Goal: Information Seeking & Learning: Find specific fact

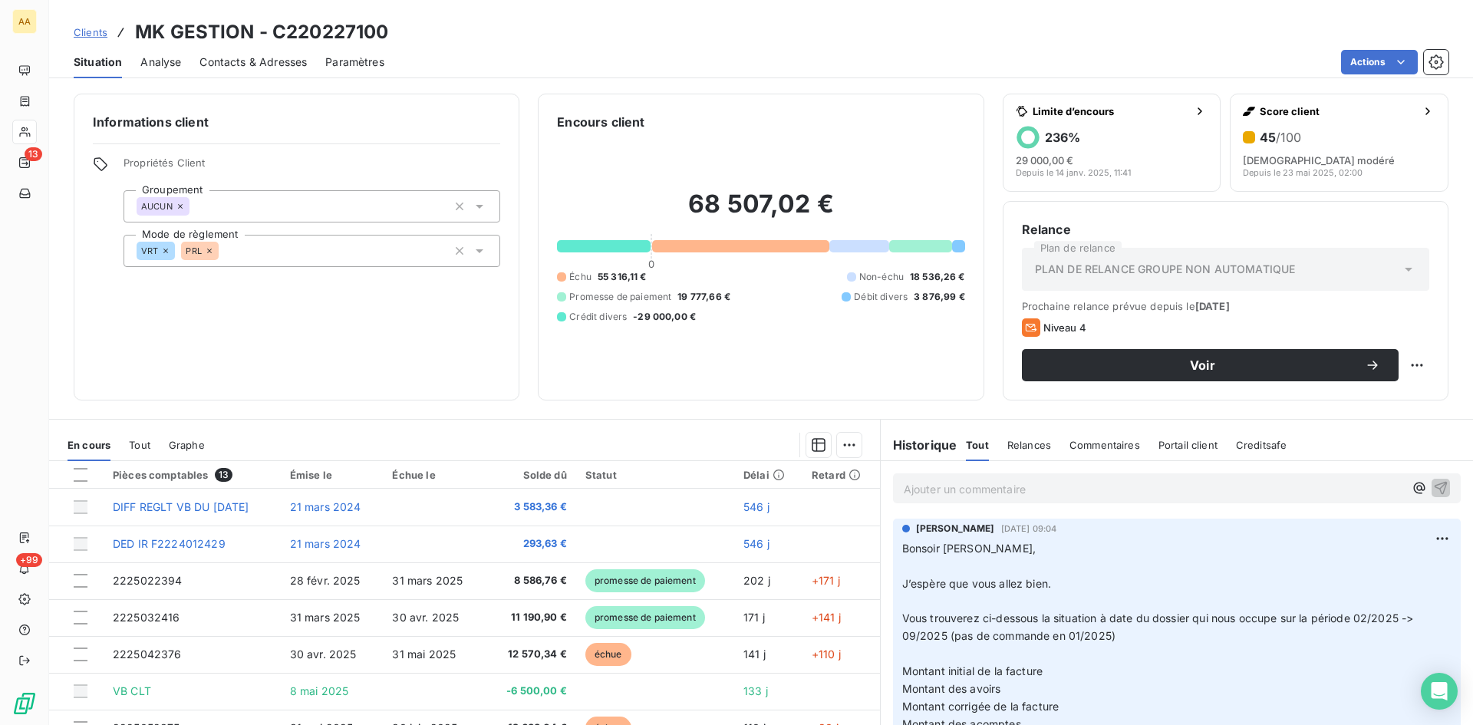
click at [925, 489] on p "Ajouter un commentaire ﻿" at bounding box center [1154, 488] width 500 height 19
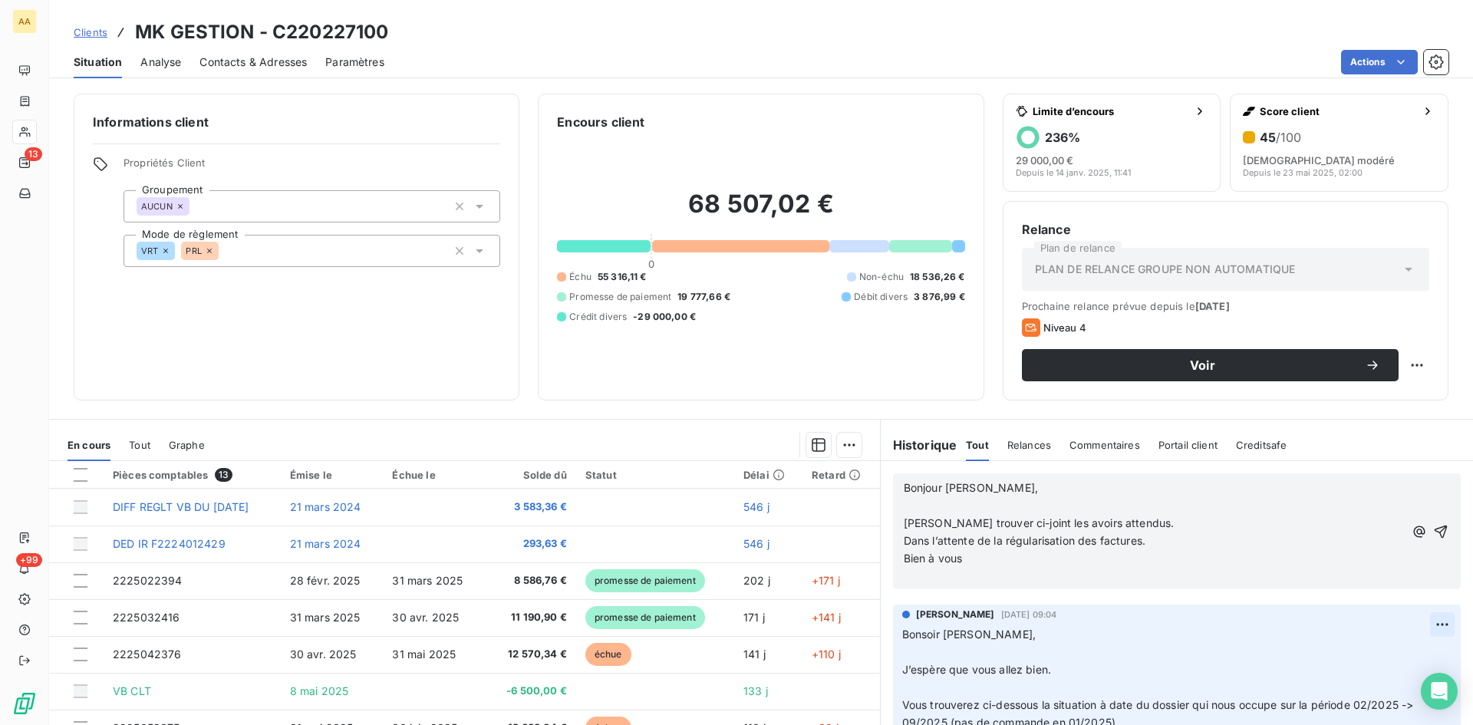
click at [1435, 532] on icon "button" at bounding box center [1441, 531] width 13 height 13
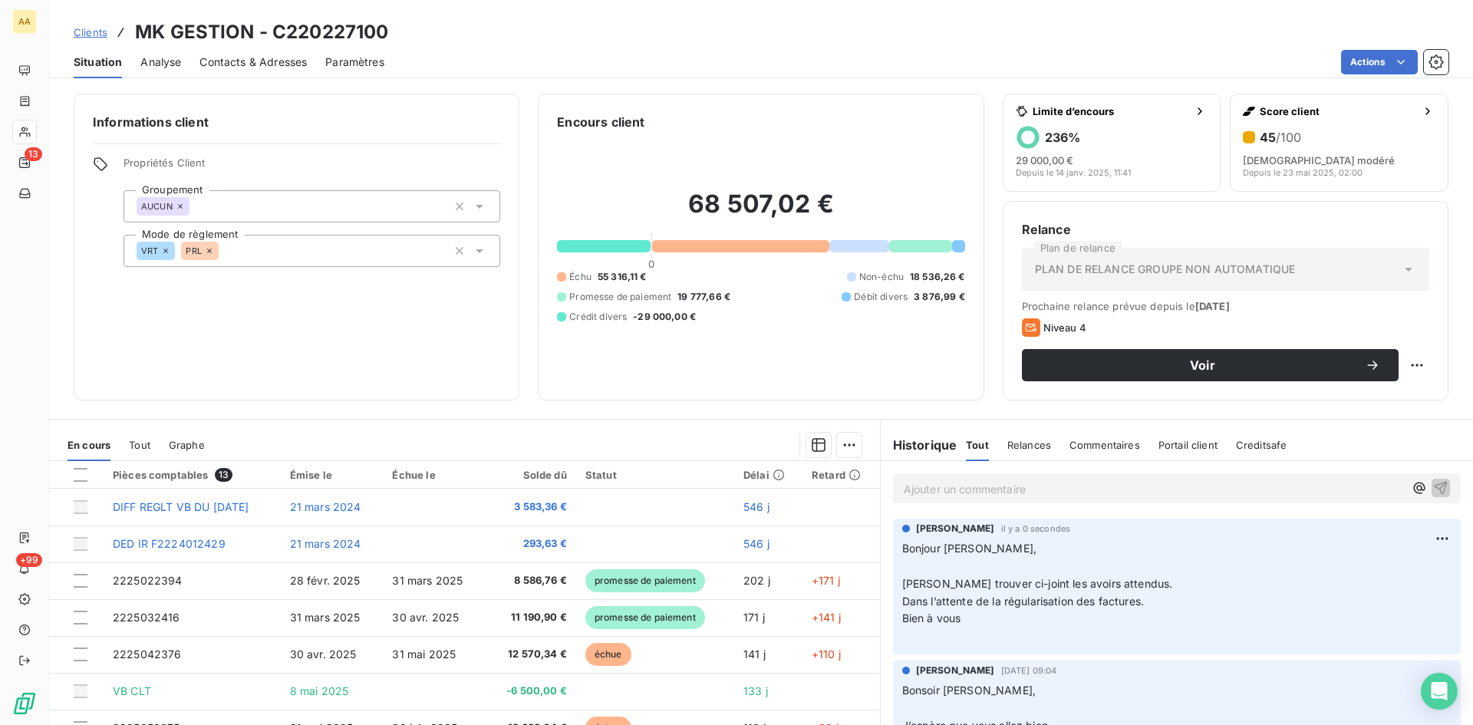
click at [923, 486] on p "Ajouter un commentaire ﻿" at bounding box center [1154, 488] width 500 height 19
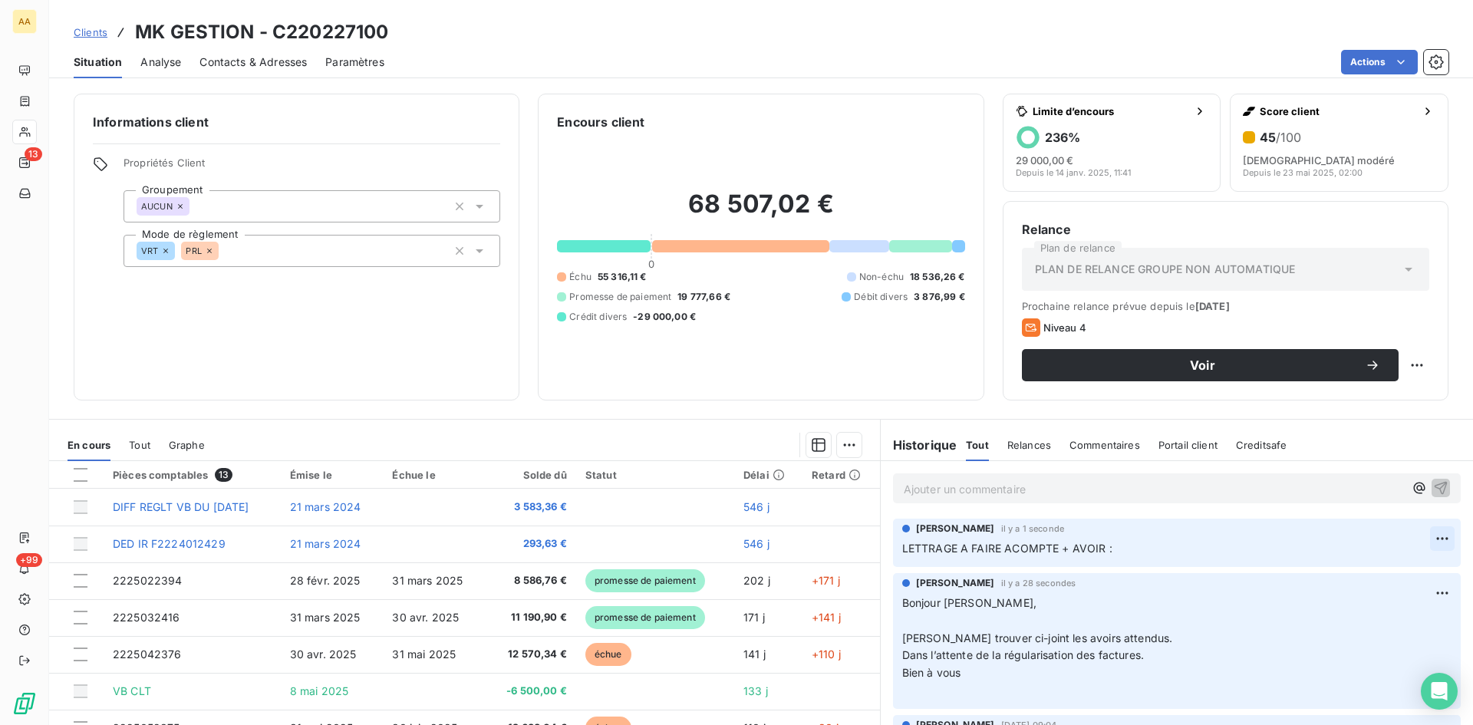
click at [1416, 540] on html "AA 13 +99 Clients MK GESTION - C220227100 Situation Analyse Contacts & Adresses…" at bounding box center [736, 362] width 1473 height 725
click at [1364, 571] on div "Editer" at bounding box center [1382, 572] width 86 height 25
click at [1374, 548] on p "LETTRAGE A FAIRE ACOMPTE + AVOIR : facture 022394 de 8586.76€ + avoir 983.02 --" at bounding box center [1166, 549] width 528 height 18
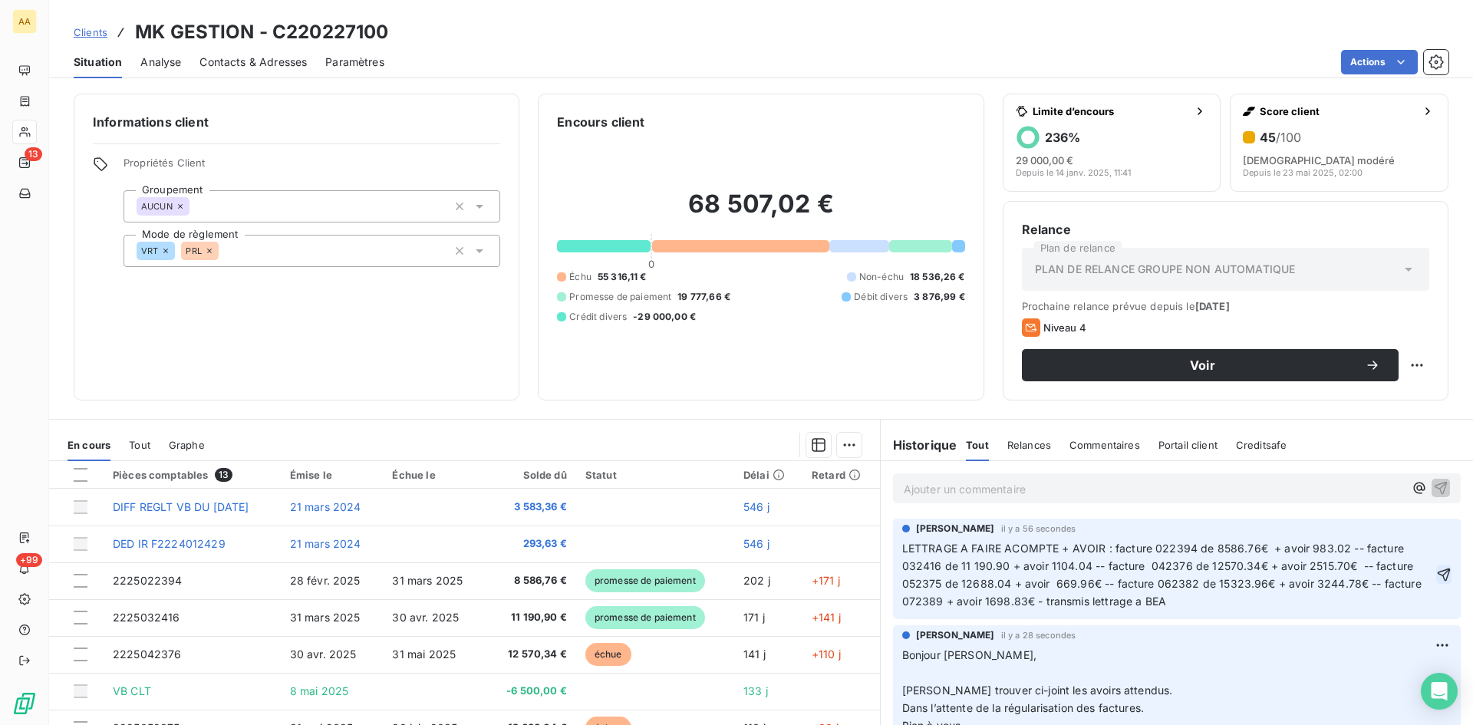
click at [1436, 573] on icon "button" at bounding box center [1443, 574] width 15 height 15
click at [922, 484] on p "Ajouter un commentaire ﻿" at bounding box center [1154, 488] width 500 height 19
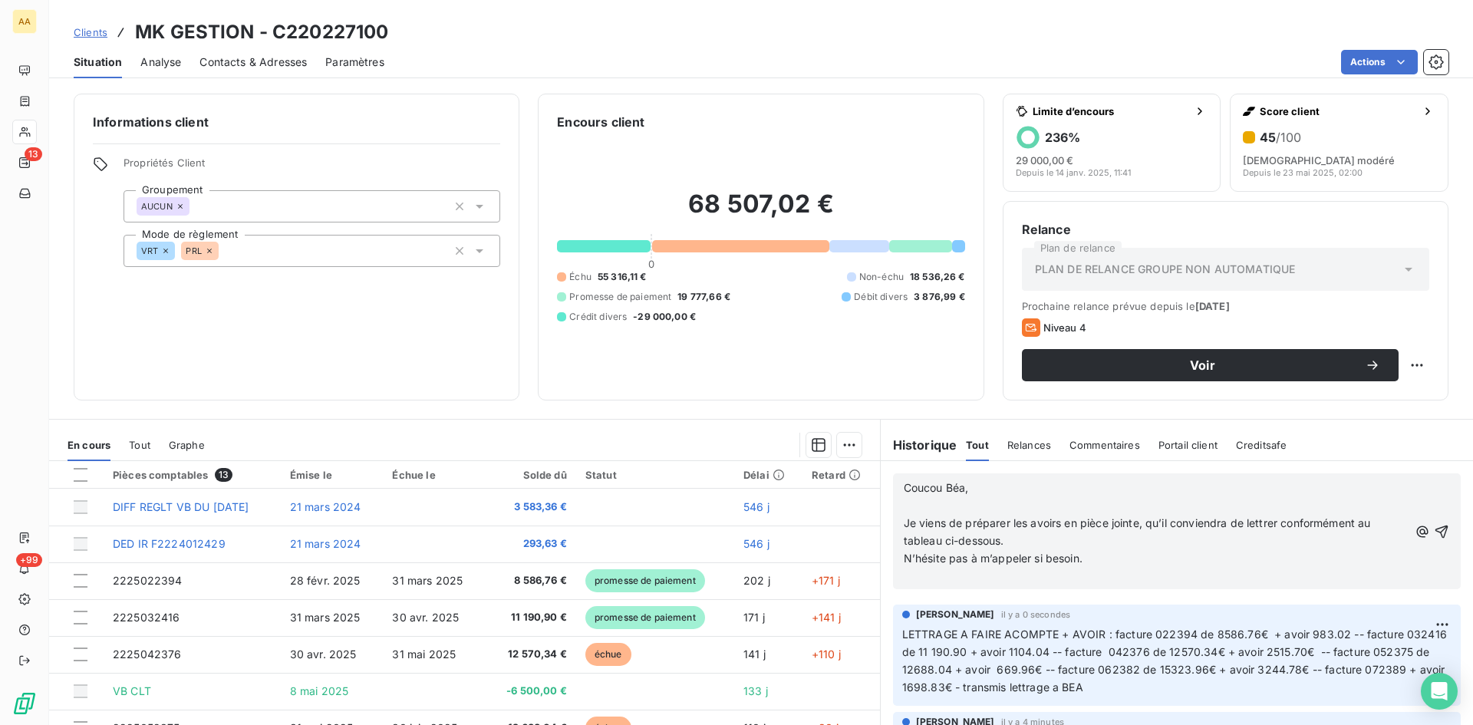
drag, startPoint x: 1419, startPoint y: 529, endPoint x: 1401, endPoint y: 517, distance: 21.7
click at [1434, 529] on icon "button" at bounding box center [1441, 531] width 15 height 15
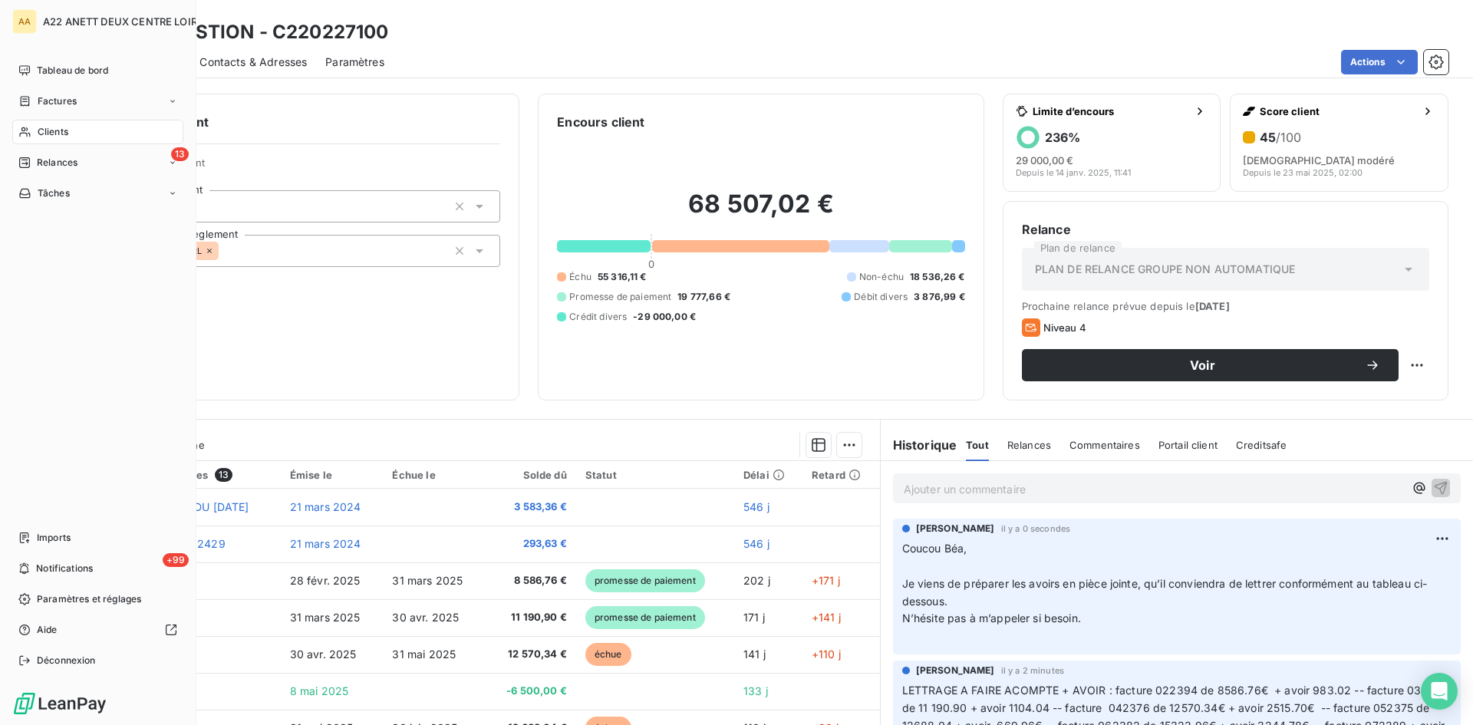
click at [51, 123] on div "Clients" at bounding box center [97, 132] width 171 height 25
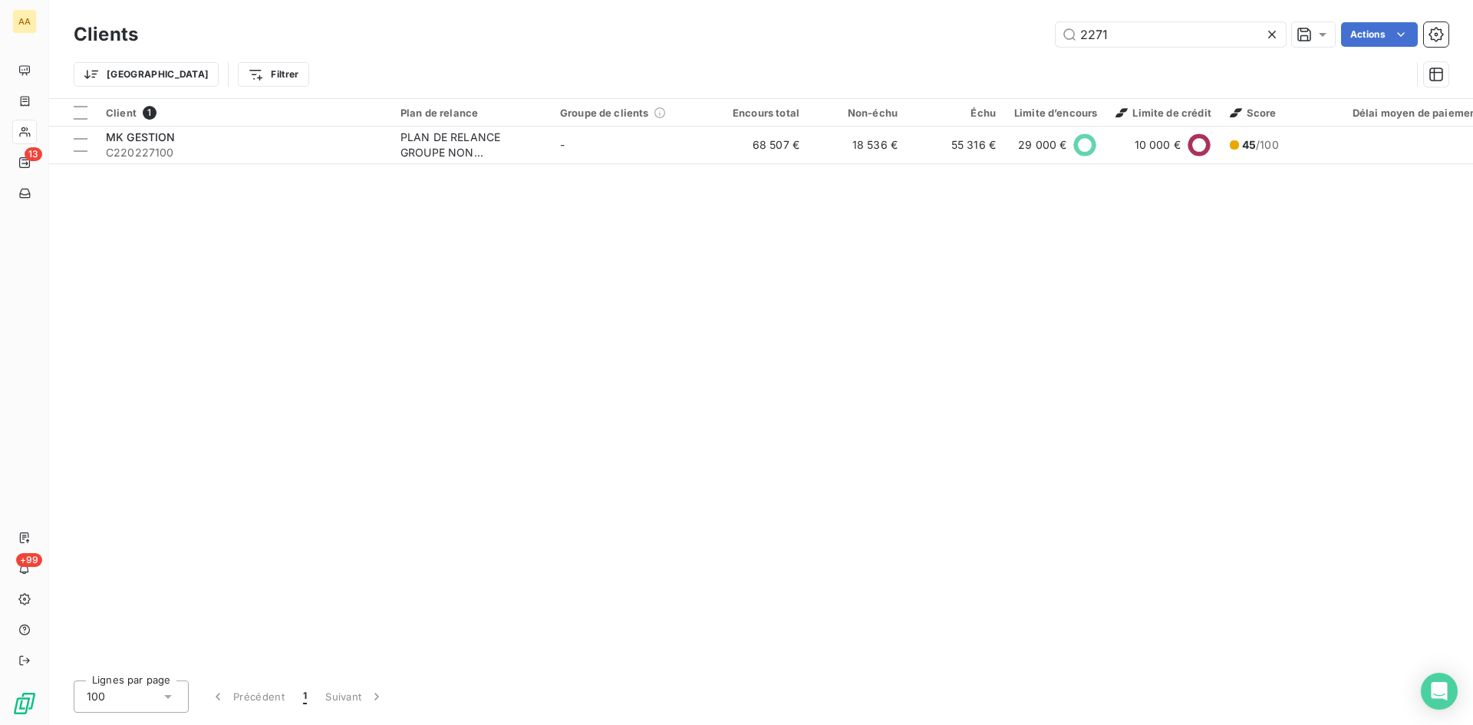
drag, startPoint x: 1137, startPoint y: 23, endPoint x: 1045, endPoint y: 29, distance: 92.3
click at [1045, 29] on div "2271 Actions" at bounding box center [802, 34] width 1292 height 25
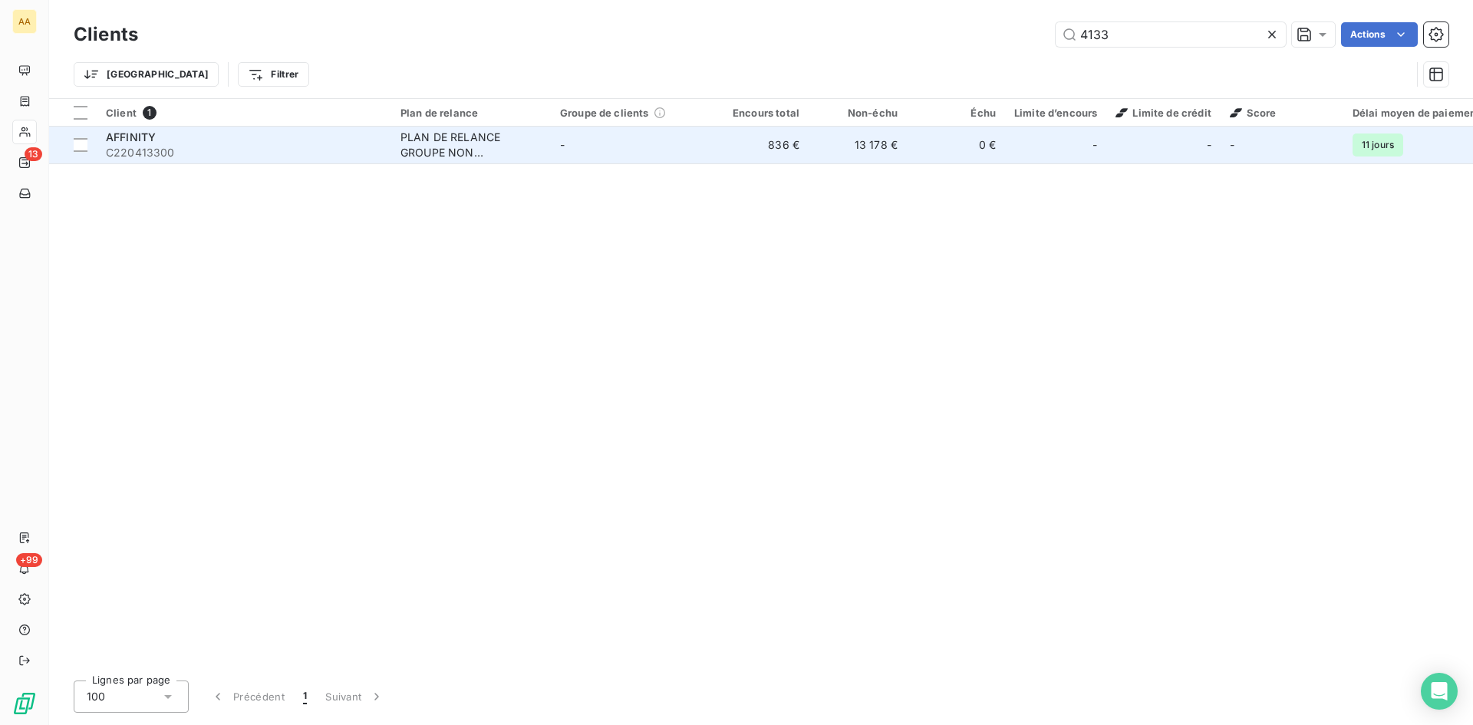
type input "4133"
click at [427, 140] on div "PLAN DE RELANCE GROUPE NON AUTOMATIQUE" at bounding box center [470, 145] width 141 height 31
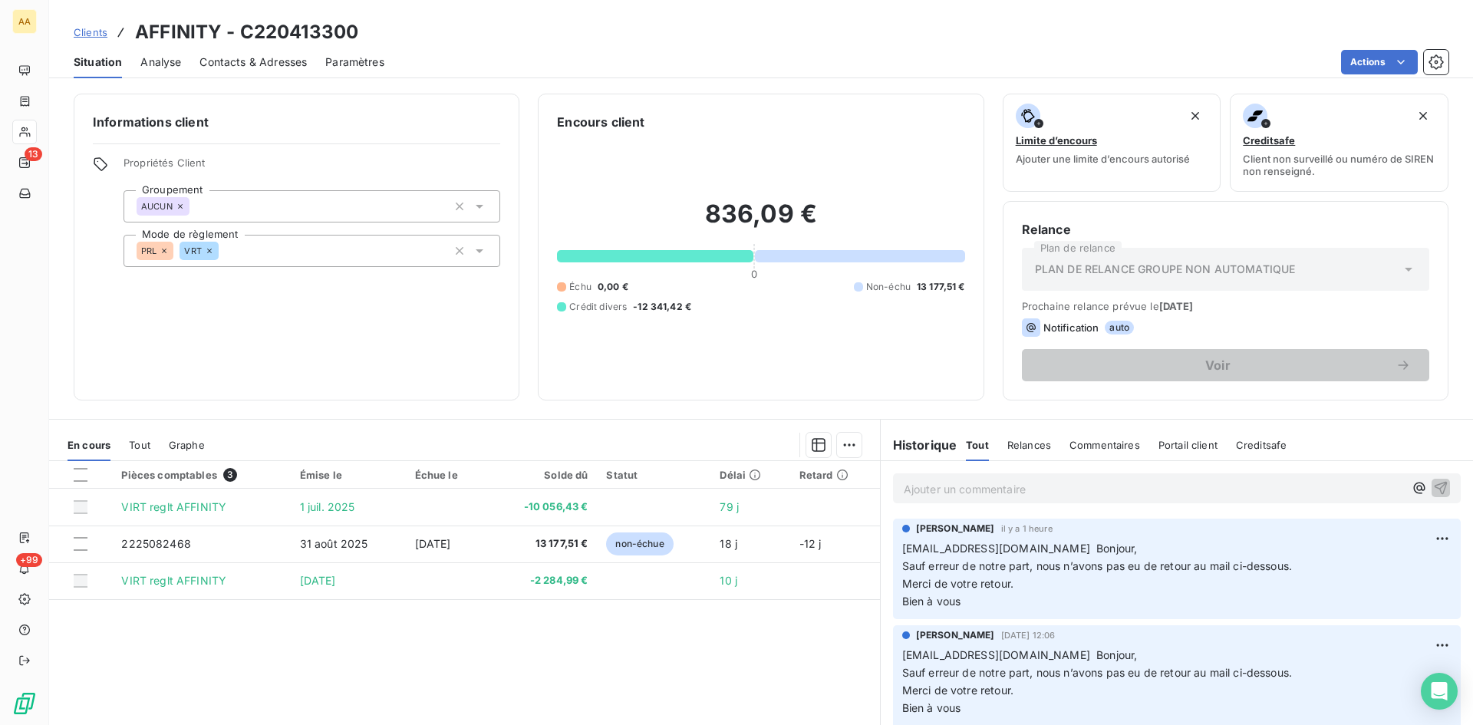
click at [921, 488] on p "Ajouter un commentaire ﻿" at bounding box center [1154, 488] width 500 height 19
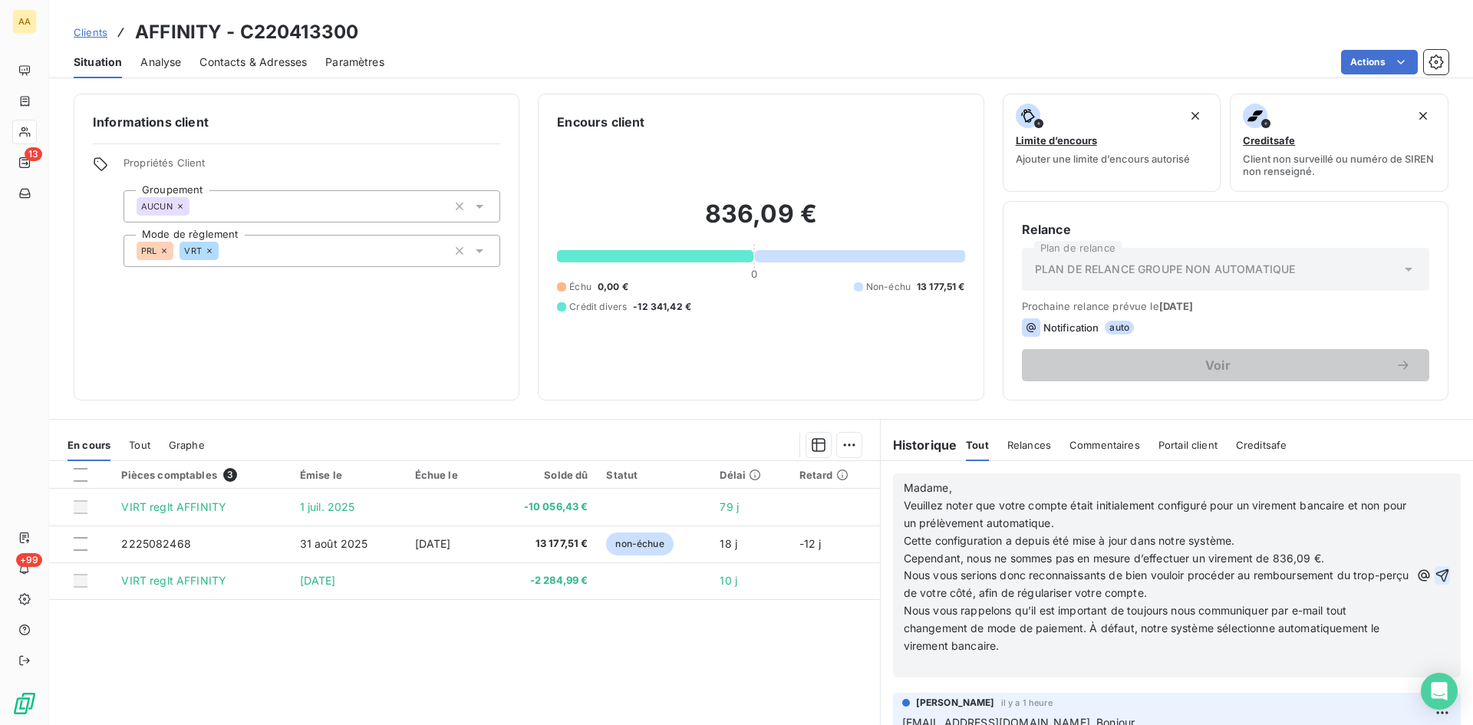
click at [1435, 573] on icon "button" at bounding box center [1442, 575] width 15 height 15
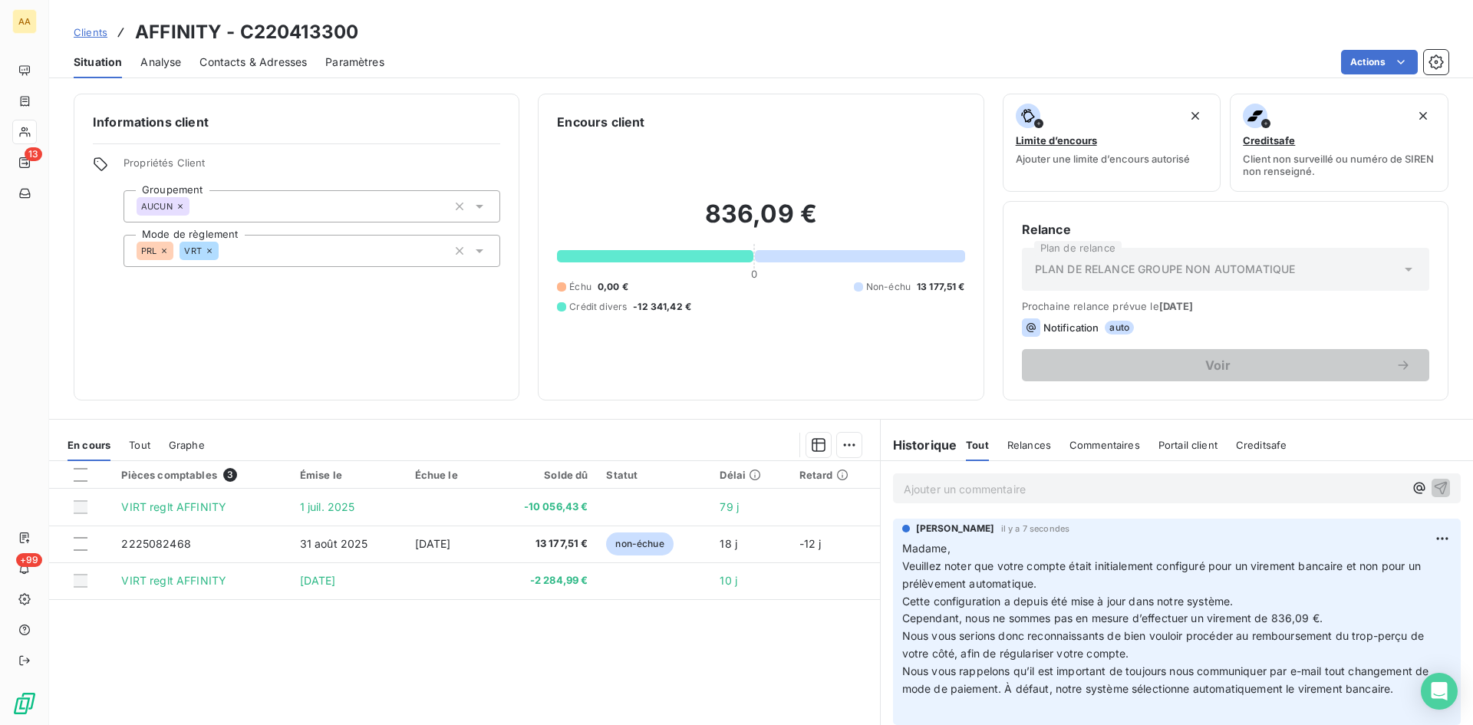
click at [934, 486] on p "Ajouter un commentaire ﻿" at bounding box center [1154, 488] width 500 height 19
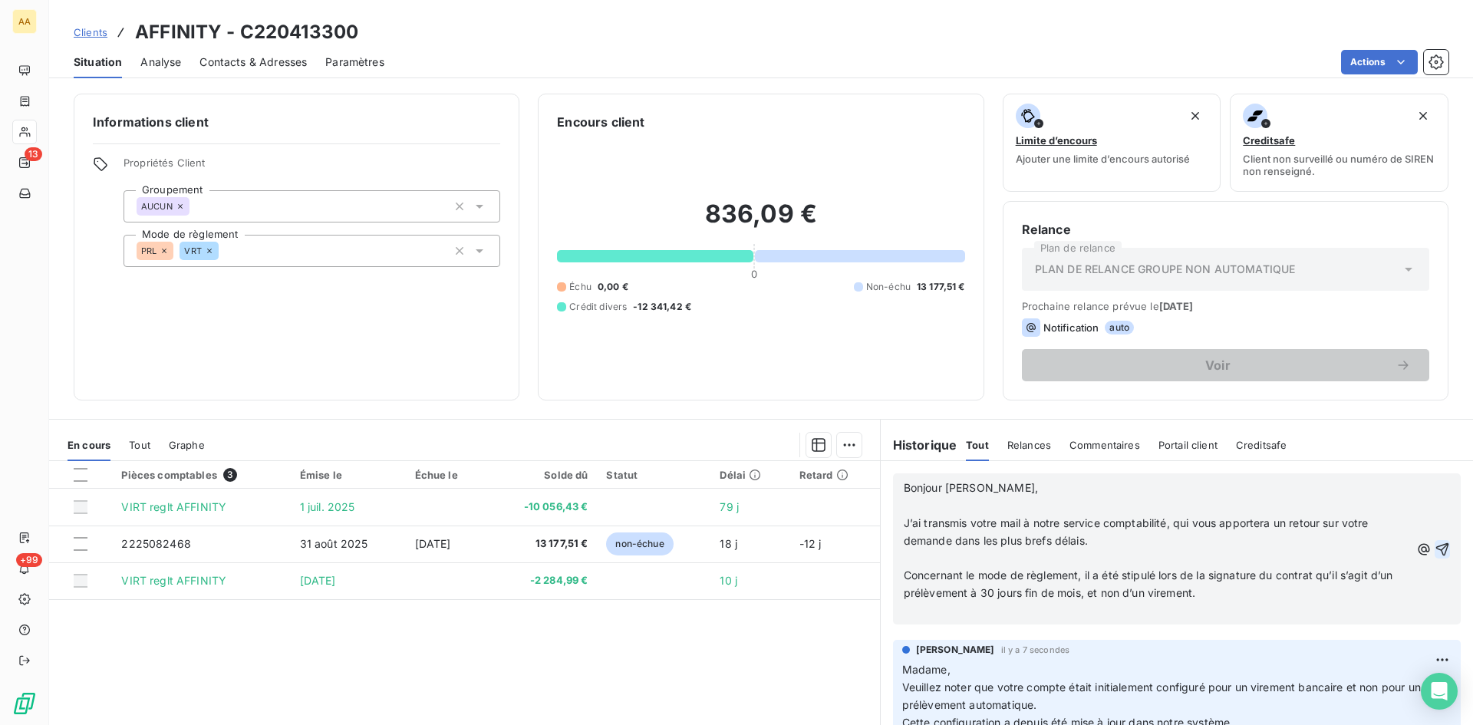
click at [1435, 550] on icon "button" at bounding box center [1442, 549] width 15 height 15
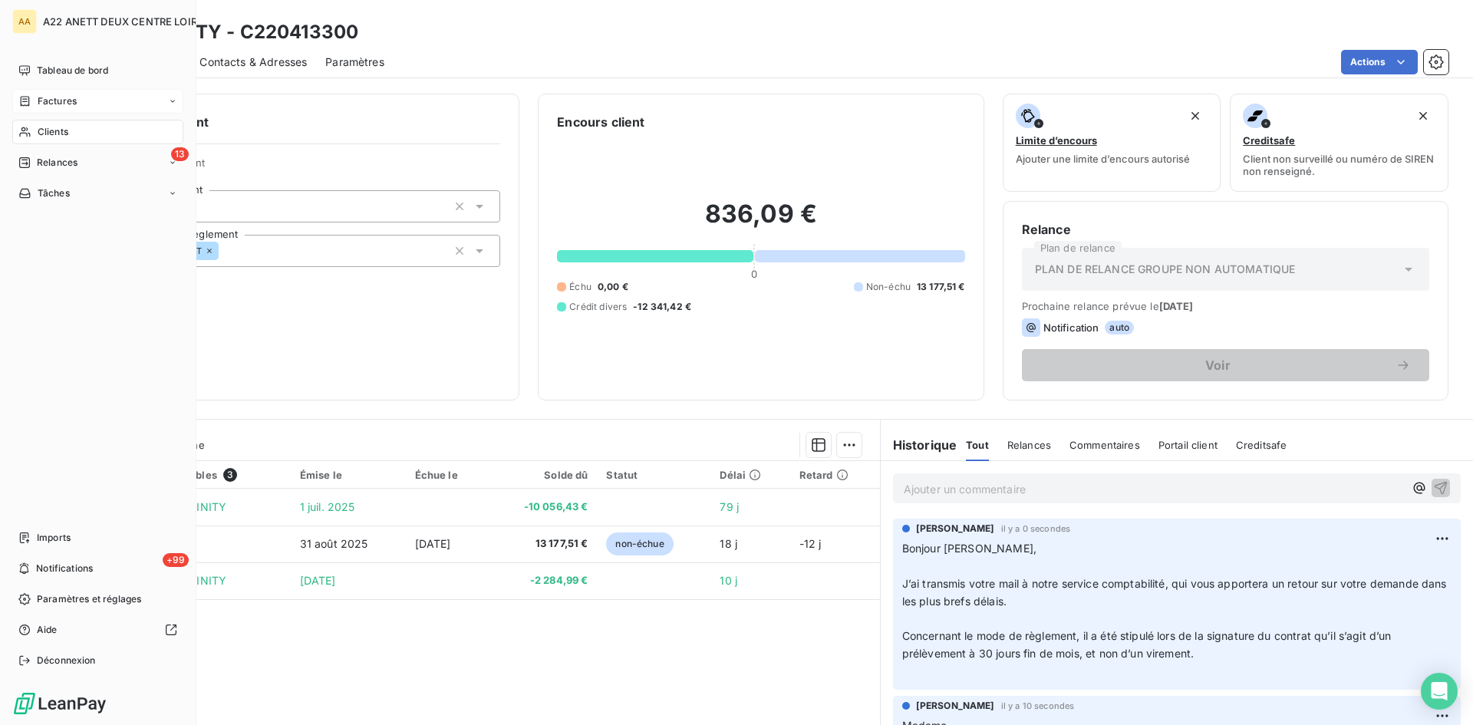
click at [59, 98] on span "Factures" at bounding box center [57, 101] width 39 height 14
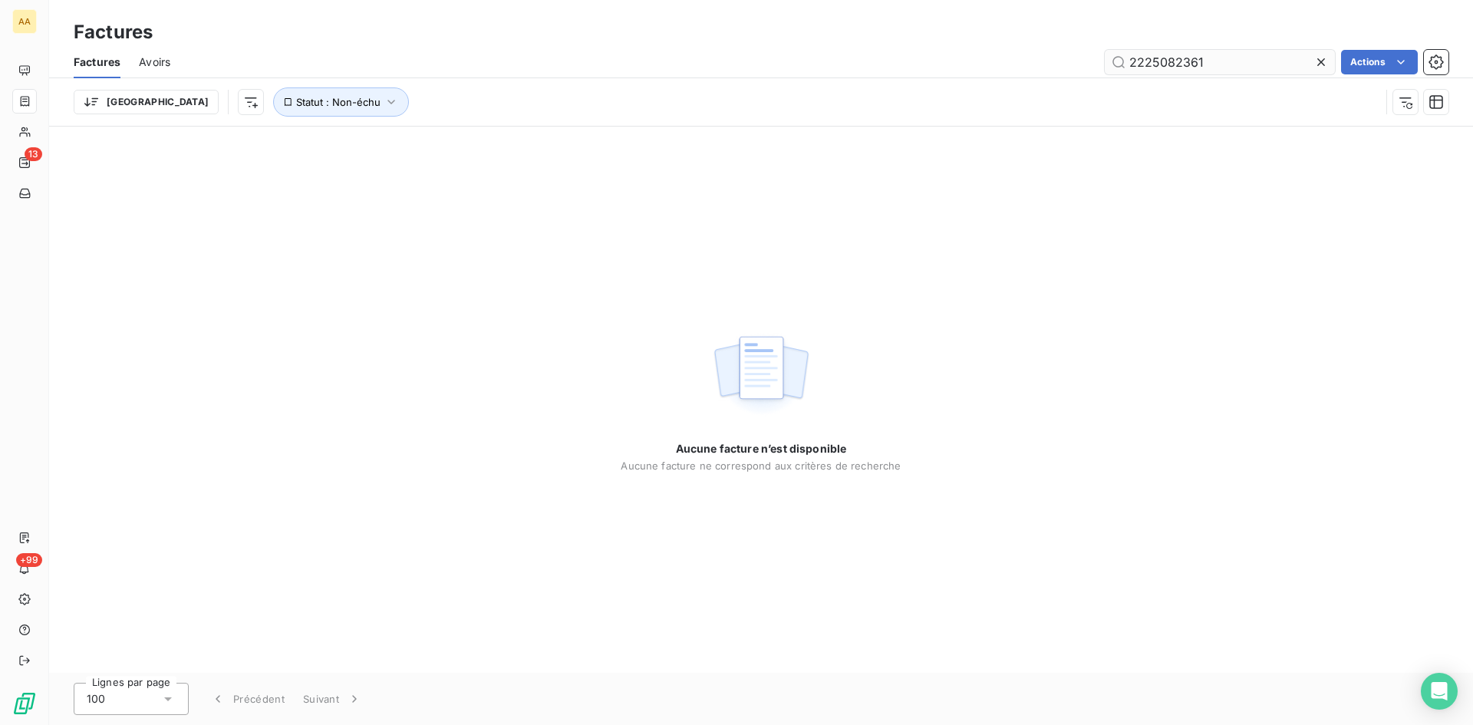
drag, startPoint x: 1193, startPoint y: 58, endPoint x: 1165, endPoint y: 58, distance: 27.6
click at [1165, 58] on input "2225082361" at bounding box center [1220, 62] width 230 height 25
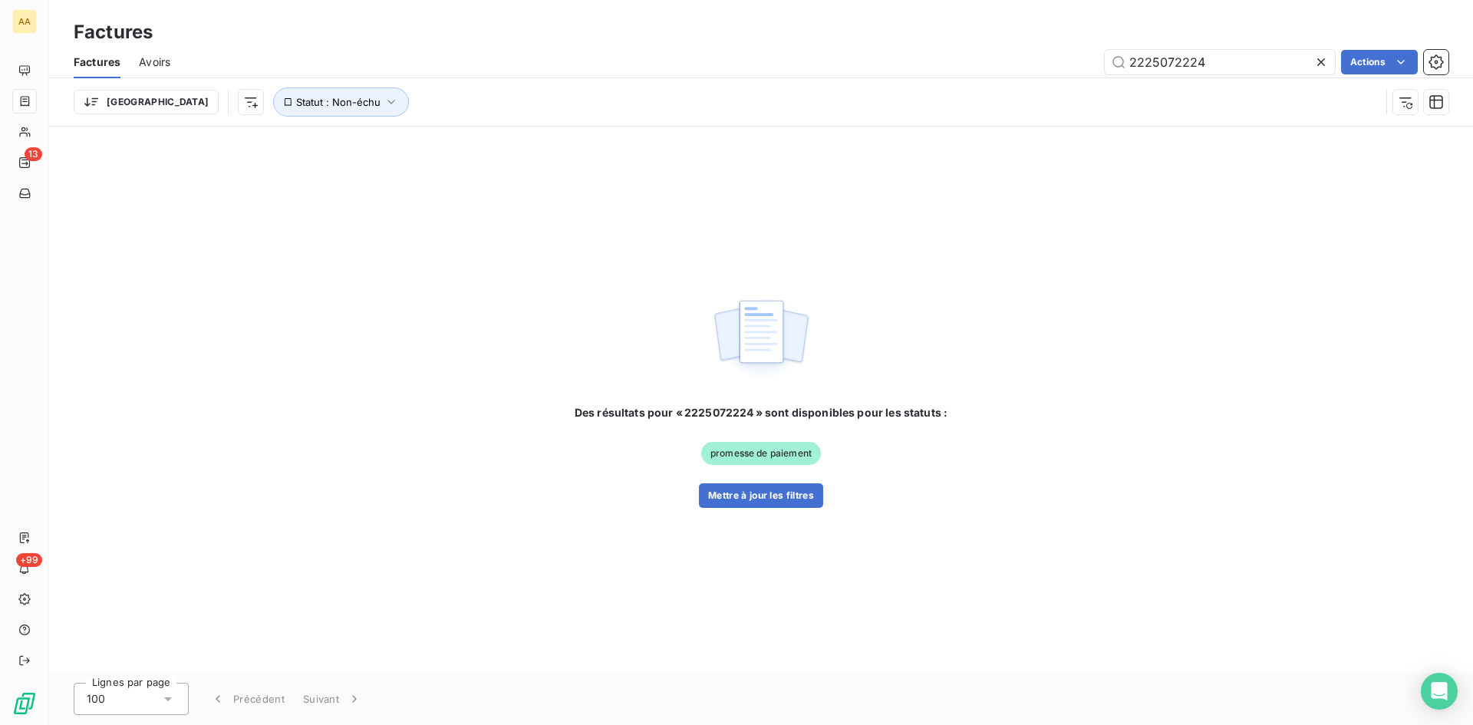
type input "2225072224"
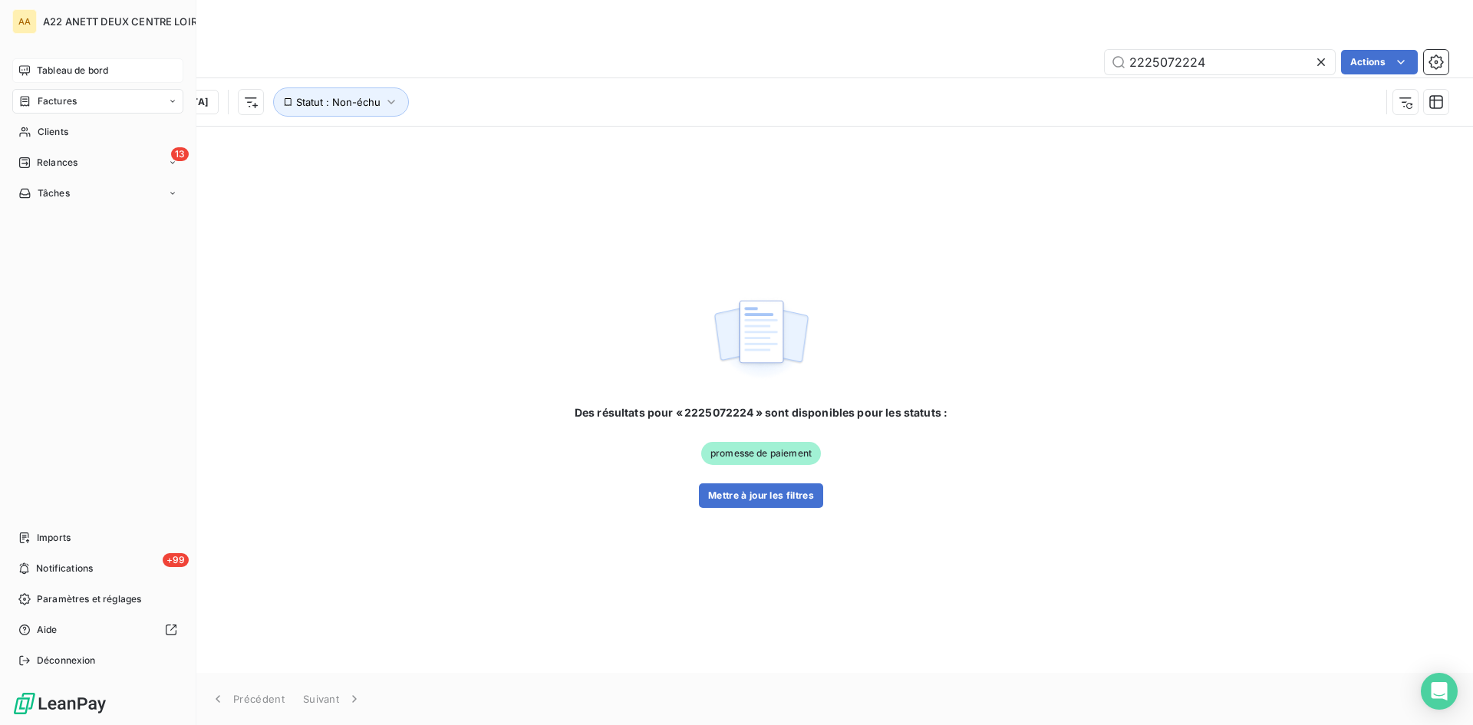
click at [53, 71] on span "Tableau de bord" at bounding box center [72, 71] width 71 height 14
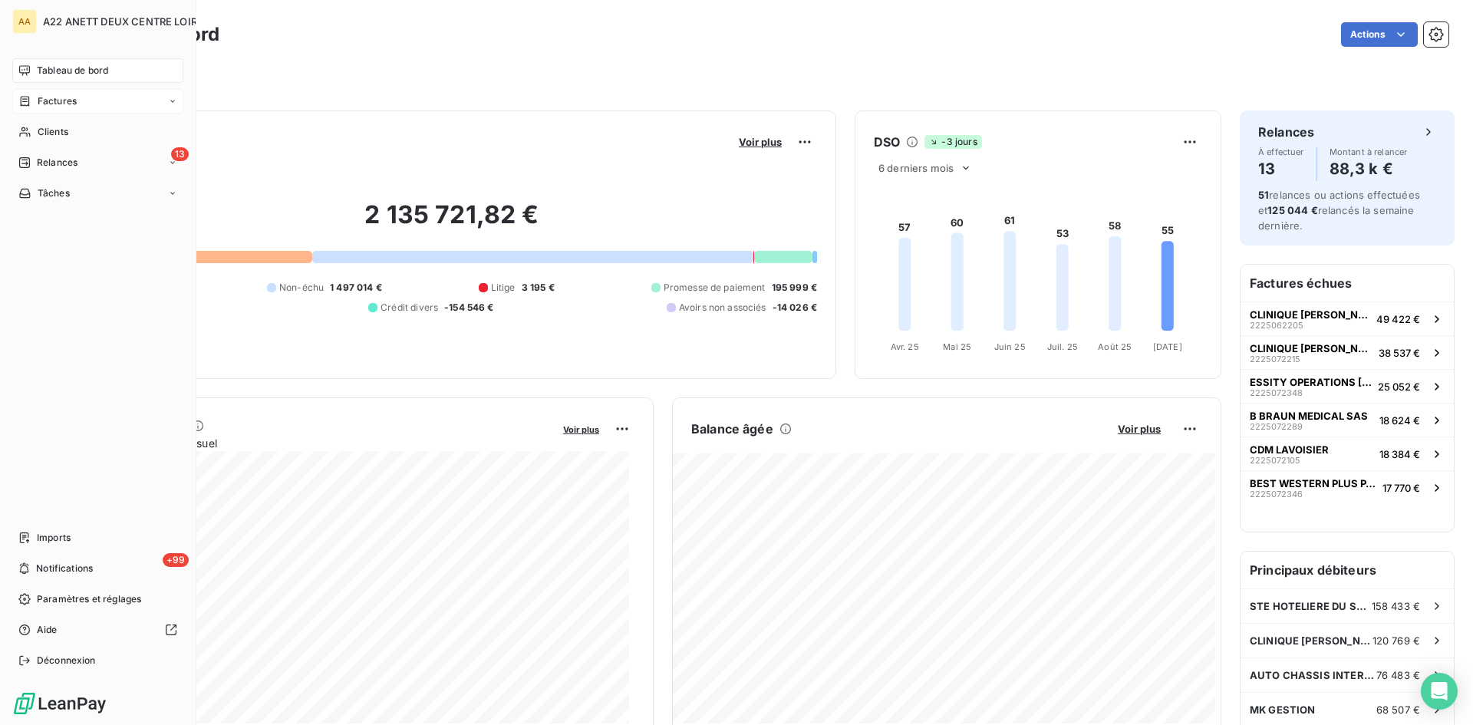
click at [39, 127] on span "Clients" at bounding box center [53, 132] width 31 height 14
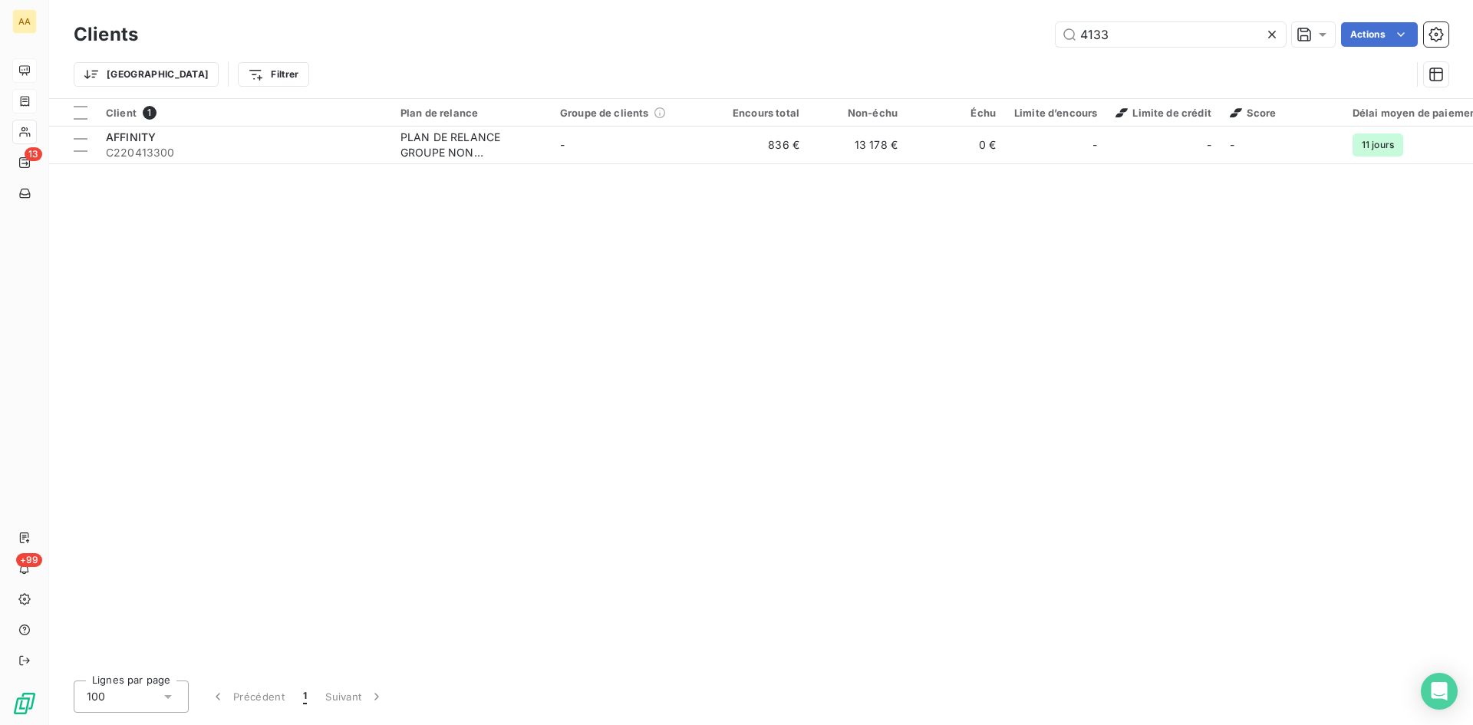
drag, startPoint x: 1102, startPoint y: 33, endPoint x: 844, endPoint y: 69, distance: 260.3
click at [845, 66] on div "Clients 4133 Actions Trier Filtrer" at bounding box center [761, 58] width 1375 height 80
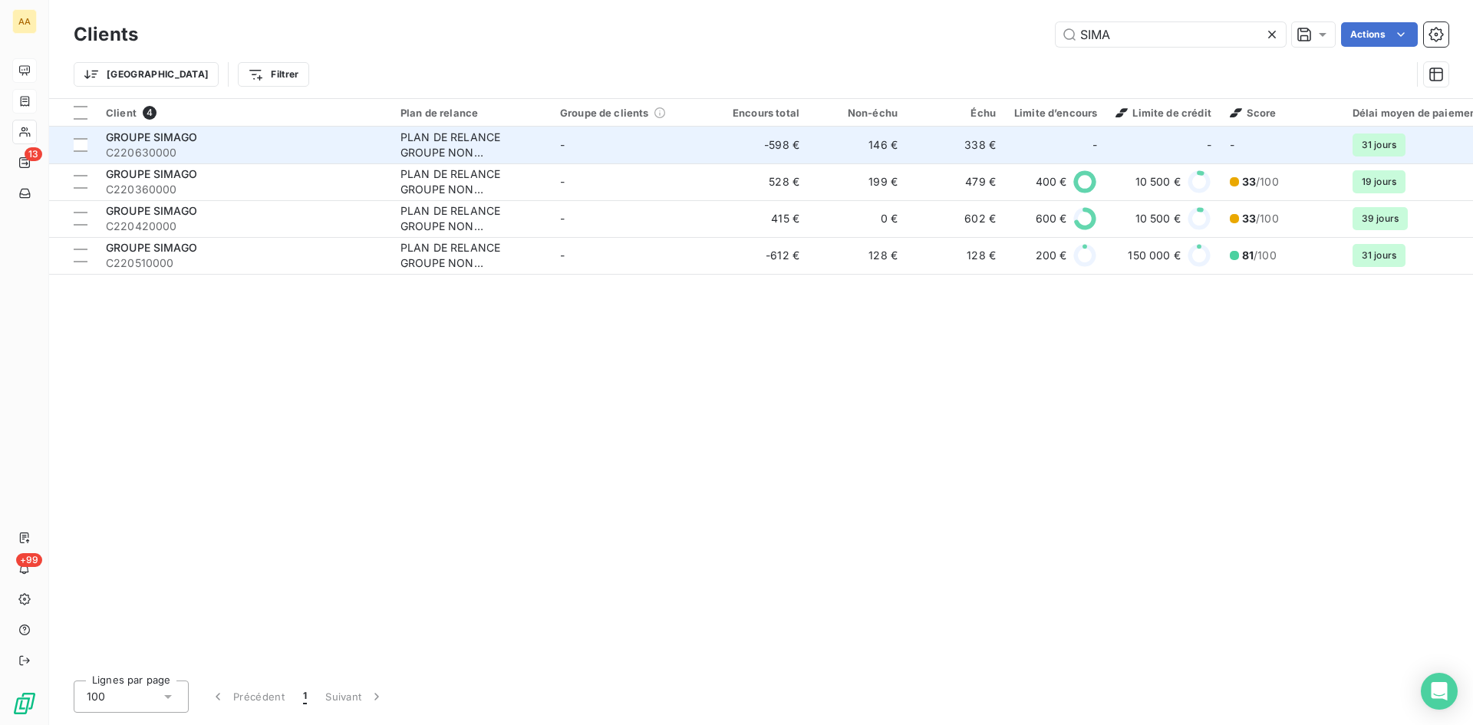
type input "SIMA"
click at [470, 140] on div "PLAN DE RELANCE GROUPE NON AUTOMATIQUE" at bounding box center [470, 145] width 141 height 31
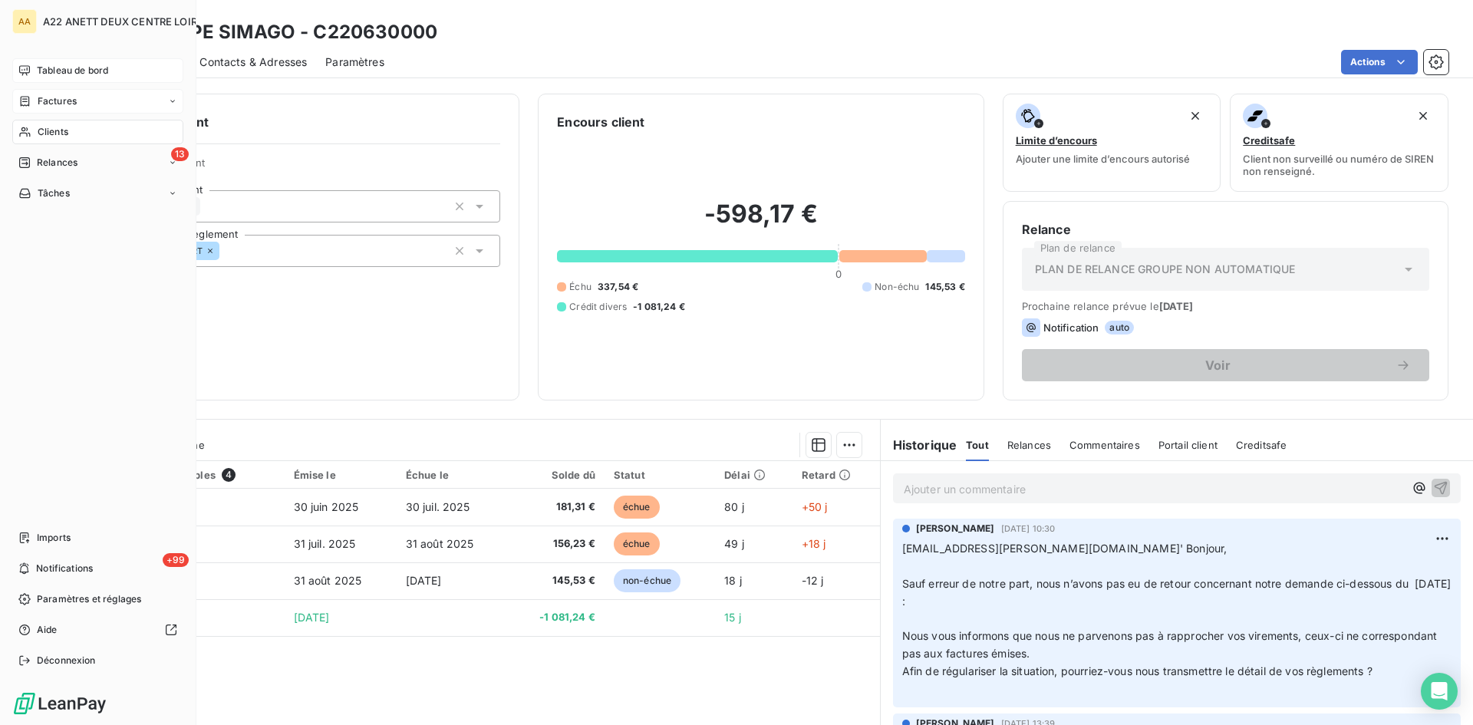
click at [46, 125] on span "Clients" at bounding box center [53, 132] width 31 height 14
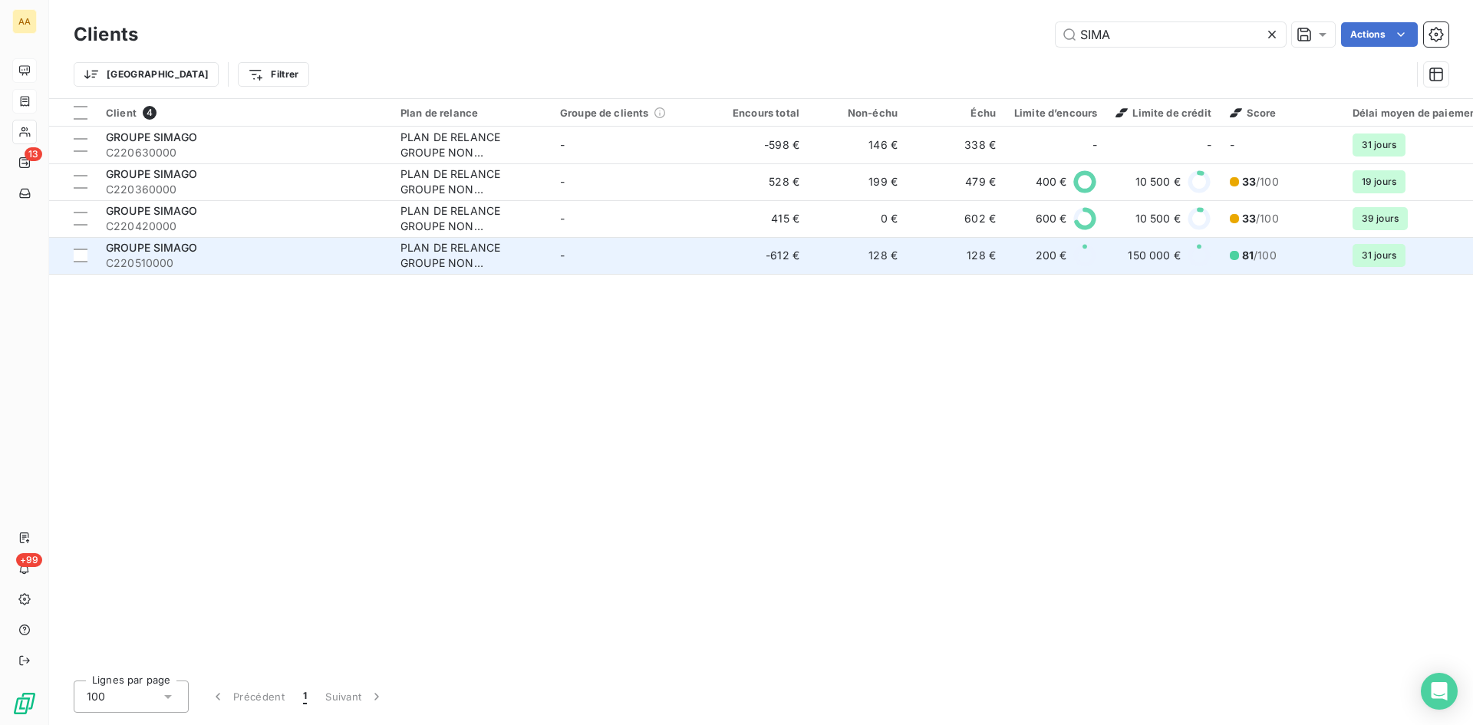
click at [471, 255] on div "PLAN DE RELANCE GROUPE NON AUTOMATIQUE" at bounding box center [470, 255] width 141 height 31
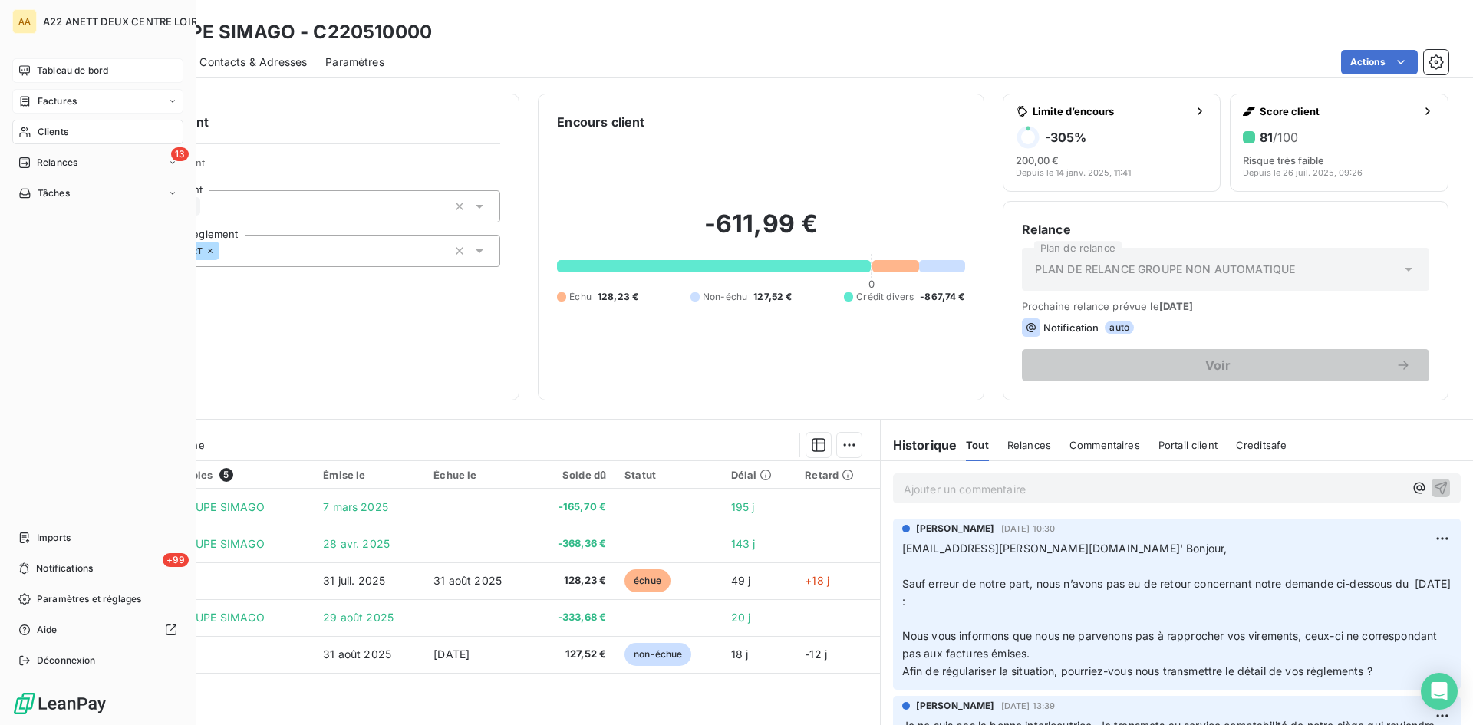
click at [44, 133] on span "Clients" at bounding box center [53, 132] width 31 height 14
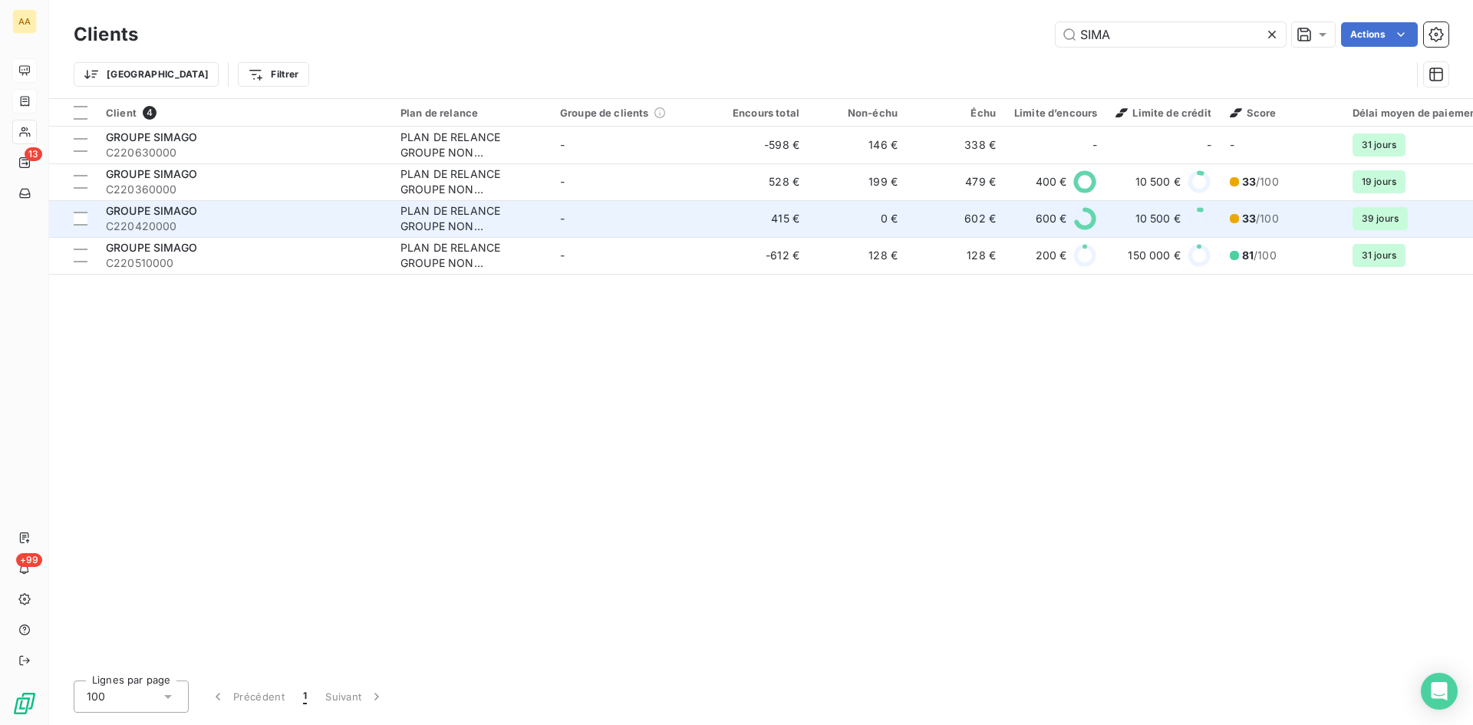
click at [467, 210] on div "PLAN DE RELANCE GROUPE NON AUTOMATIQUE" at bounding box center [470, 218] width 141 height 31
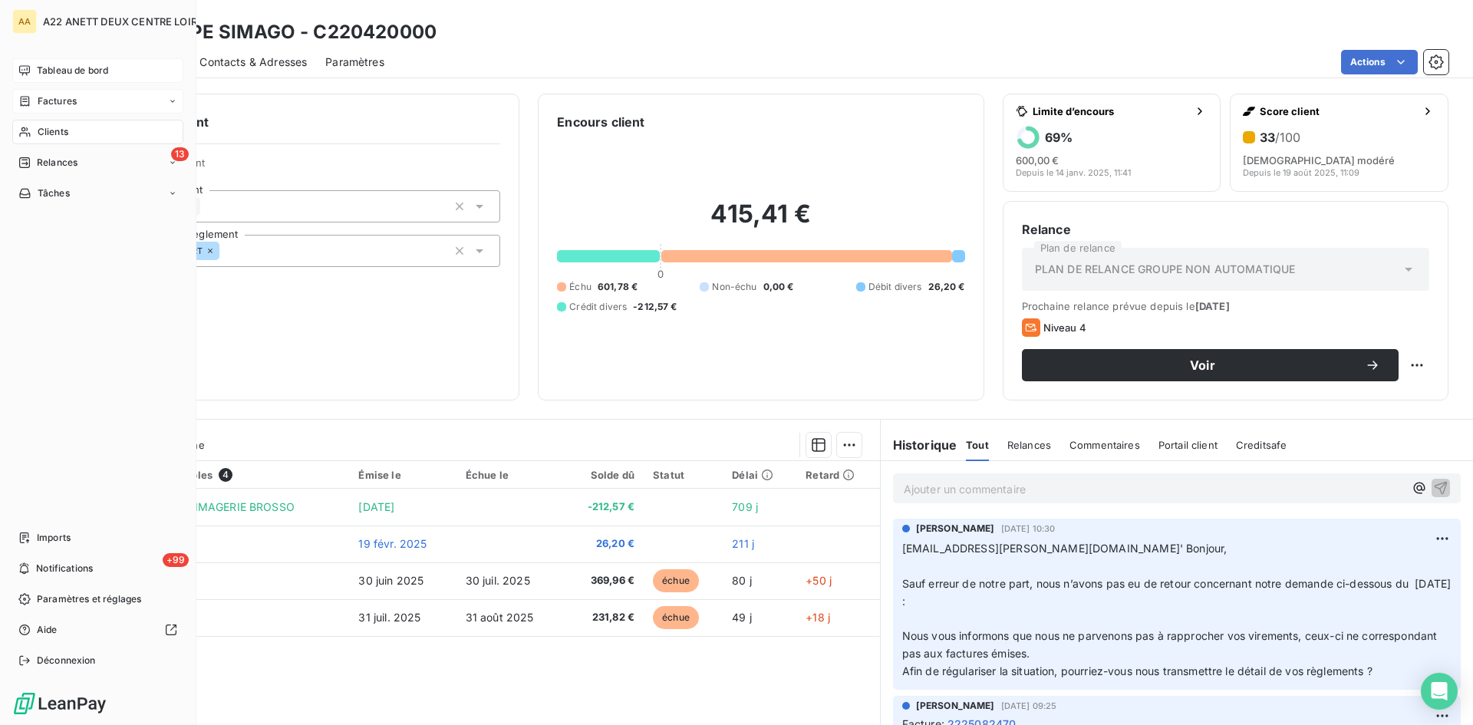
click at [46, 131] on span "Clients" at bounding box center [53, 132] width 31 height 14
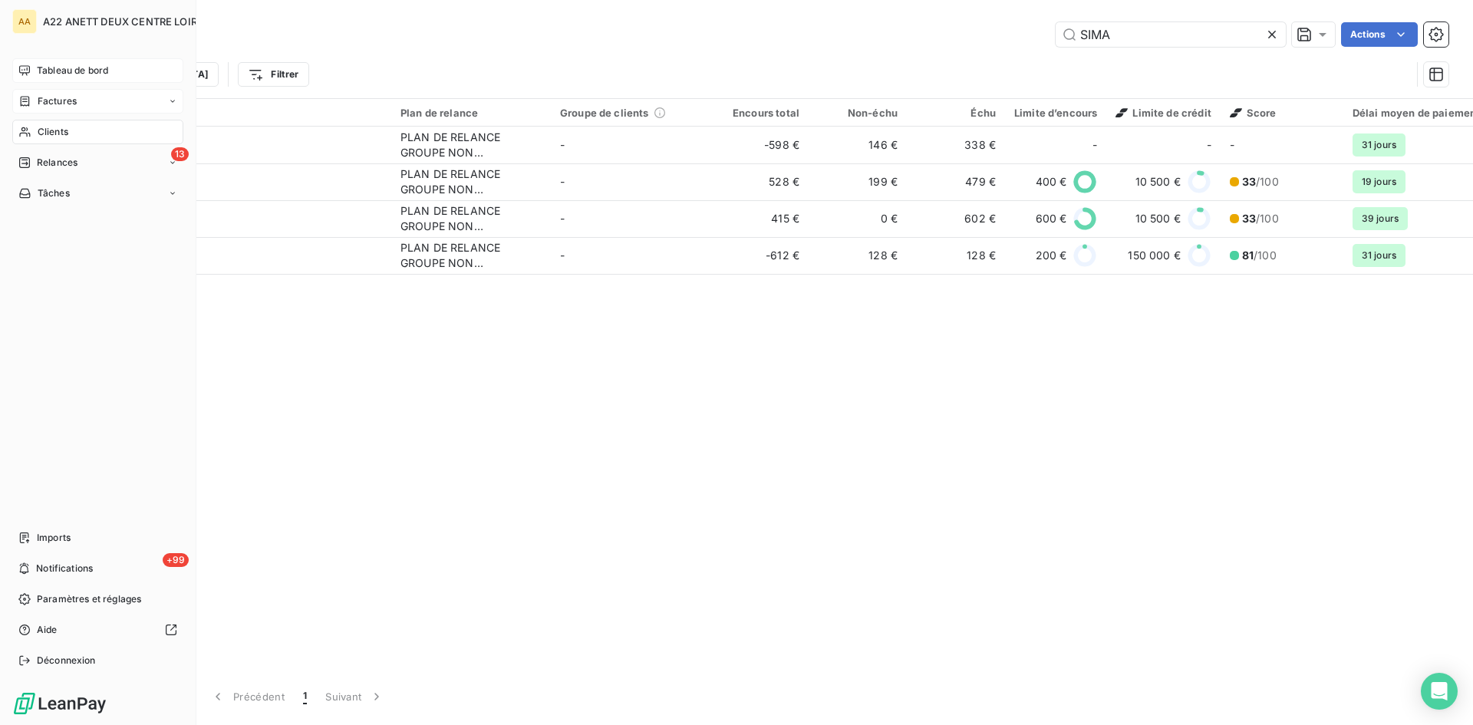
click at [54, 65] on span "Tableau de bord" at bounding box center [72, 71] width 71 height 14
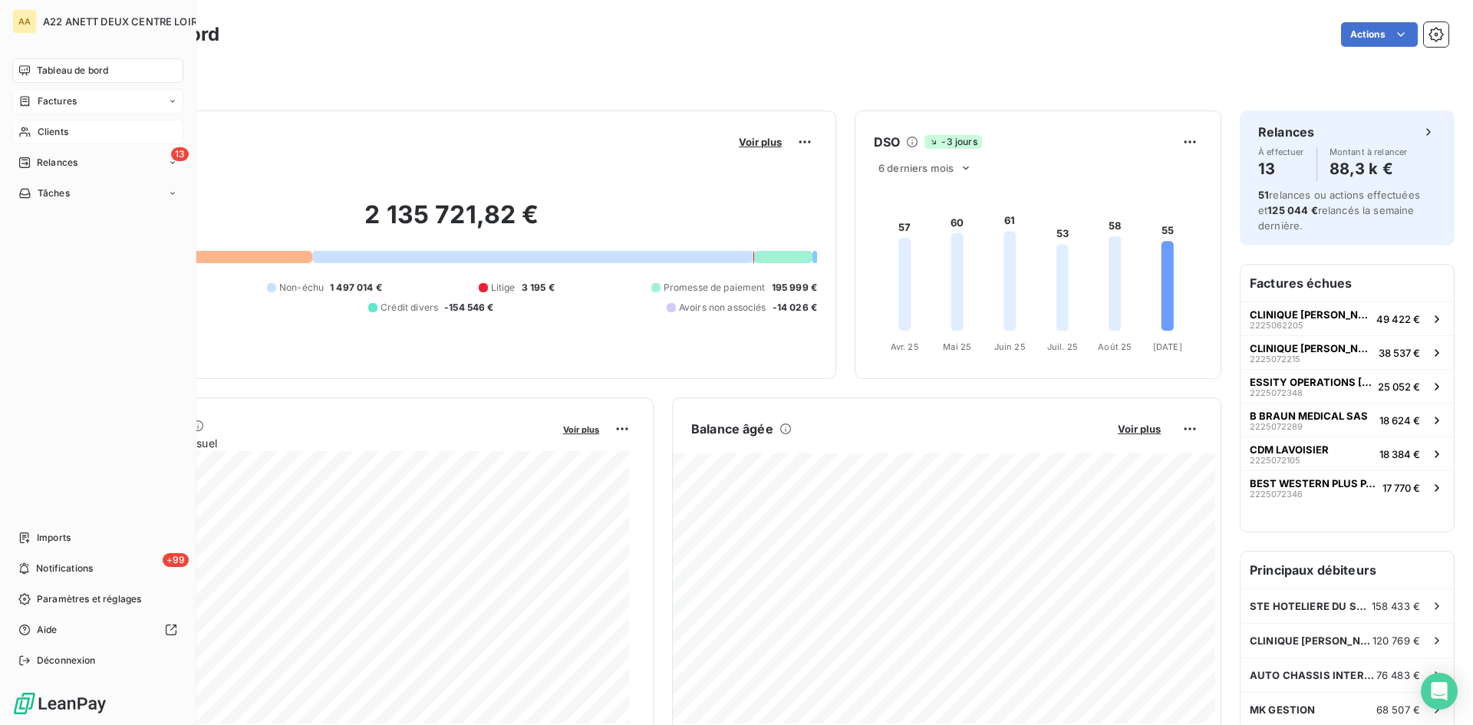
click at [35, 127] on div "Clients" at bounding box center [97, 132] width 171 height 25
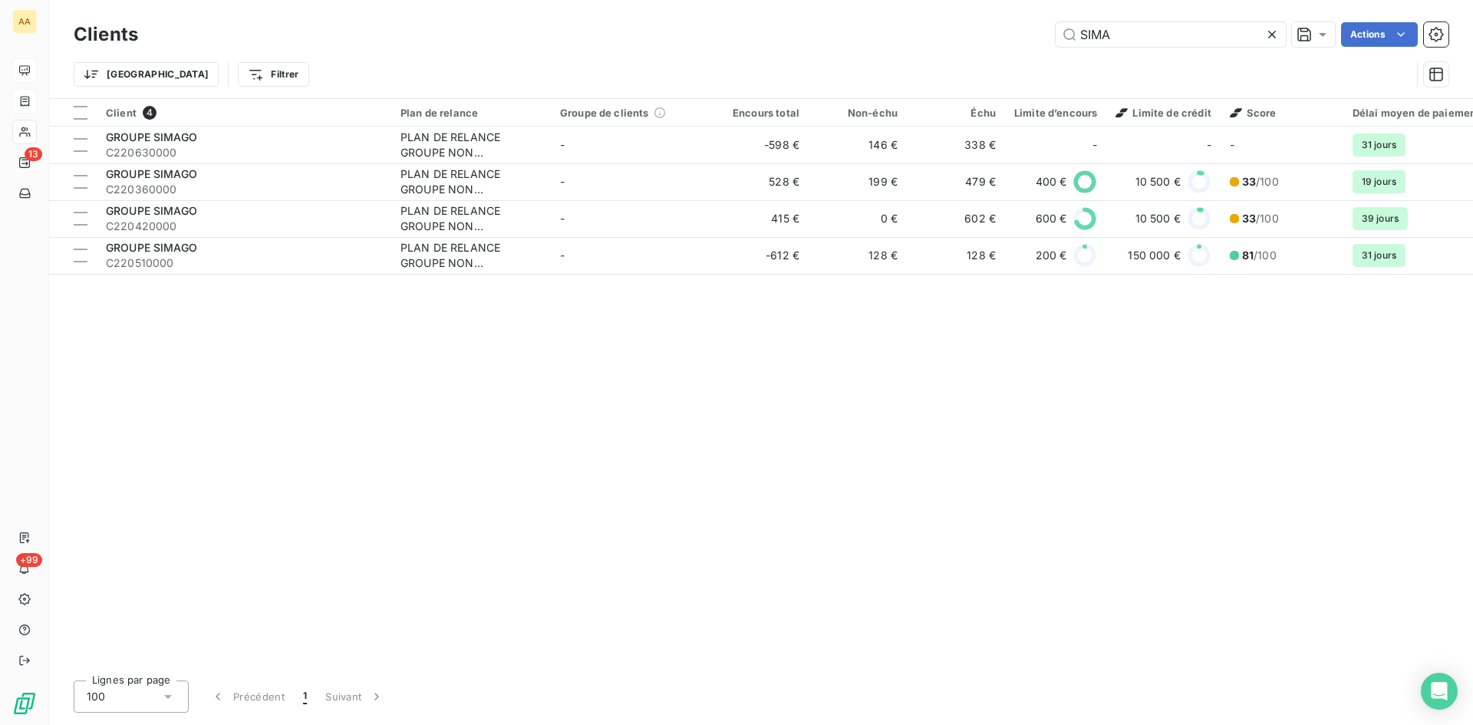
drag, startPoint x: 1119, startPoint y: 38, endPoint x: 1014, endPoint y: 44, distance: 105.3
click at [1014, 44] on div "SIMA Actions" at bounding box center [802, 34] width 1292 height 25
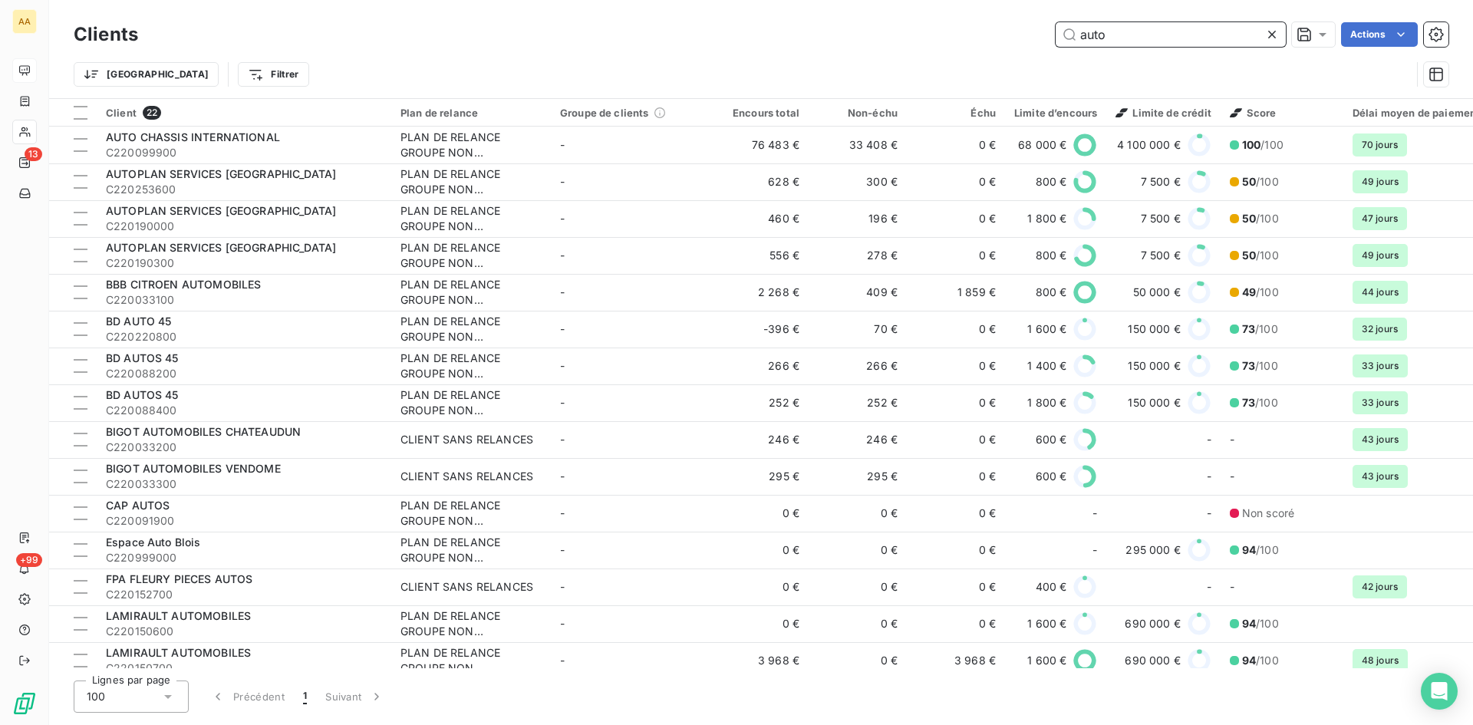
click at [1116, 25] on input "auto" at bounding box center [1171, 34] width 230 height 25
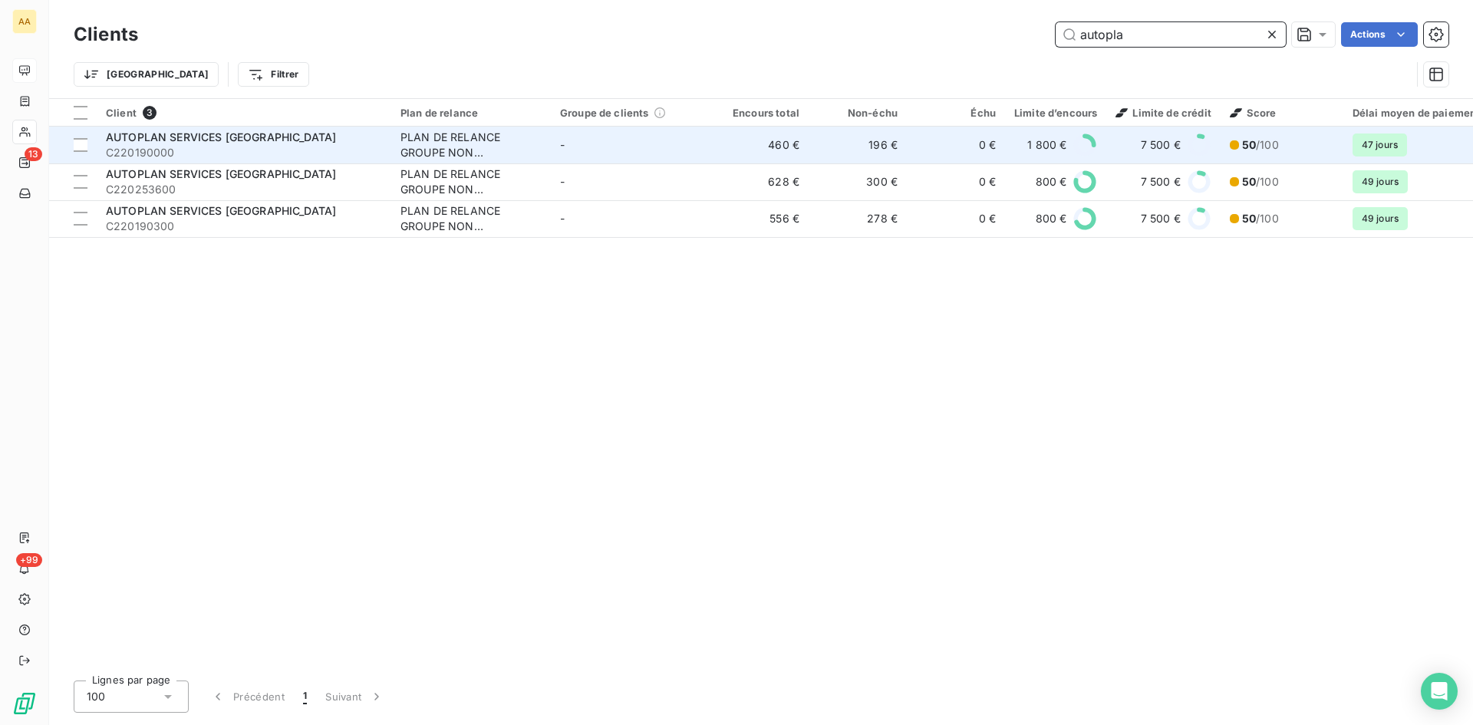
type input "autopla"
click at [135, 143] on span "AUTOPLAN SERVICES [GEOGRAPHIC_DATA]" at bounding box center [221, 136] width 230 height 13
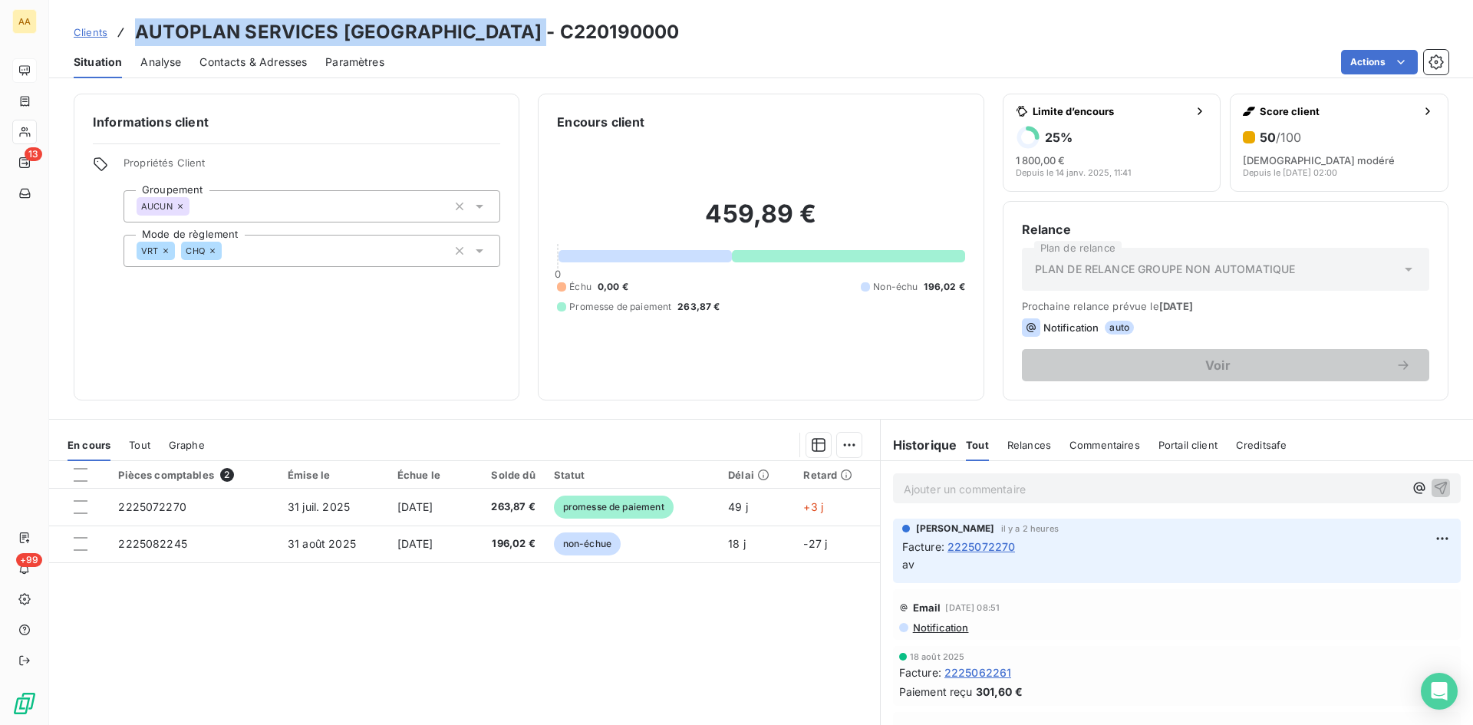
drag, startPoint x: 537, startPoint y: 34, endPoint x: 129, endPoint y: 38, distance: 408.1
click at [129, 38] on div "Clients AUTOPLAN SERVICES [GEOGRAPHIC_DATA] - C220190000" at bounding box center [761, 32] width 1424 height 28
copy h3 "AUTOPLAN SERVICES [GEOGRAPHIC_DATA] - C220190000"
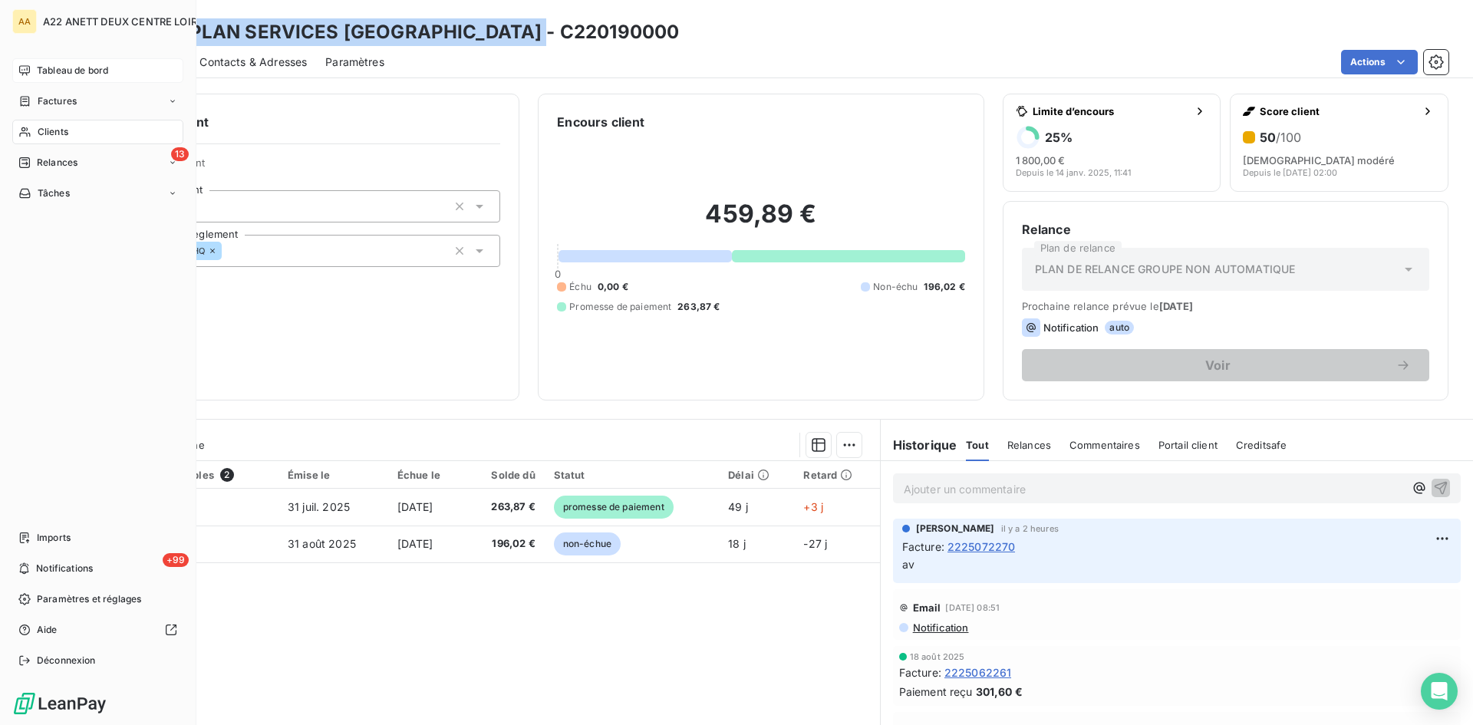
drag, startPoint x: 54, startPoint y: 125, endPoint x: 190, endPoint y: 121, distance: 136.6
click at [54, 125] on span "Clients" at bounding box center [53, 132] width 31 height 14
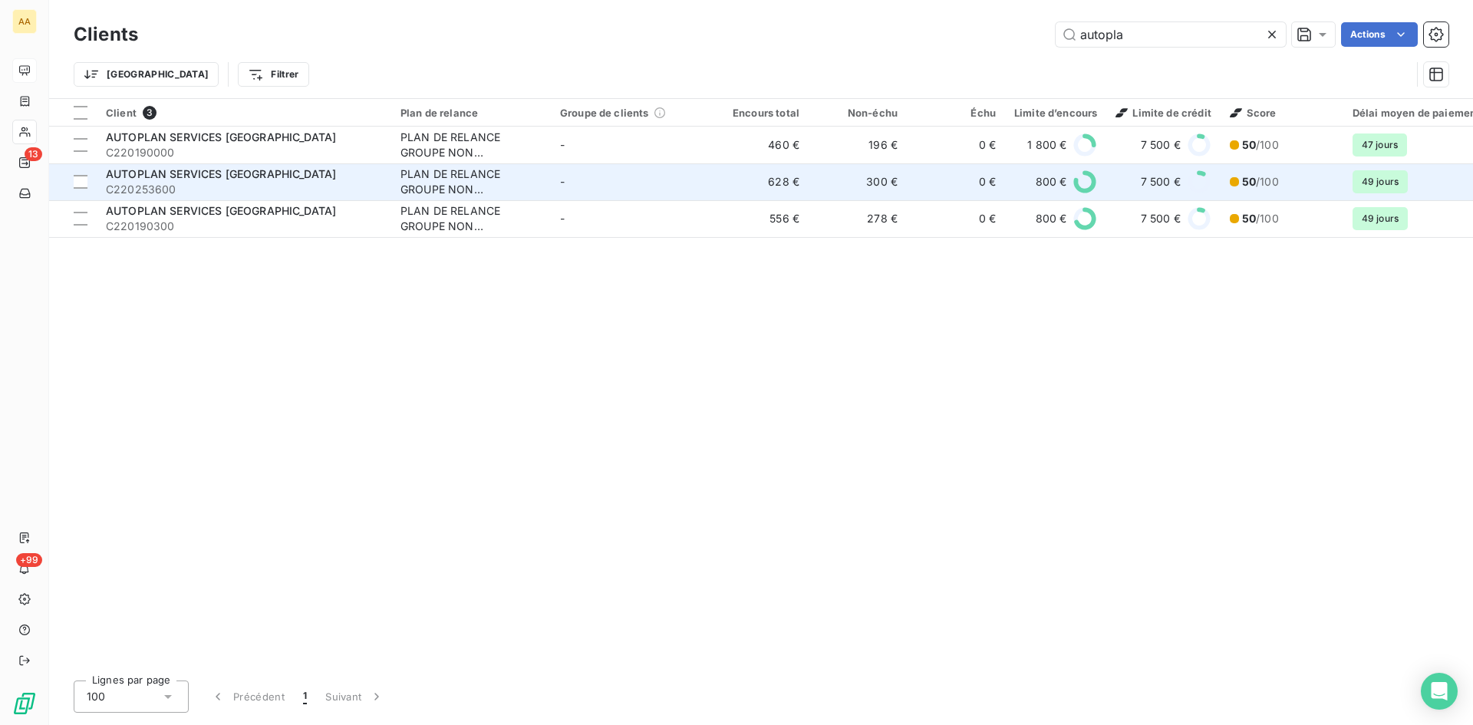
click at [170, 177] on span "AUTOPLAN SERVICES [GEOGRAPHIC_DATA]" at bounding box center [221, 173] width 230 height 13
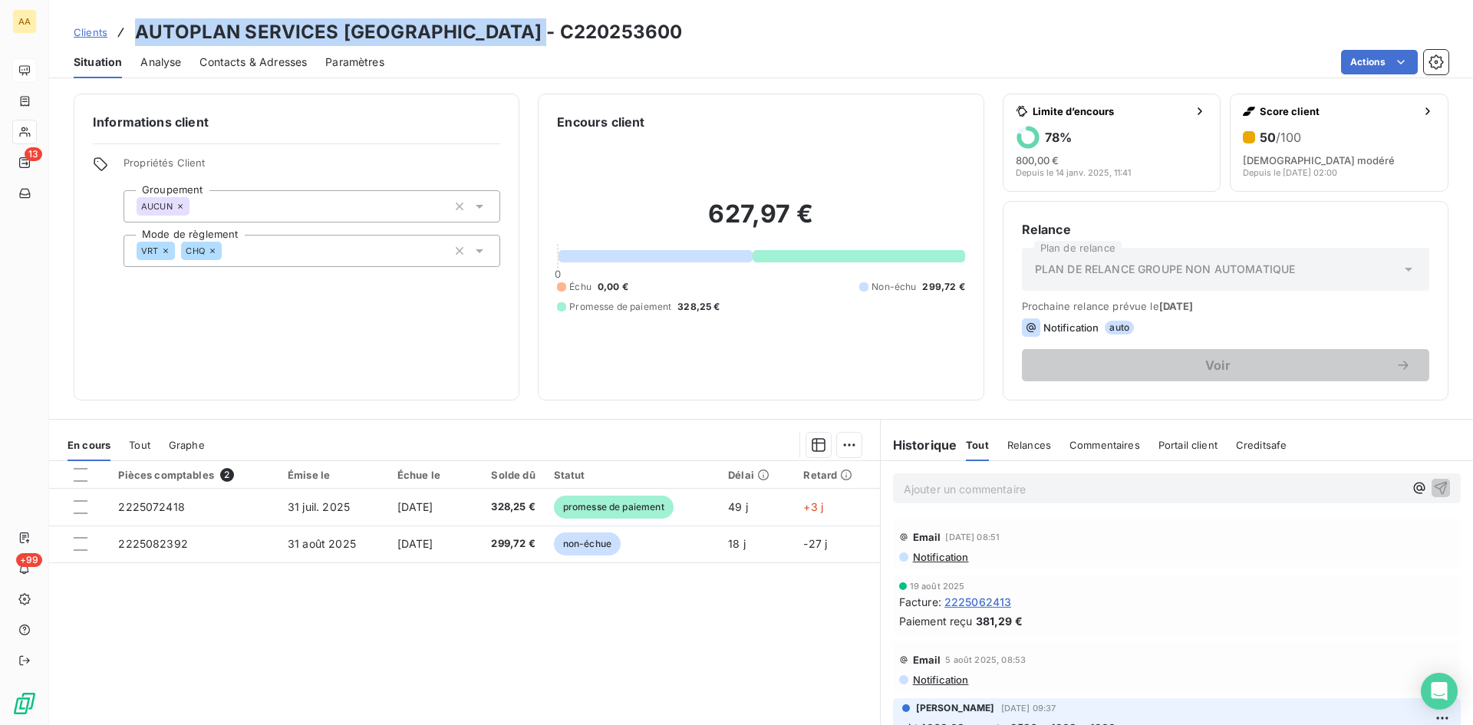
drag, startPoint x: 542, startPoint y: 36, endPoint x: 135, endPoint y: 31, distance: 407.4
click at [134, 31] on div "Clients AUTOPLAN SERVICES [GEOGRAPHIC_DATA] - C220253600" at bounding box center [761, 32] width 1424 height 28
copy h3 "AUTOPLAN SERVICES [GEOGRAPHIC_DATA] - C220253600"
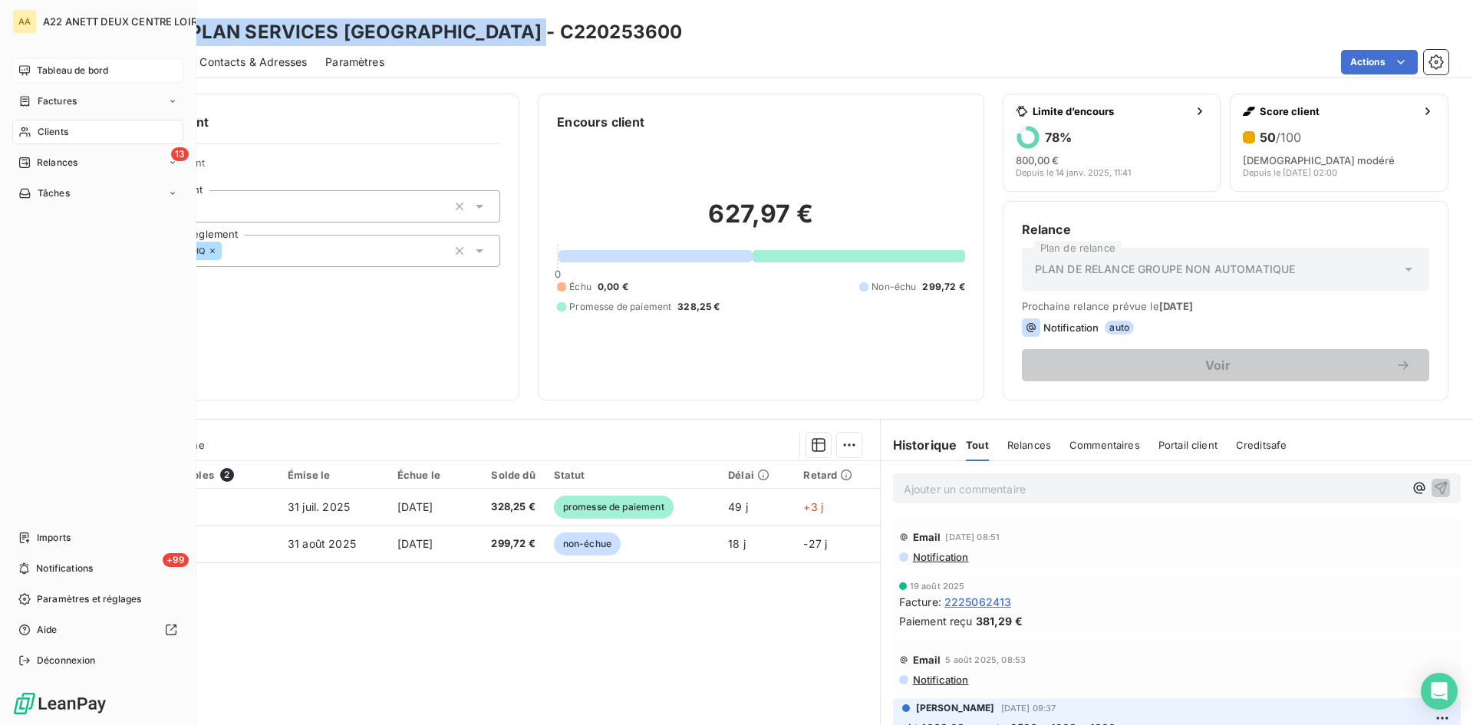
click at [58, 134] on span "Clients" at bounding box center [53, 132] width 31 height 14
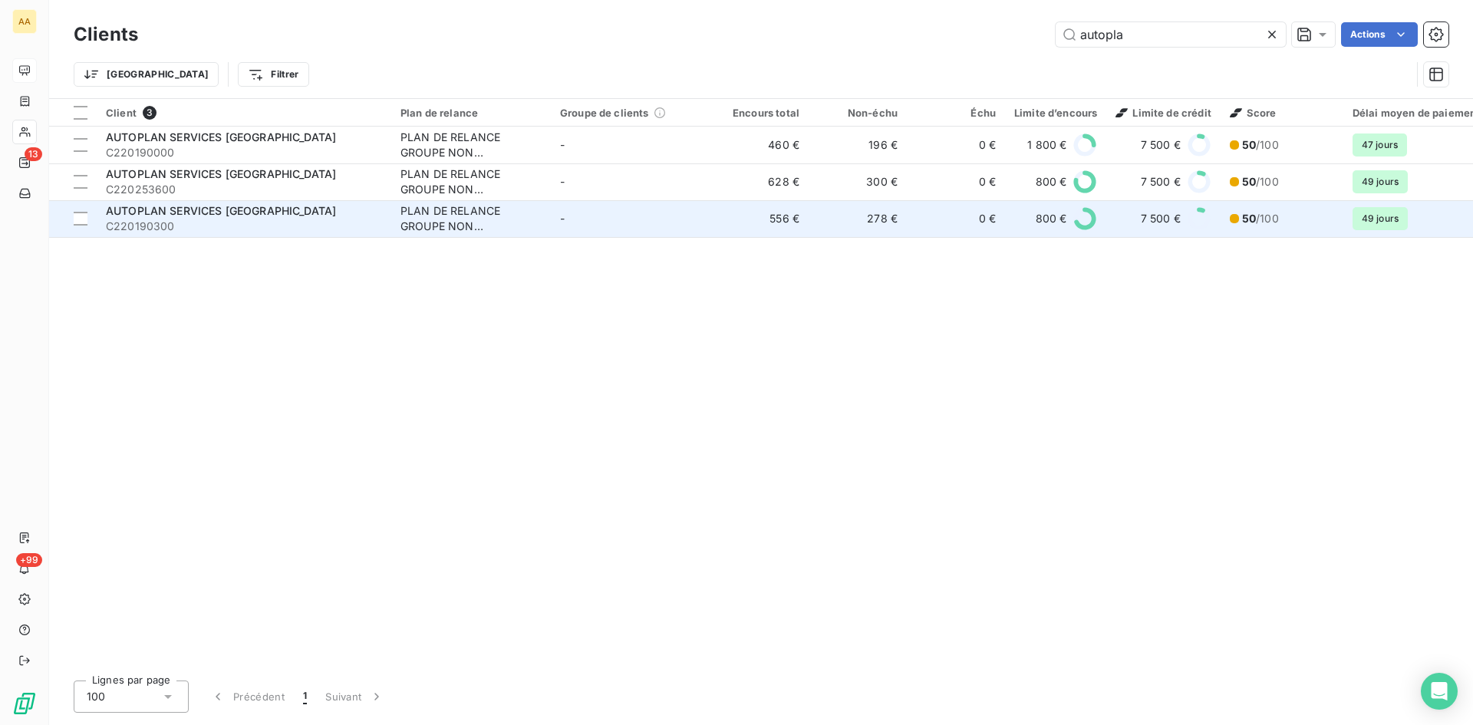
click at [218, 206] on span "AUTOPLAN SERVICES [GEOGRAPHIC_DATA]" at bounding box center [221, 210] width 230 height 13
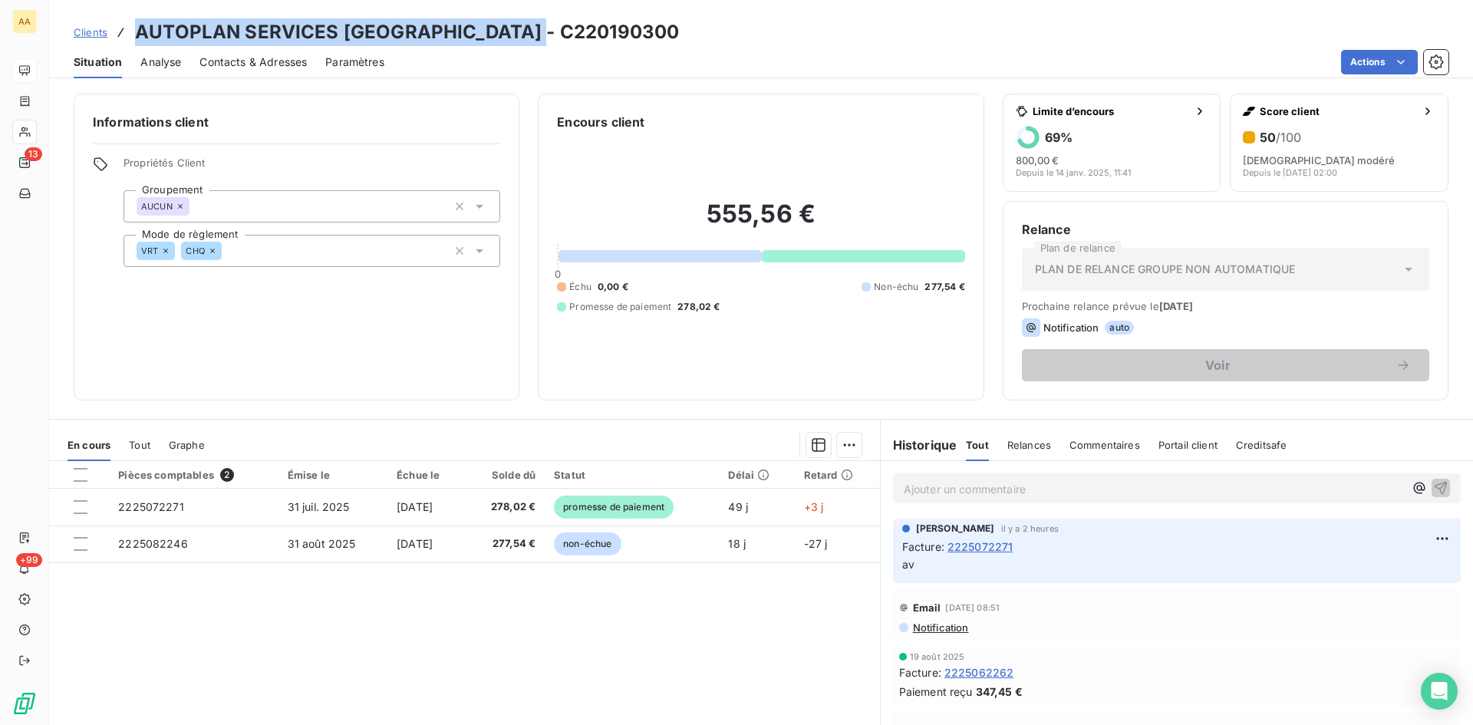
drag, startPoint x: 533, startPoint y: 35, endPoint x: 130, endPoint y: 30, distance: 402.8
click at [130, 30] on div "Clients AUTOPLAN SERVICES [GEOGRAPHIC_DATA] - C220190300" at bounding box center [761, 32] width 1424 height 28
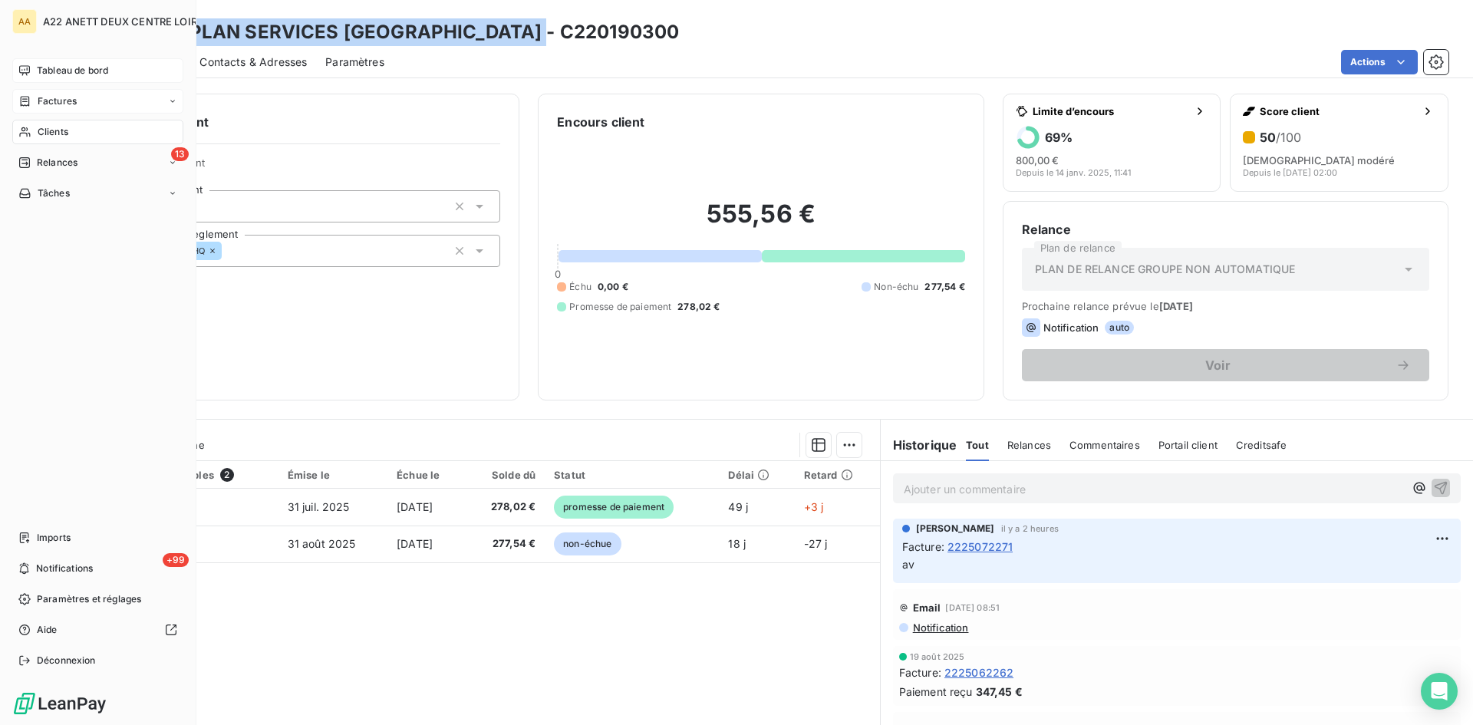
drag, startPoint x: 59, startPoint y: 127, endPoint x: 107, endPoint y: 97, distance: 56.8
click at [59, 127] on span "Clients" at bounding box center [53, 132] width 31 height 14
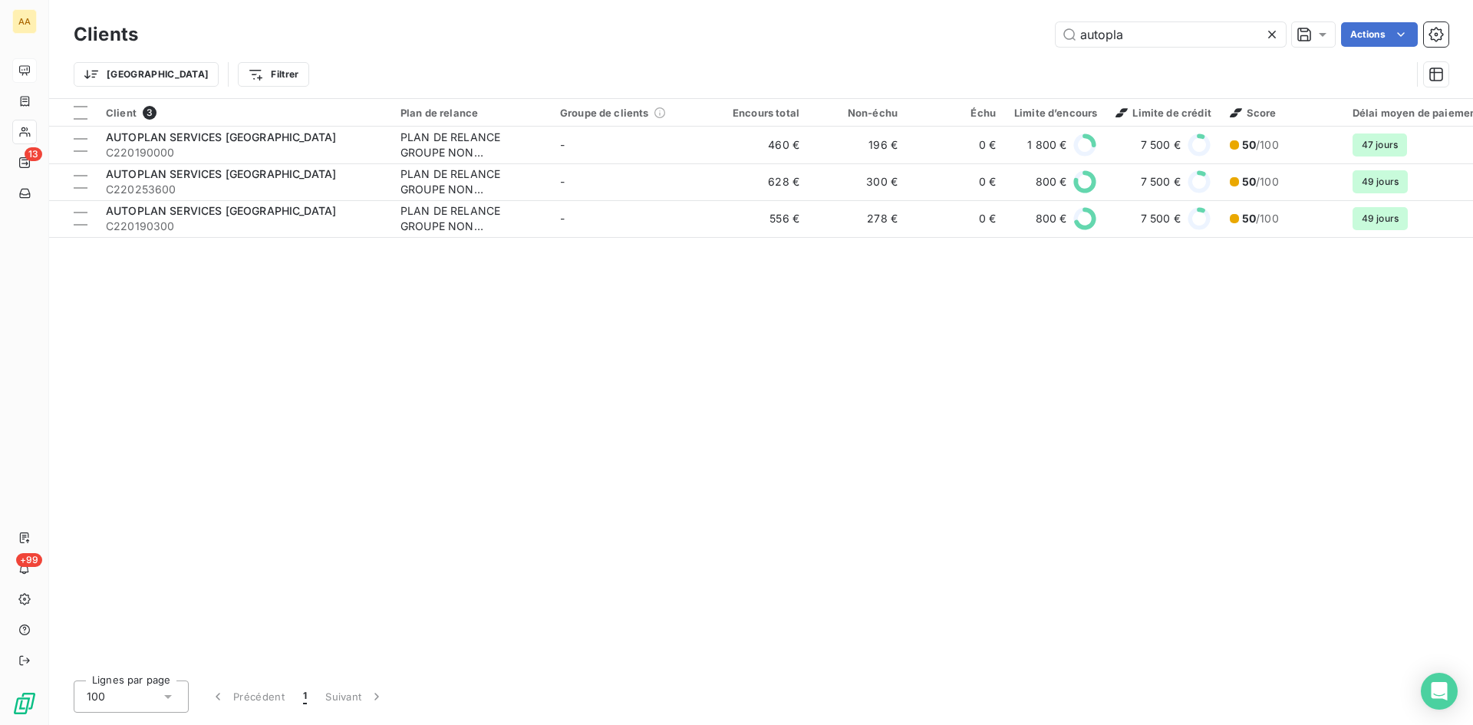
drag, startPoint x: 997, startPoint y: 50, endPoint x: 825, endPoint y: 50, distance: 172.6
click at [826, 50] on div "Clients autopla Actions" at bounding box center [761, 34] width 1375 height 32
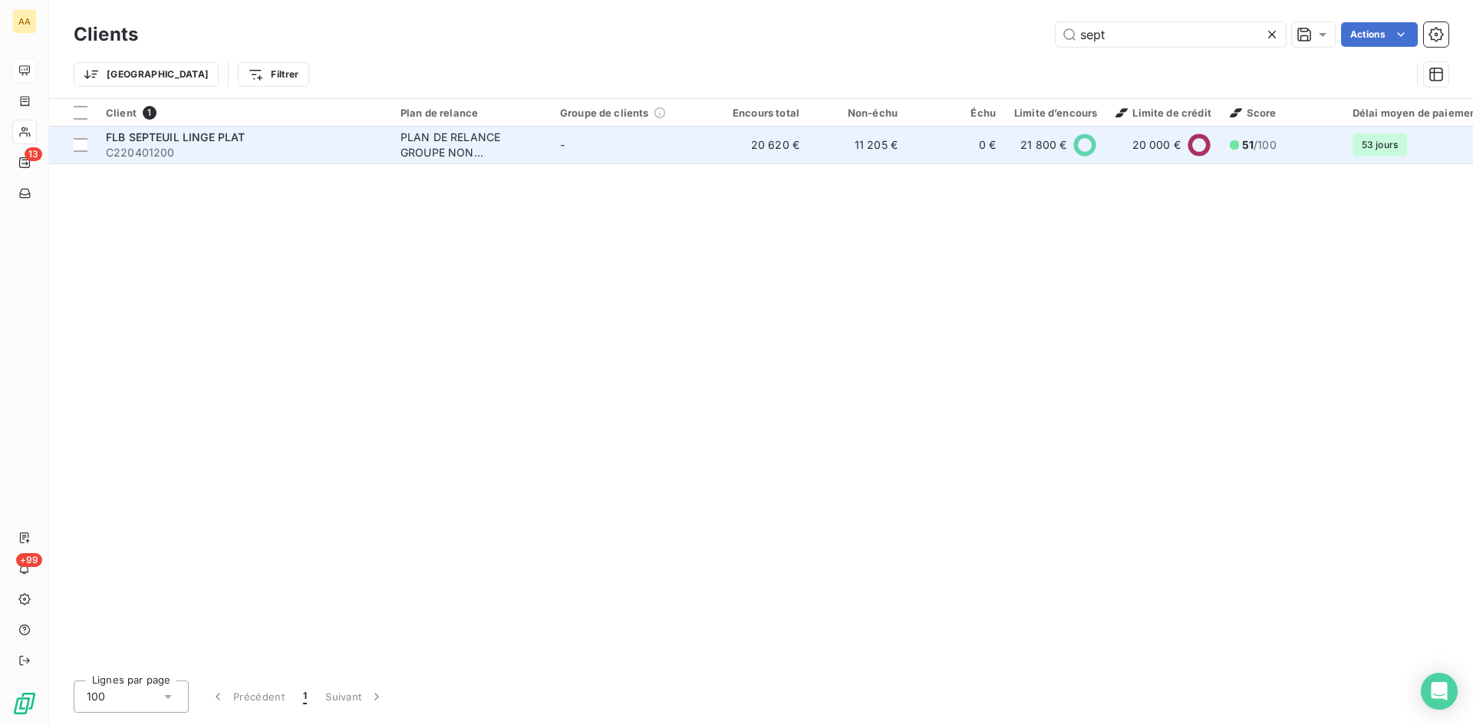
type input "sept"
click at [456, 149] on div "PLAN DE RELANCE GROUPE NON AUTOMATIQUE" at bounding box center [470, 145] width 141 height 31
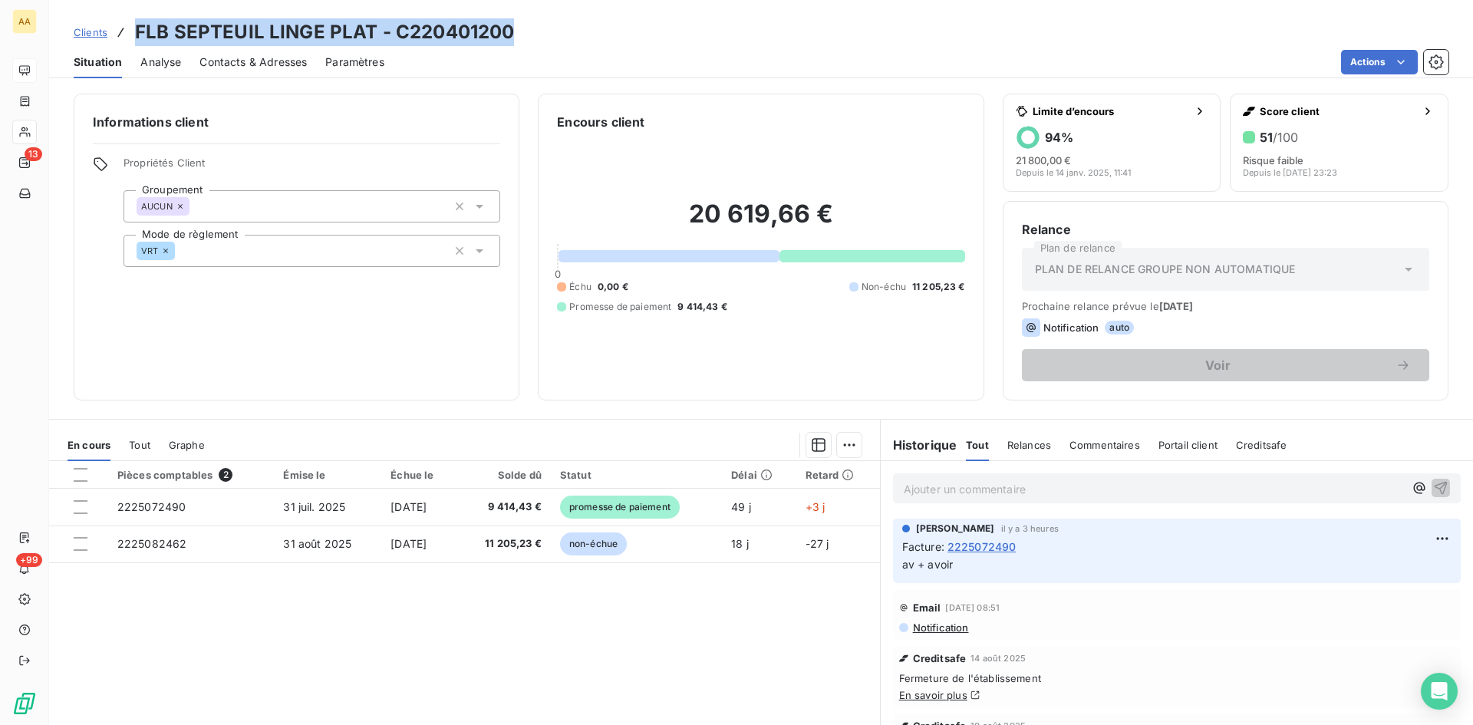
drag, startPoint x: 455, startPoint y: 42, endPoint x: 132, endPoint y: 35, distance: 323.0
click at [132, 35] on div "Clients FLB SEPTEUIL LINGE PLAT - C220401200" at bounding box center [761, 32] width 1424 height 28
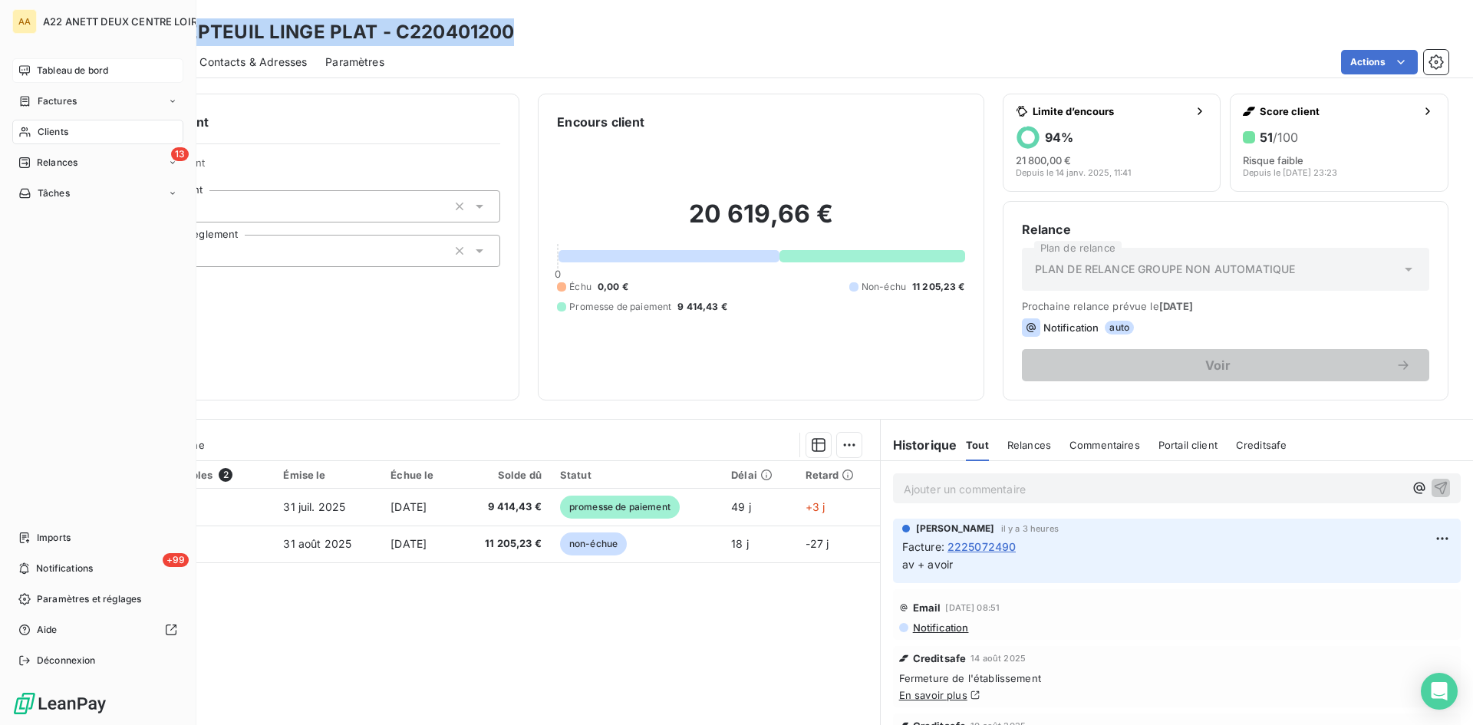
click at [52, 96] on span "Factures" at bounding box center [57, 101] width 39 height 14
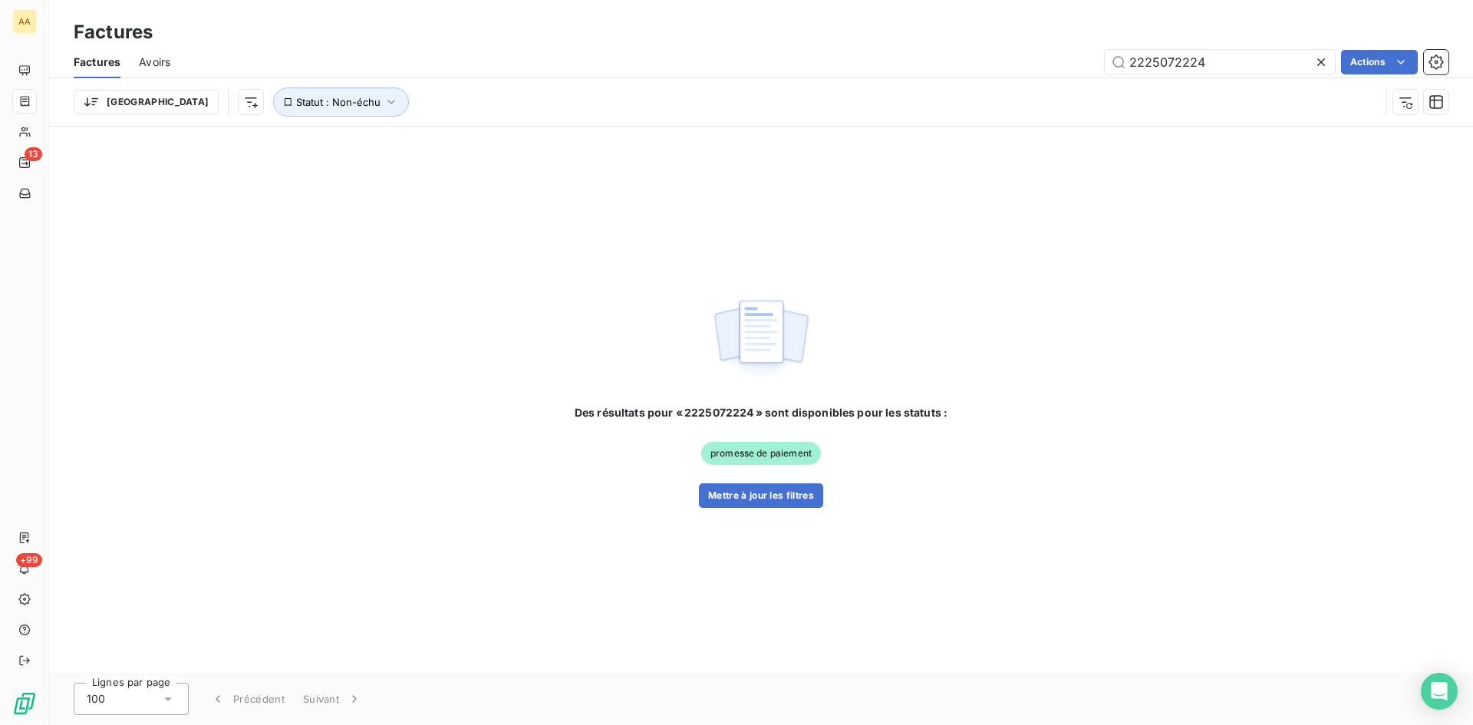
drag, startPoint x: 1217, startPoint y: 59, endPoint x: 1083, endPoint y: 61, distance: 133.5
click at [1083, 61] on div "2225072224 Actions" at bounding box center [819, 62] width 1260 height 25
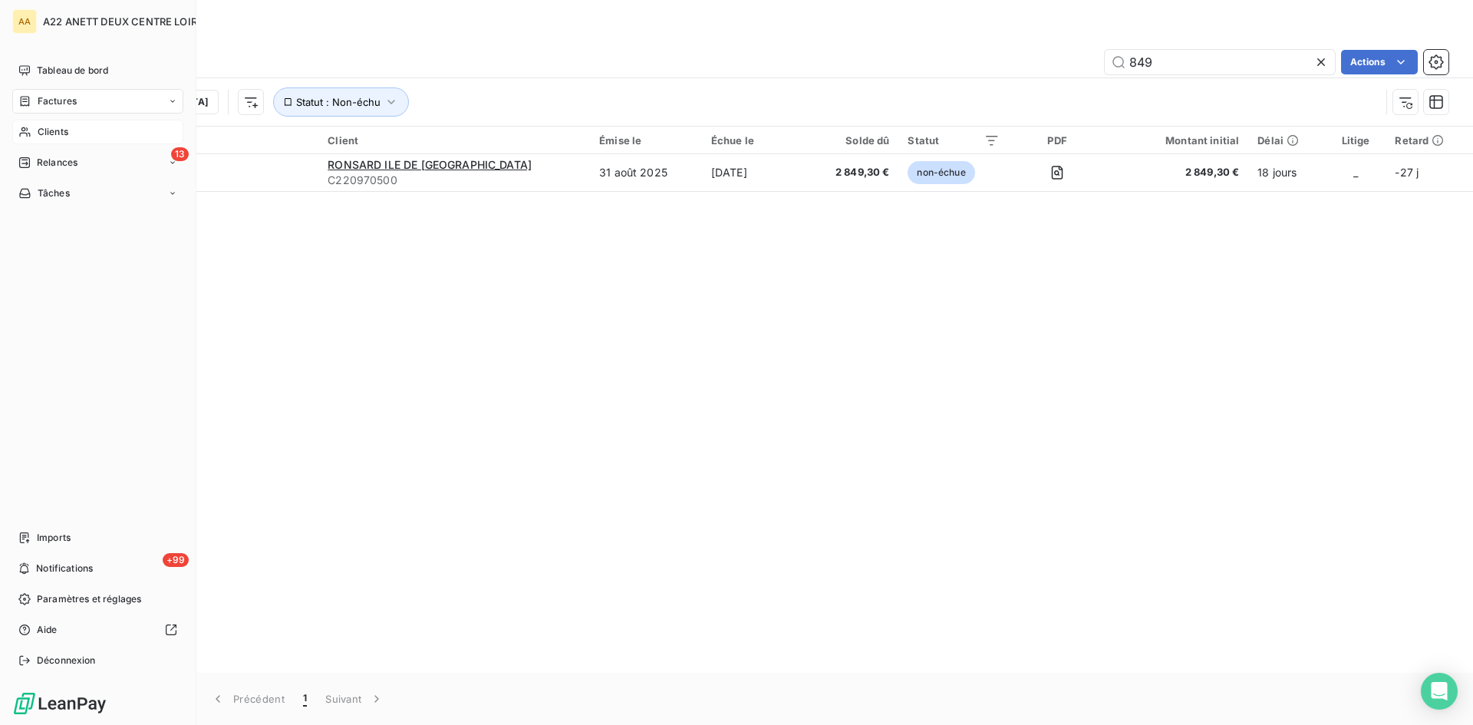
type input "849"
click at [43, 130] on span "Clients" at bounding box center [53, 132] width 31 height 14
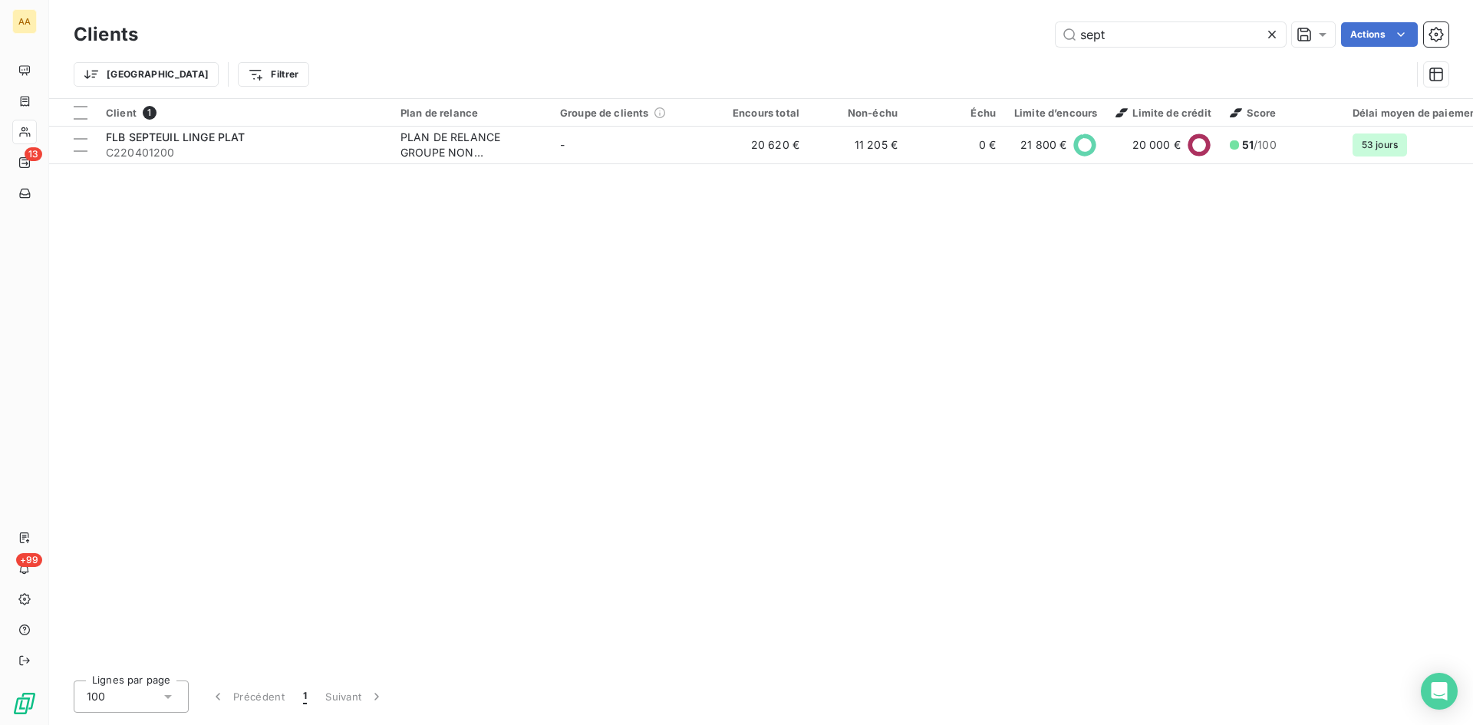
drag, startPoint x: 1075, startPoint y: 39, endPoint x: 993, endPoint y: 41, distance: 81.3
click at [993, 41] on div "sept Actions" at bounding box center [802, 34] width 1292 height 25
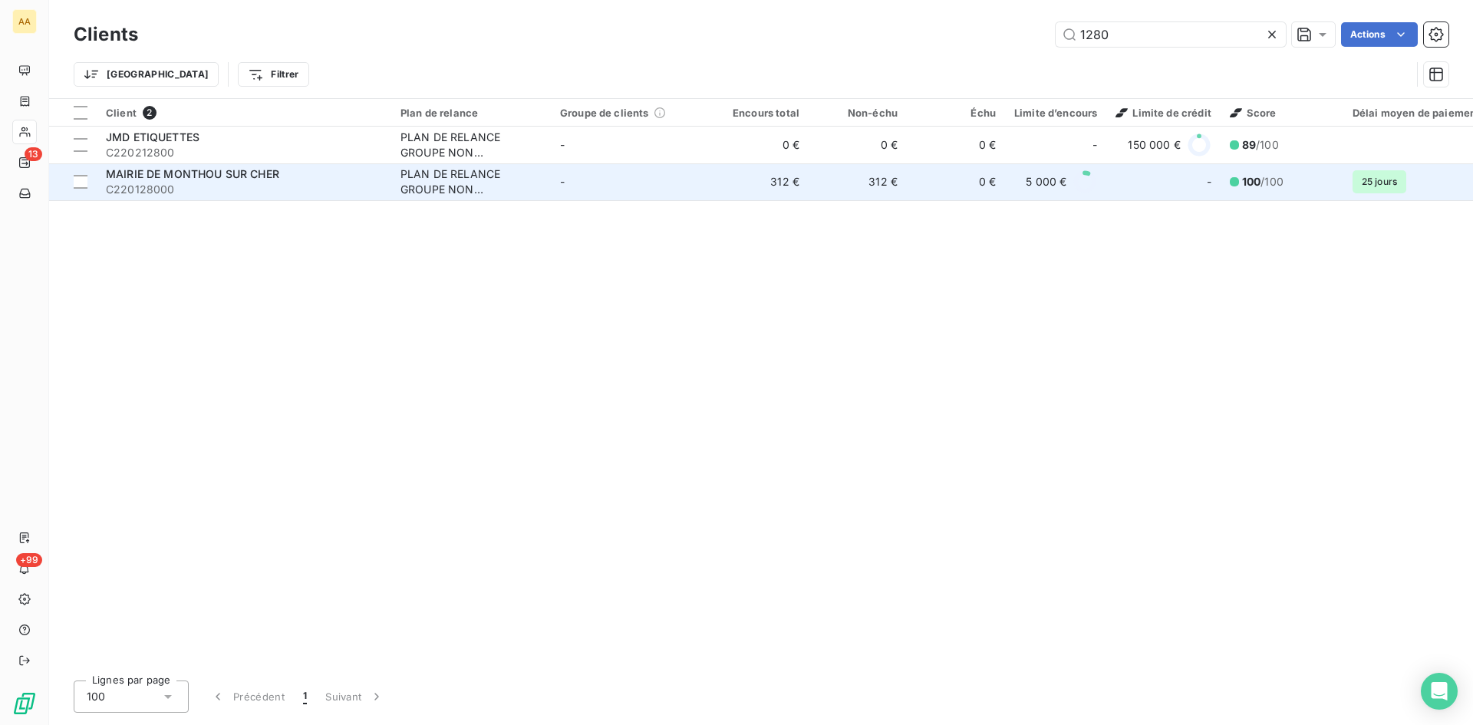
type input "1280"
click at [420, 174] on div "PLAN DE RELANCE GROUPE NON AUTOMATIQUE" at bounding box center [470, 181] width 141 height 31
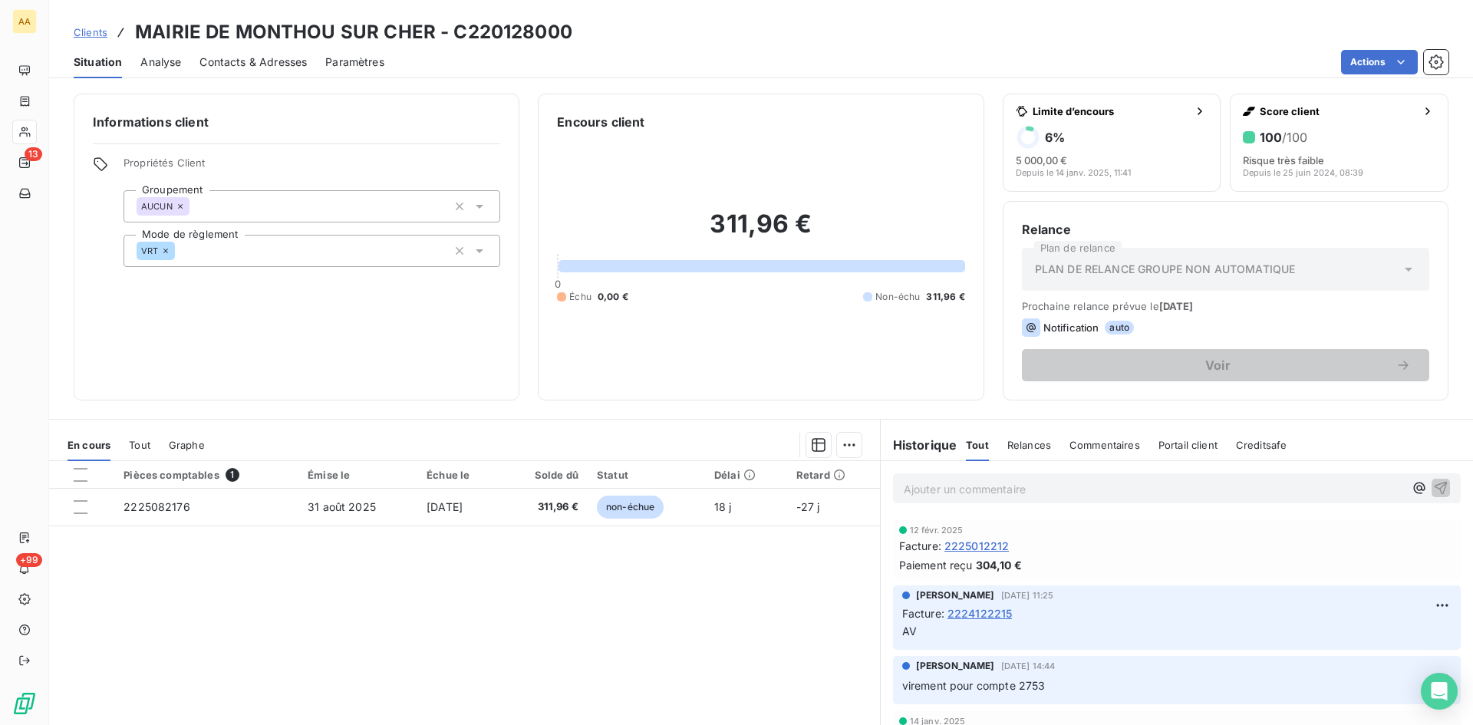
scroll to position [614, 0]
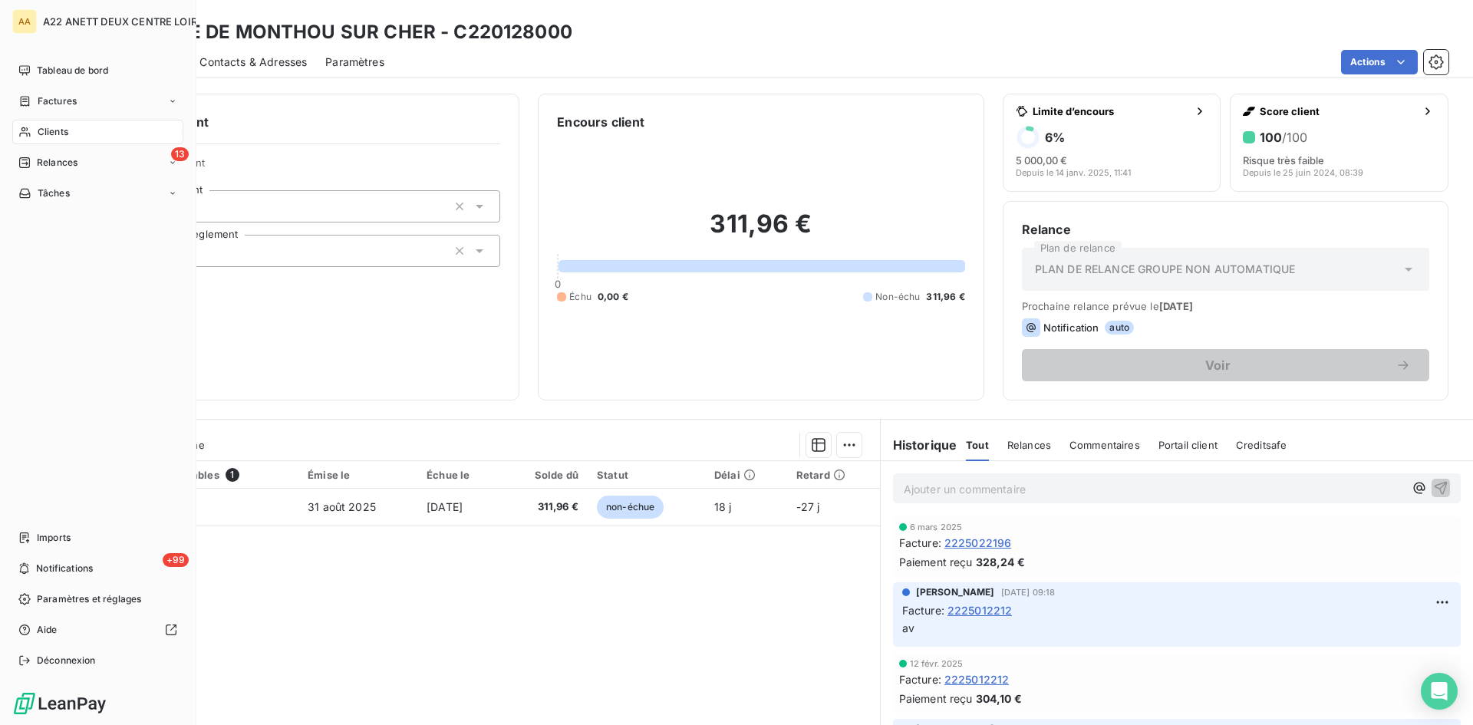
click at [61, 127] on span "Clients" at bounding box center [53, 132] width 31 height 14
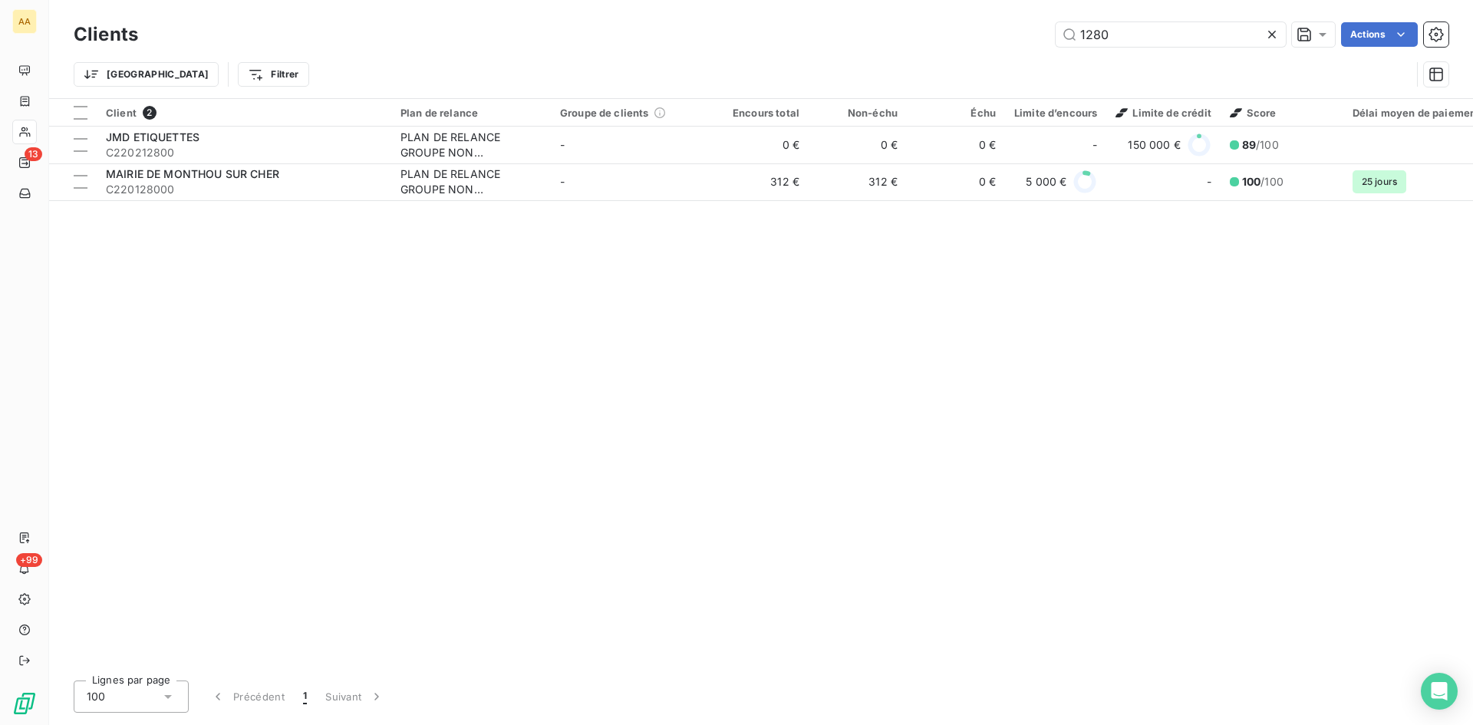
drag, startPoint x: 1096, startPoint y: 35, endPoint x: 1042, endPoint y: 35, distance: 54.5
click at [1042, 35] on div "1280 Actions" at bounding box center [802, 34] width 1292 height 25
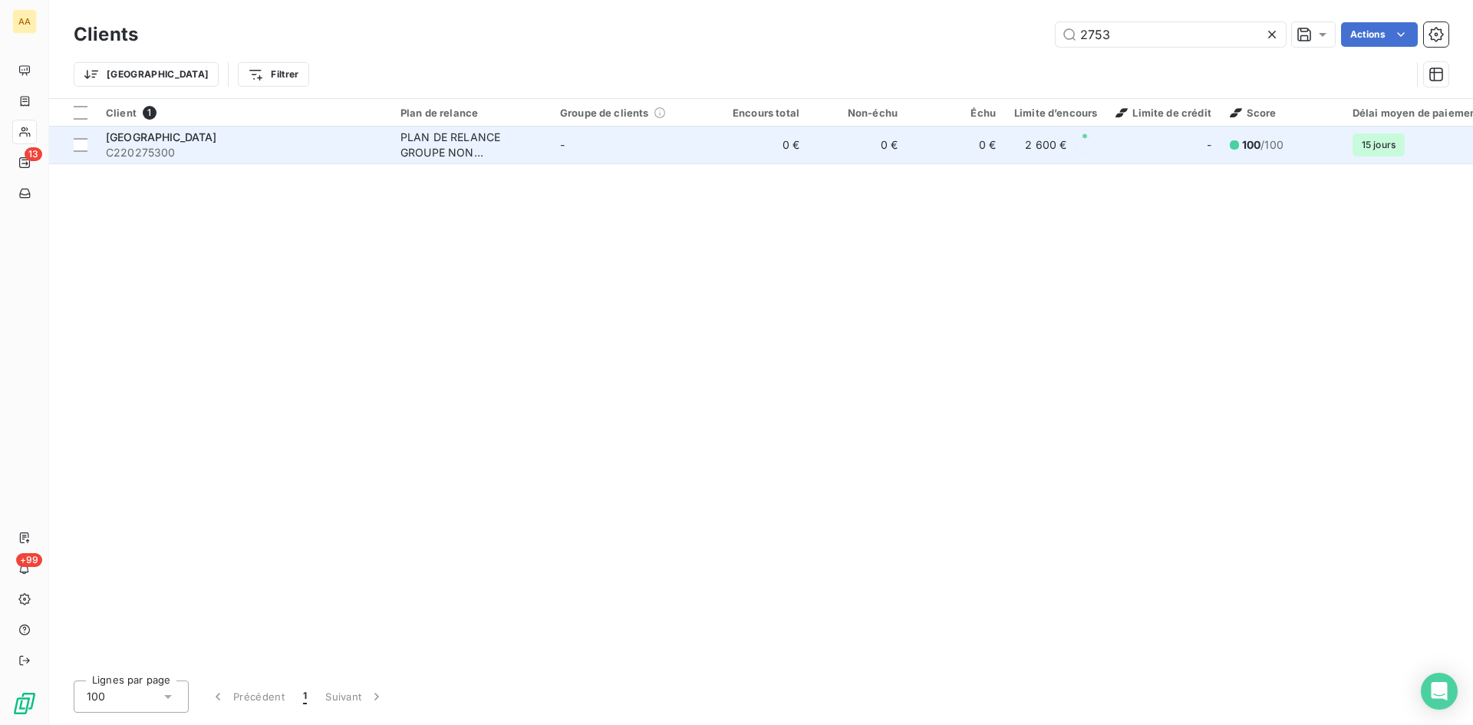
type input "2753"
click at [442, 149] on div "PLAN DE RELANCE GROUPE NON AUTOMATIQUE" at bounding box center [470, 145] width 141 height 31
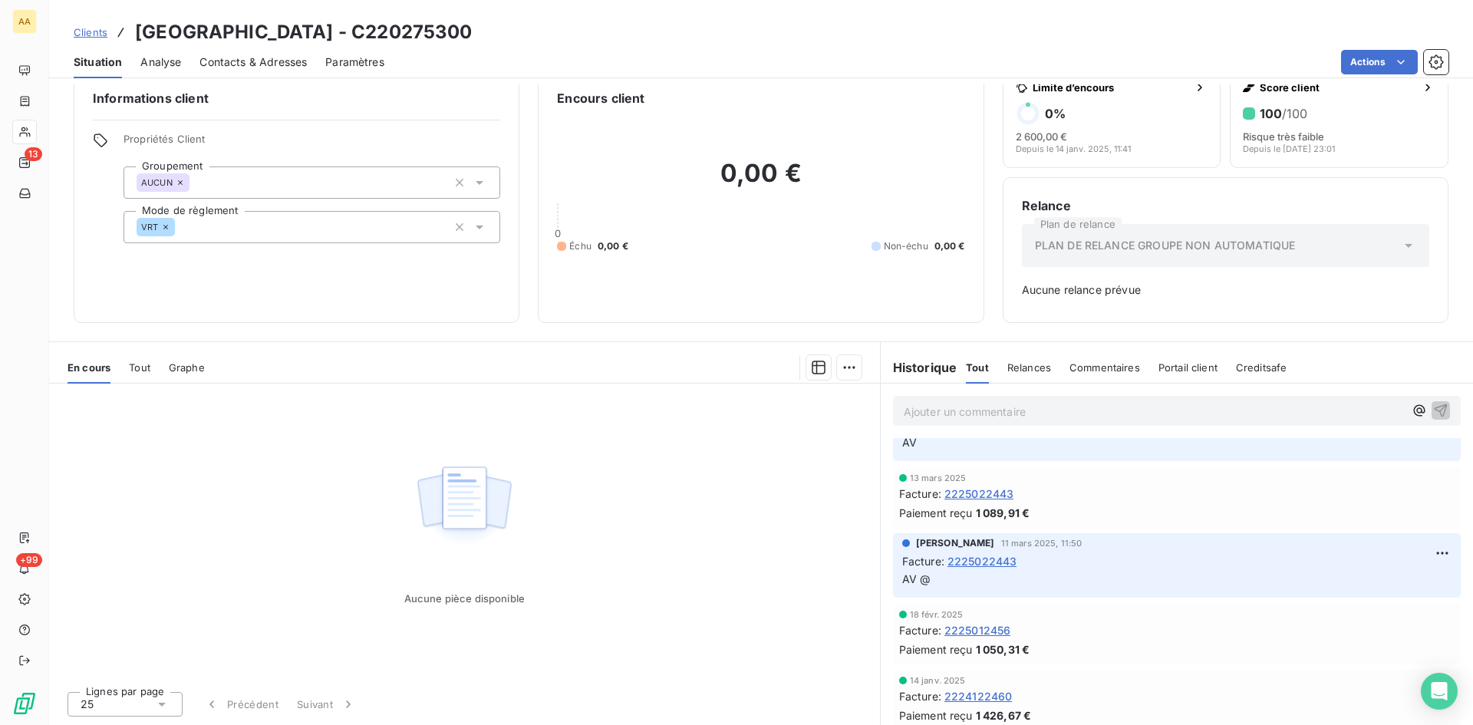
scroll to position [603, 0]
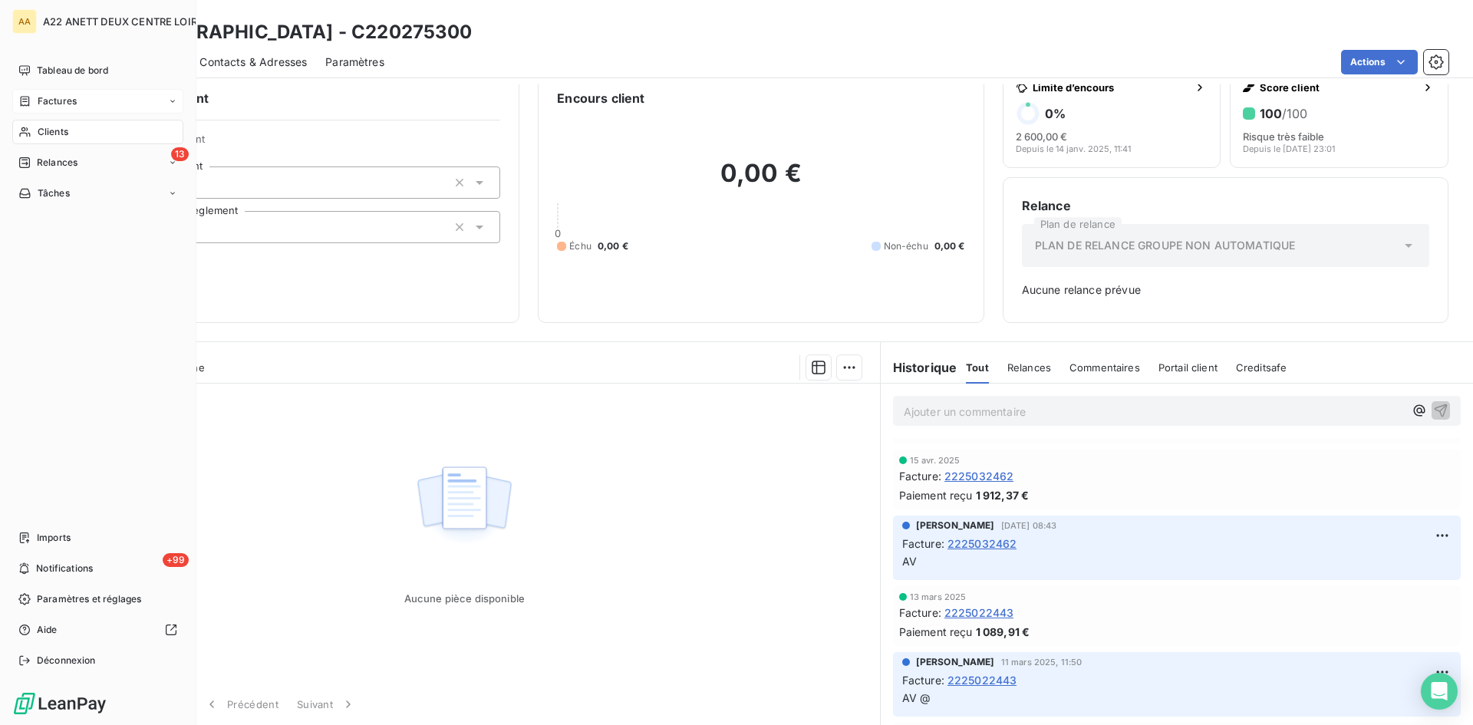
drag, startPoint x: 43, startPoint y: 127, endPoint x: 137, endPoint y: 92, distance: 100.0
click at [43, 127] on span "Clients" at bounding box center [53, 132] width 31 height 14
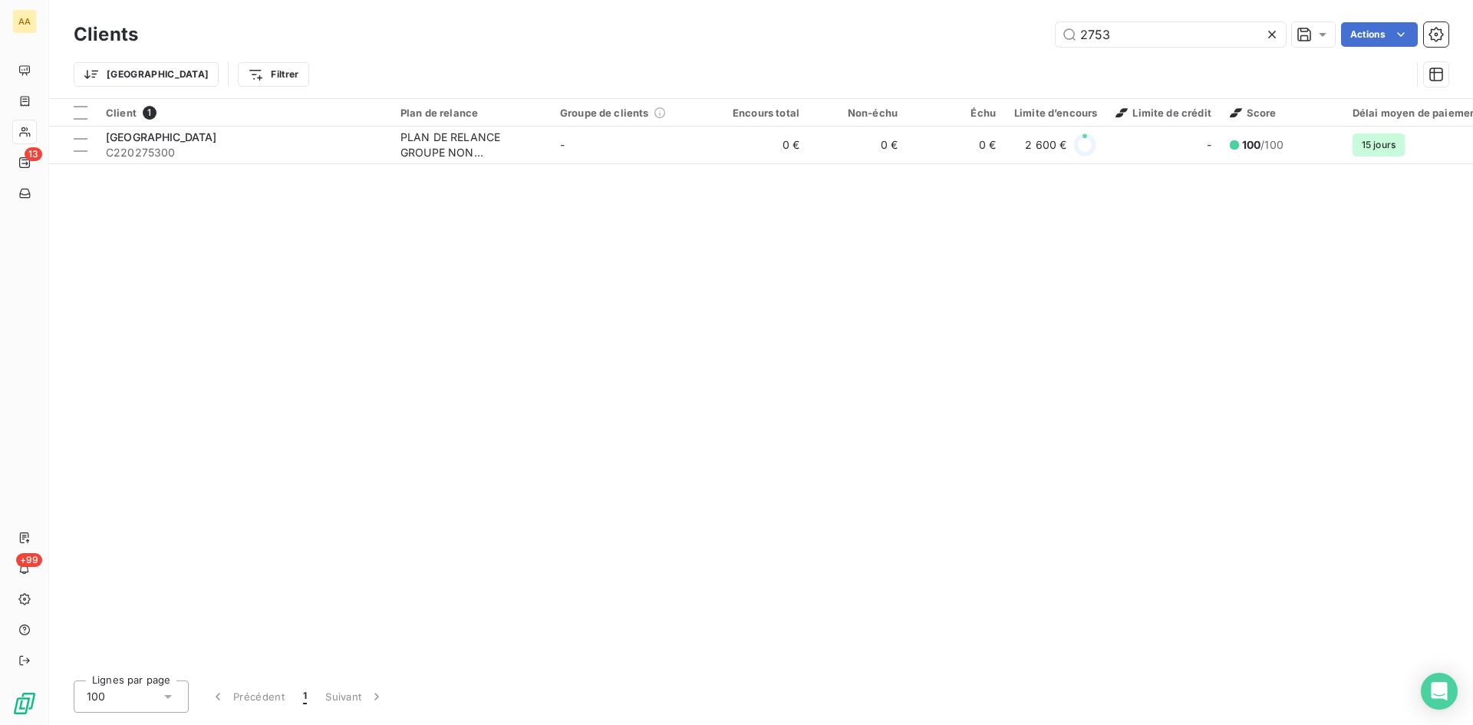
drag, startPoint x: 1125, startPoint y: 39, endPoint x: 1044, endPoint y: 48, distance: 81.8
click at [1044, 48] on div "Clients 2753 Actions" at bounding box center [761, 34] width 1375 height 32
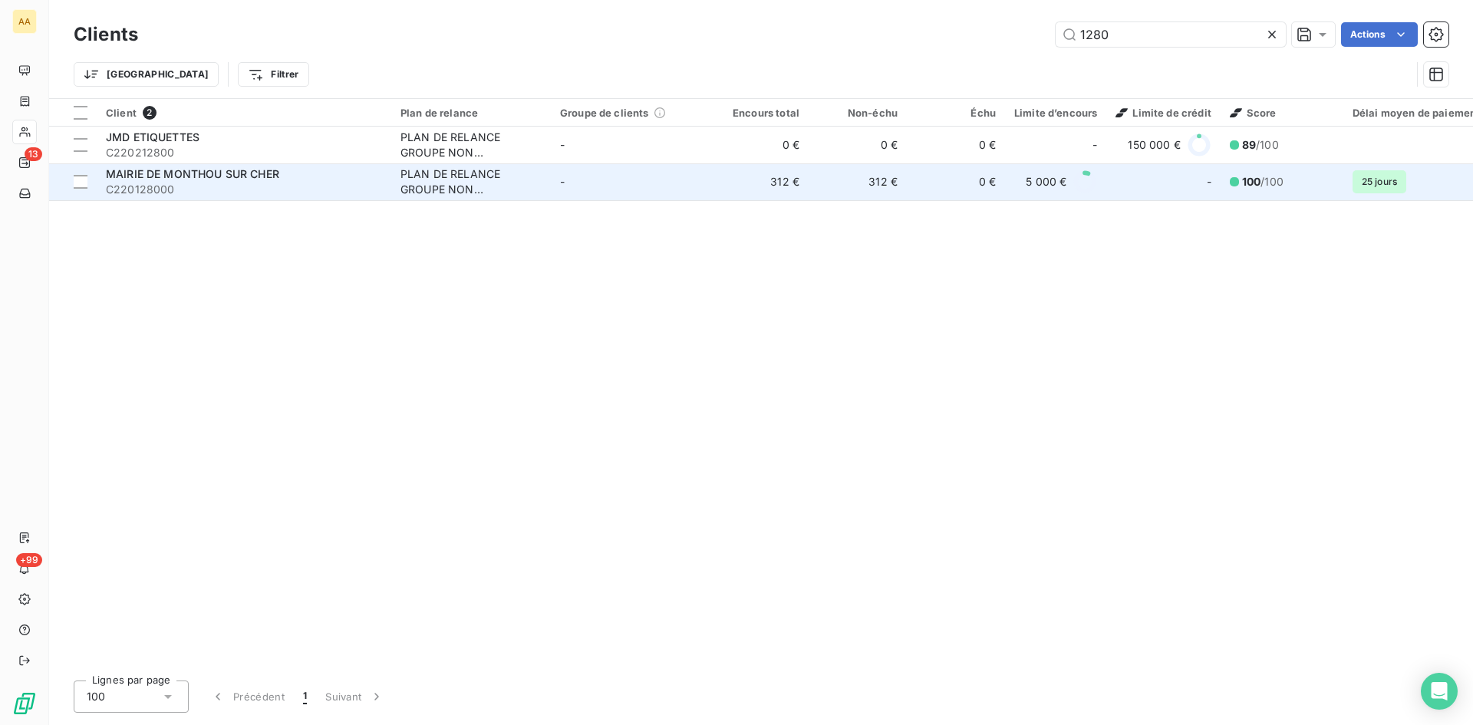
type input "1280"
click at [430, 180] on div "PLAN DE RELANCE GROUPE NON AUTOMATIQUE" at bounding box center [470, 181] width 141 height 31
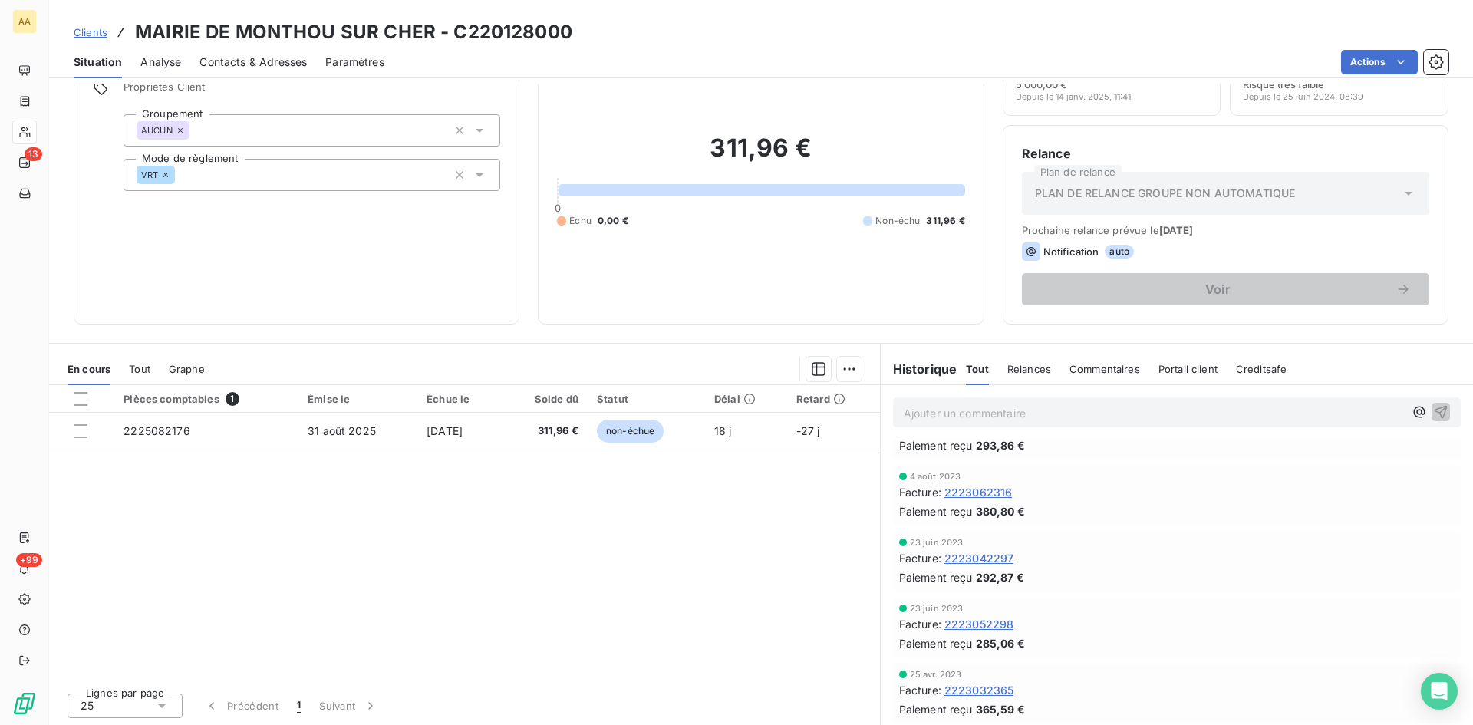
scroll to position [77, 0]
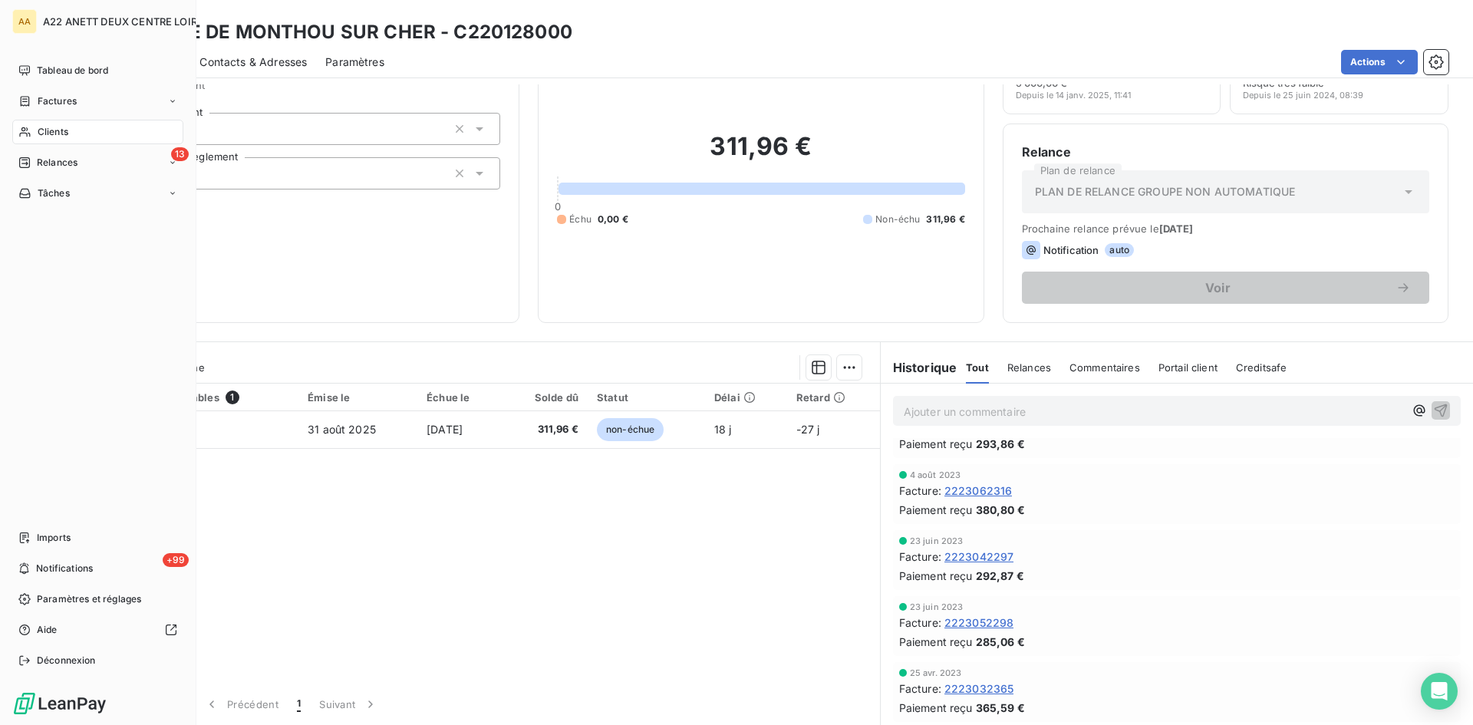
drag, startPoint x: 37, startPoint y: 129, endPoint x: 290, endPoint y: 109, distance: 253.9
click at [38, 129] on span "Clients" at bounding box center [53, 132] width 31 height 14
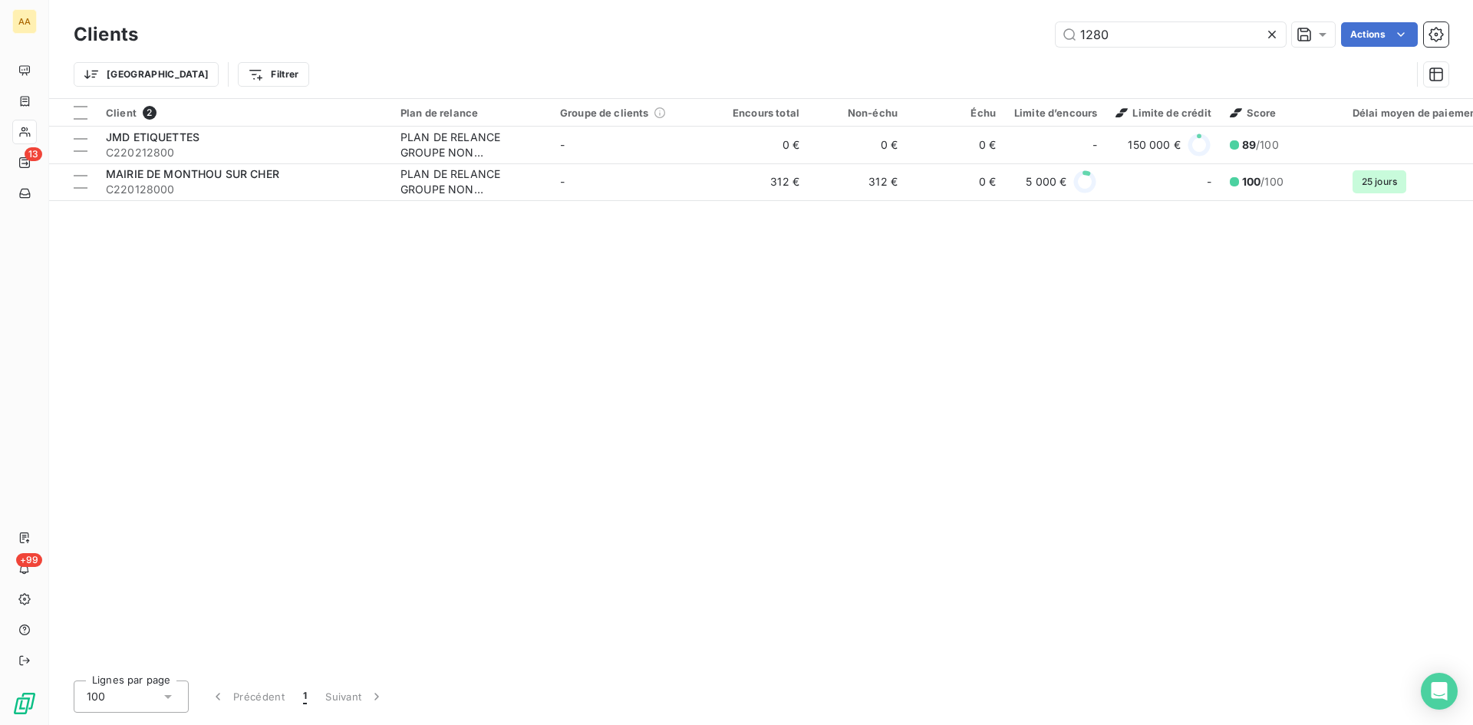
drag, startPoint x: 1023, startPoint y: 35, endPoint x: 1010, endPoint y: 35, distance: 12.3
click at [1010, 35] on div "1280 Actions" at bounding box center [802, 34] width 1292 height 25
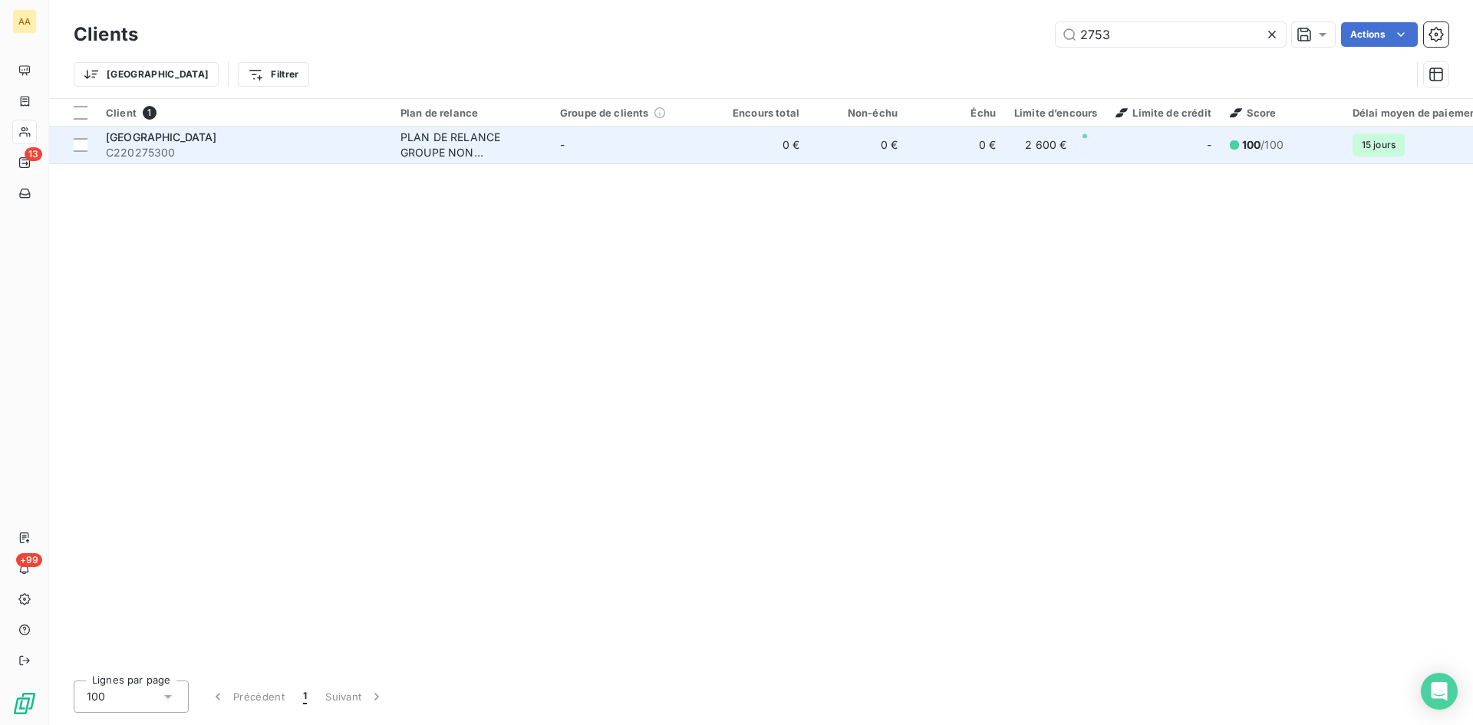
type input "2753"
click at [436, 146] on div "PLAN DE RELANCE GROUPE NON AUTOMATIQUE" at bounding box center [470, 145] width 141 height 31
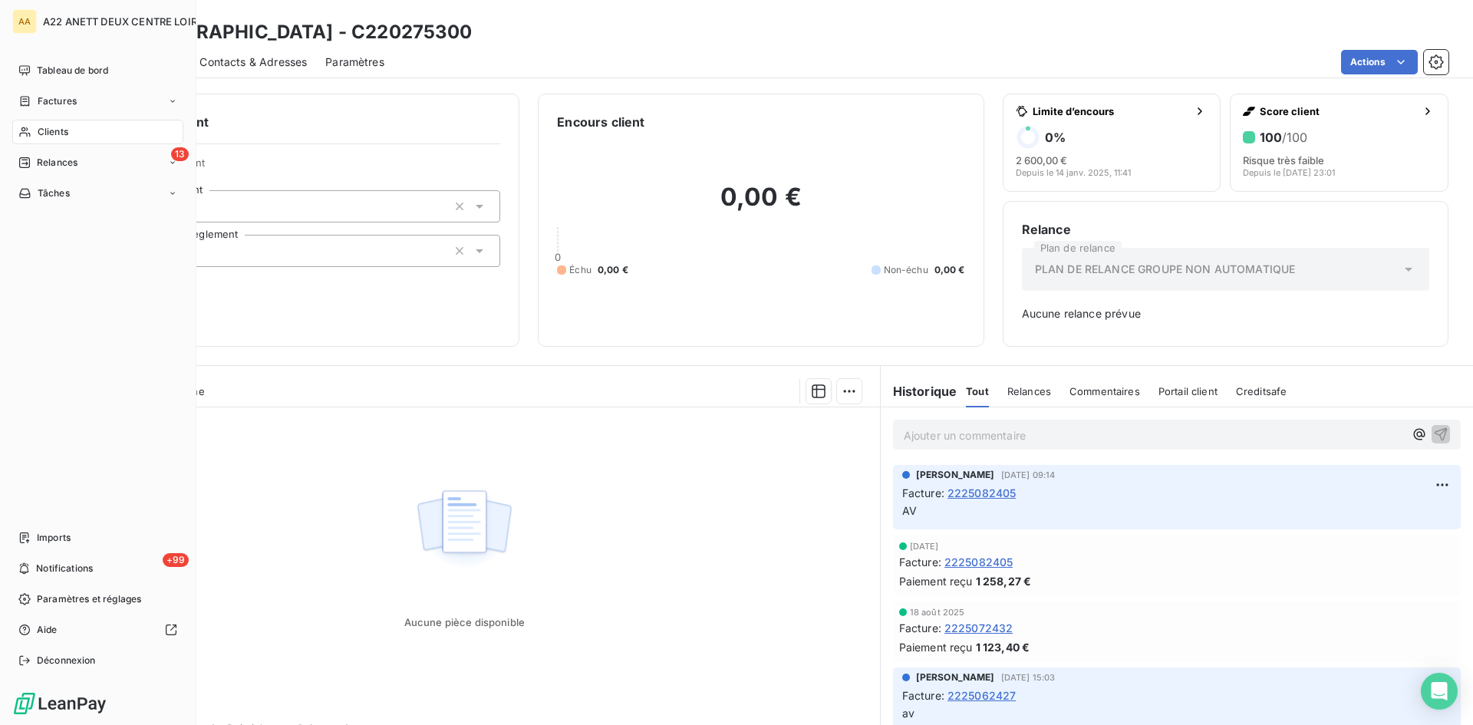
click at [49, 120] on div "Clients" at bounding box center [97, 132] width 171 height 25
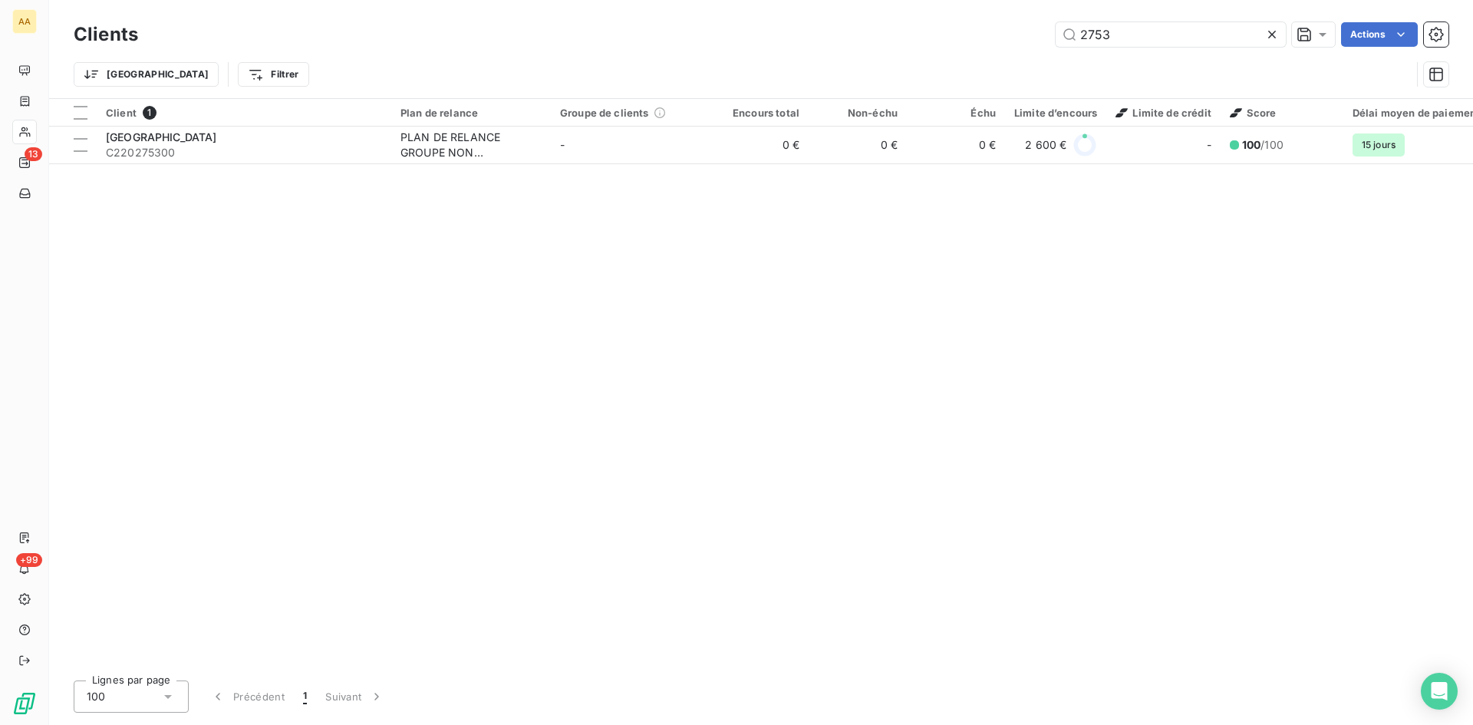
drag, startPoint x: 1086, startPoint y: 30, endPoint x: 1042, endPoint y: 40, distance: 45.6
click at [1042, 40] on div "2753 Actions" at bounding box center [802, 34] width 1292 height 25
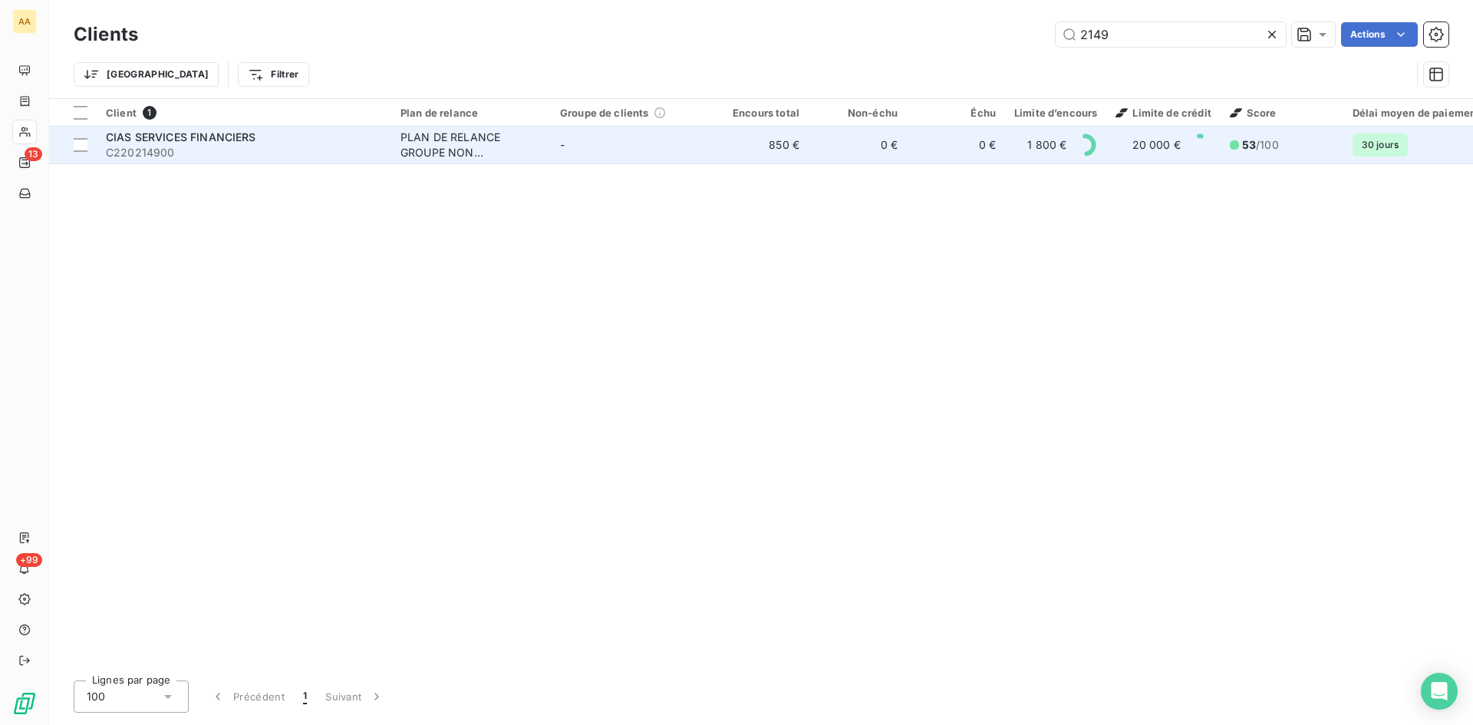
type input "2149"
click at [466, 146] on div "PLAN DE RELANCE GROUPE NON AUTOMATIQUE" at bounding box center [470, 145] width 141 height 31
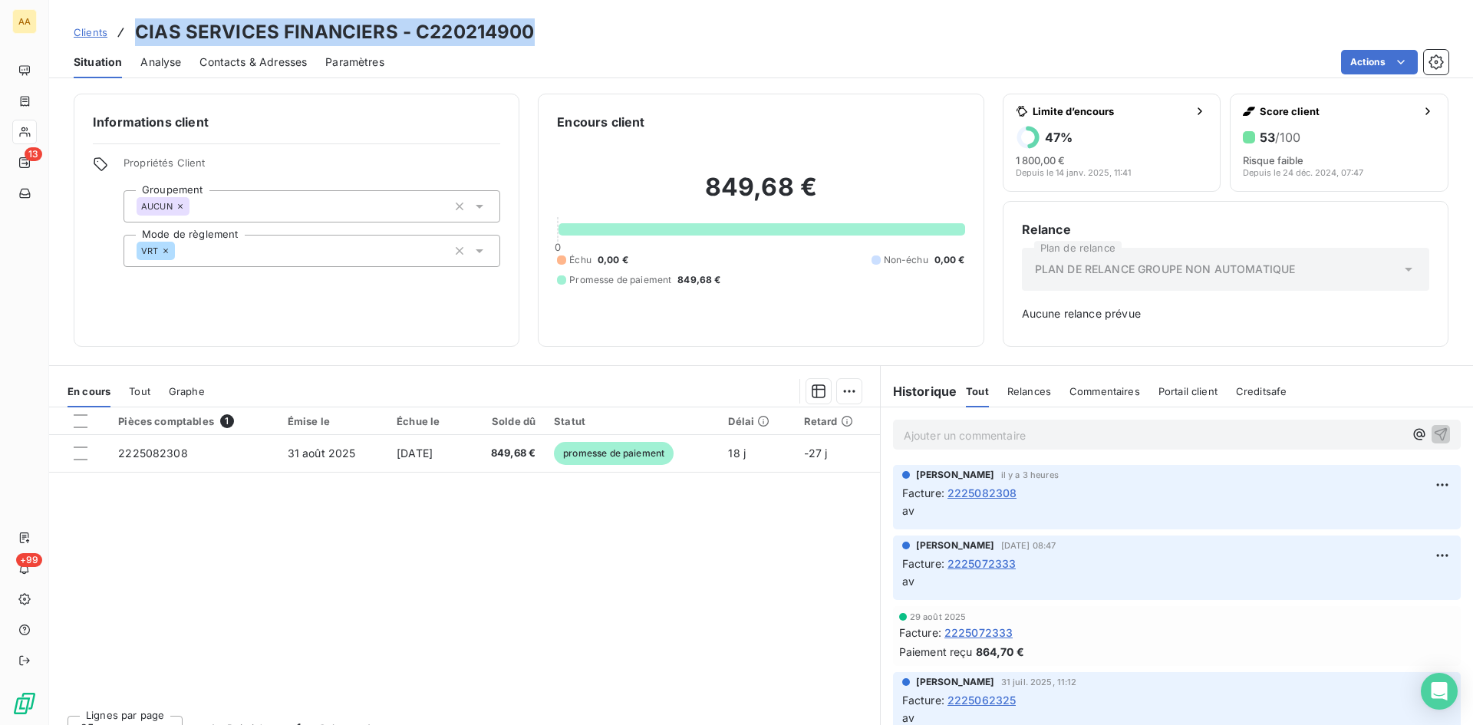
drag, startPoint x: 526, startPoint y: 36, endPoint x: 154, endPoint y: 24, distance: 372.3
click at [130, 15] on div "Clients CIAS SERVICES FINANCIERS - C220214900 Situation Analyse Contacts & Adre…" at bounding box center [761, 39] width 1424 height 78
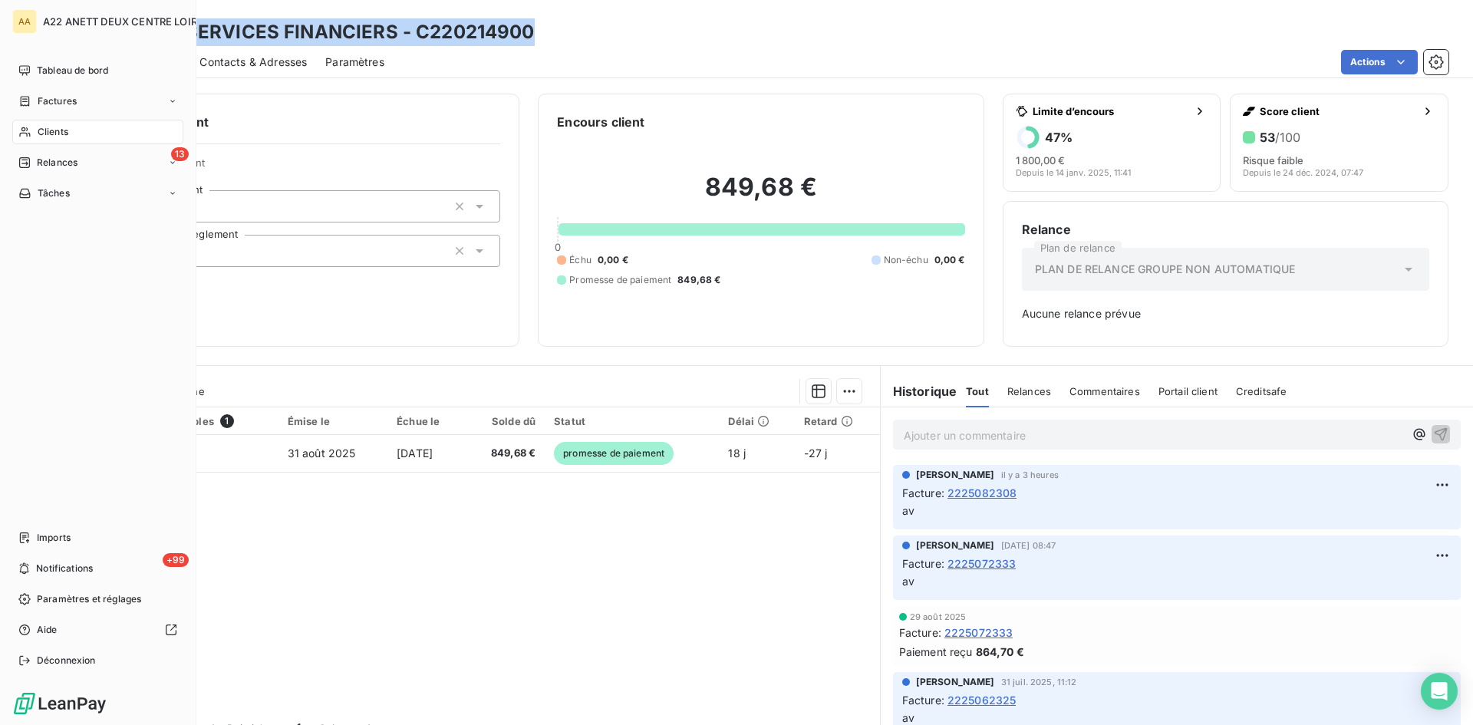
drag, startPoint x: 42, startPoint y: 130, endPoint x: 67, endPoint y: 116, distance: 28.2
click at [42, 129] on span "Clients" at bounding box center [53, 132] width 31 height 14
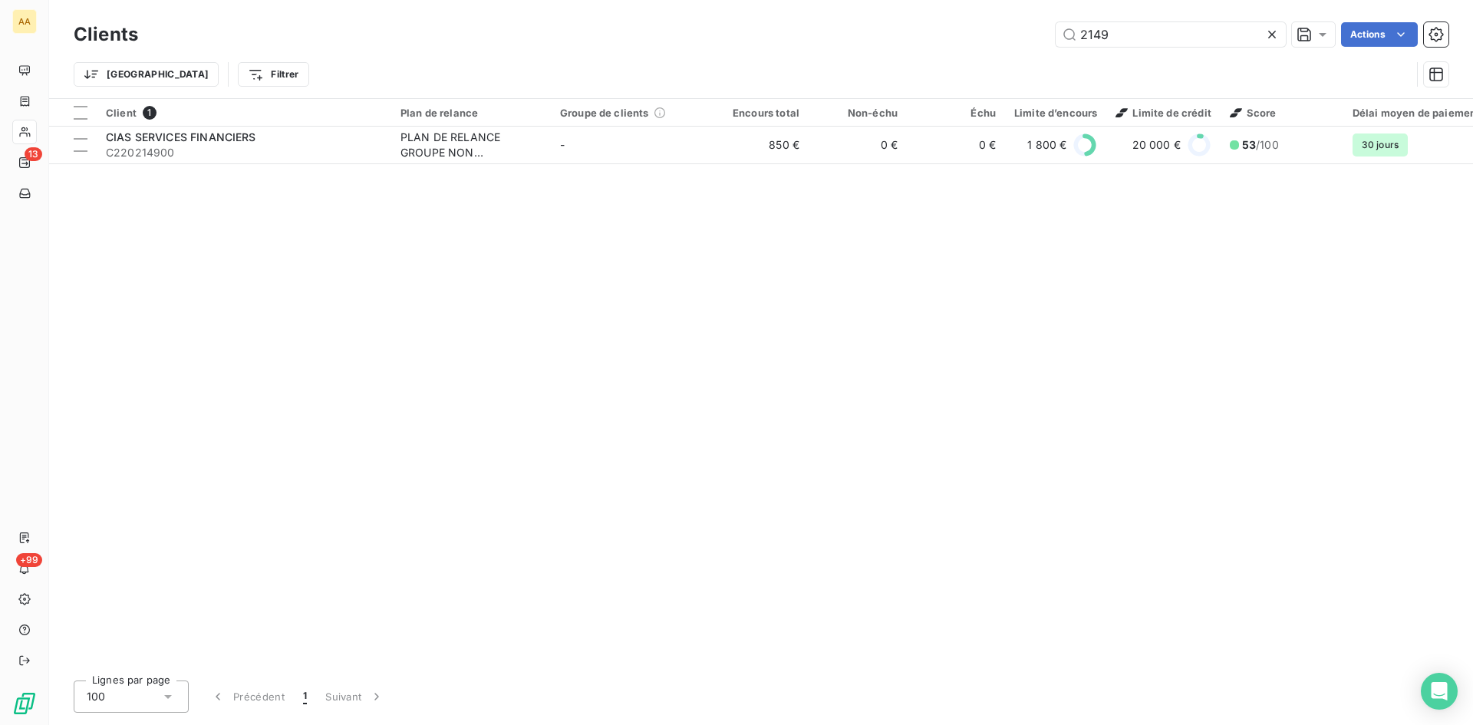
drag, startPoint x: 1099, startPoint y: 41, endPoint x: 1028, endPoint y: 41, distance: 71.3
click at [1028, 41] on div "2149 Actions" at bounding box center [802, 34] width 1292 height 25
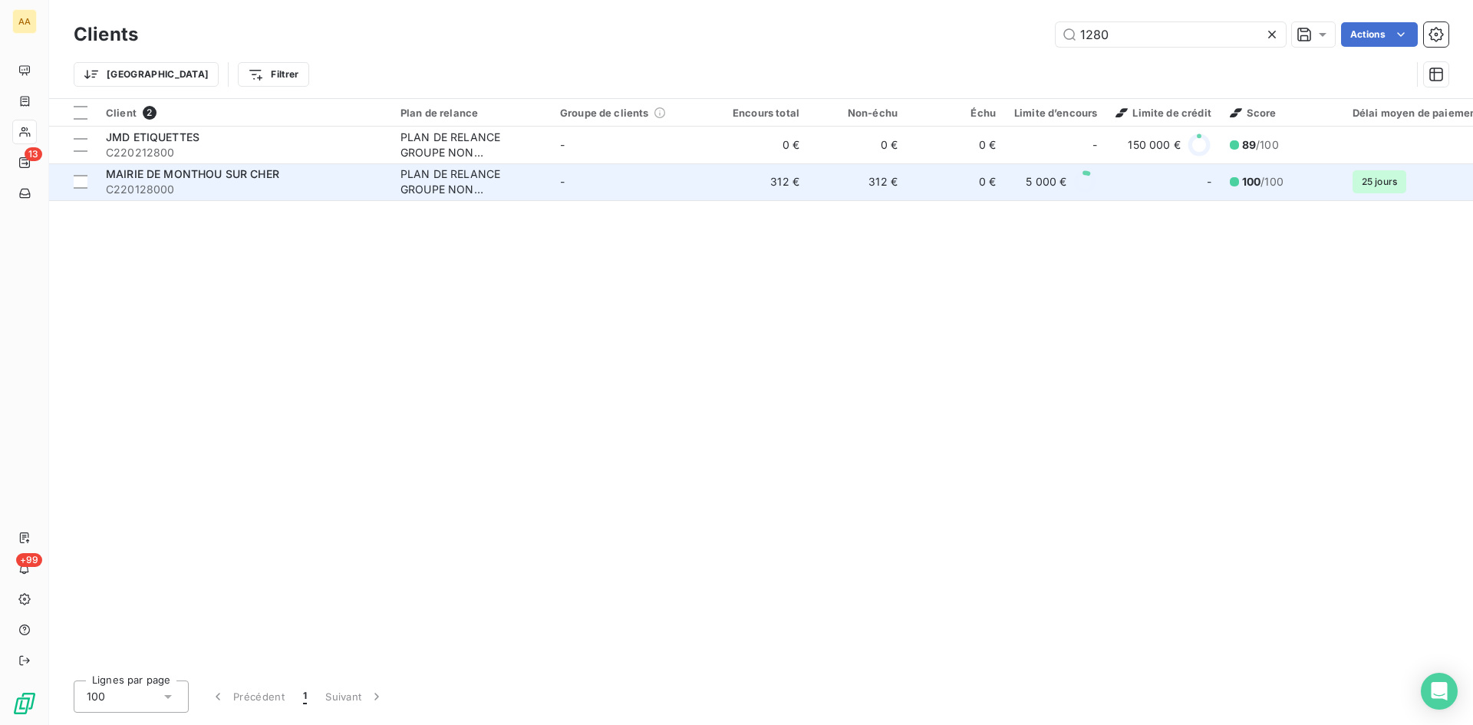
type input "1280"
click at [473, 180] on div "PLAN DE RELANCE GROUPE NON AUTOMATIQUE" at bounding box center [470, 181] width 141 height 31
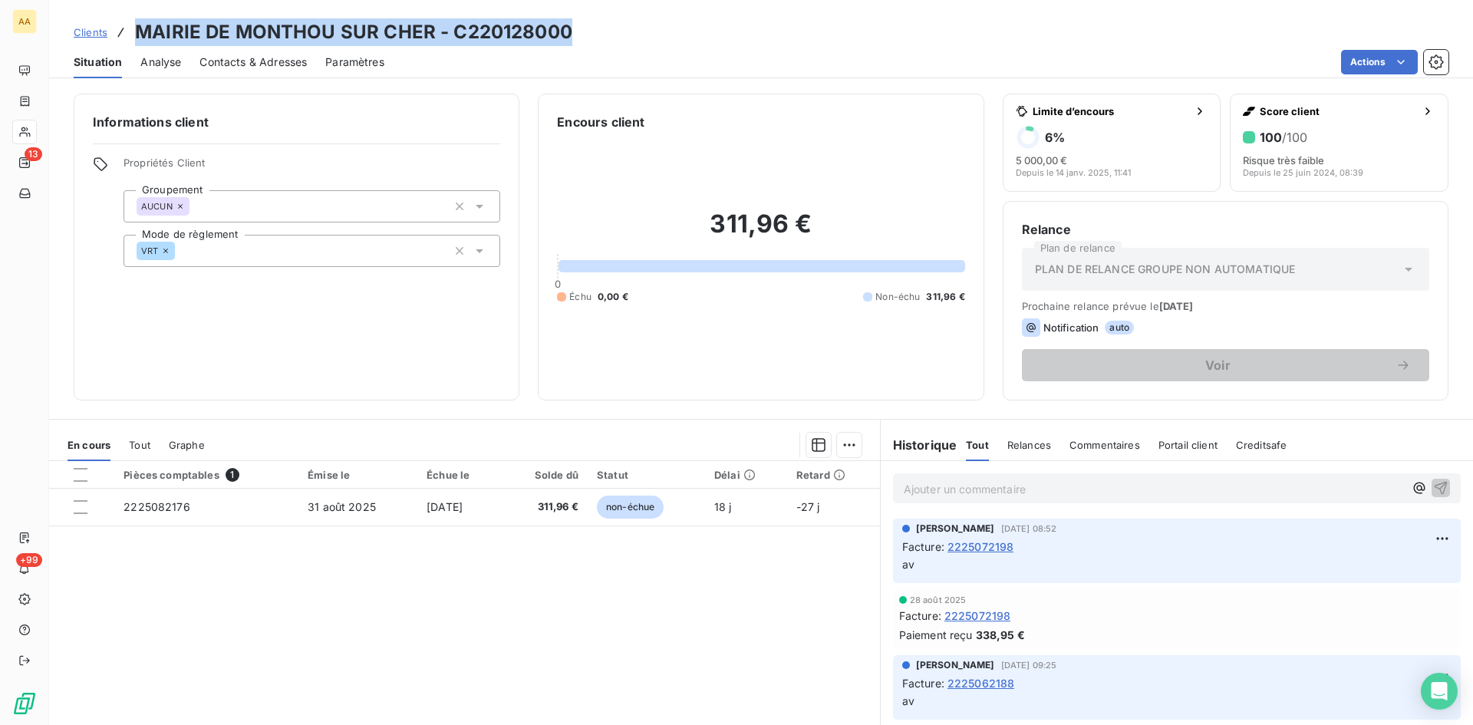
drag, startPoint x: 581, startPoint y: 31, endPoint x: 133, endPoint y: 34, distance: 447.2
click at [133, 34] on div "Clients MAIRIE DE MONTHOU SUR CHER - C220128000" at bounding box center [761, 32] width 1424 height 28
copy h3 "MAIRIE DE MONTHOU SUR CHER - C220128000"
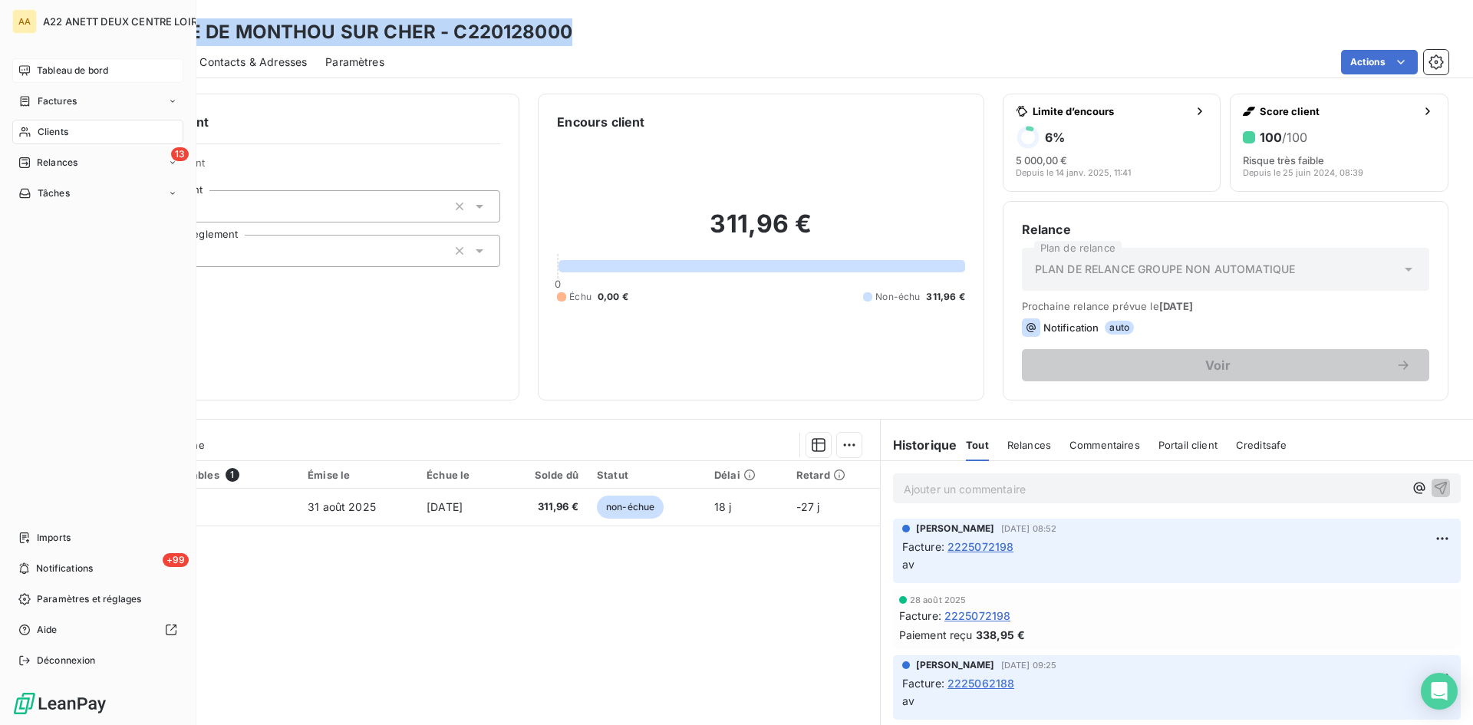
click at [47, 69] on span "Tableau de bord" at bounding box center [72, 71] width 71 height 14
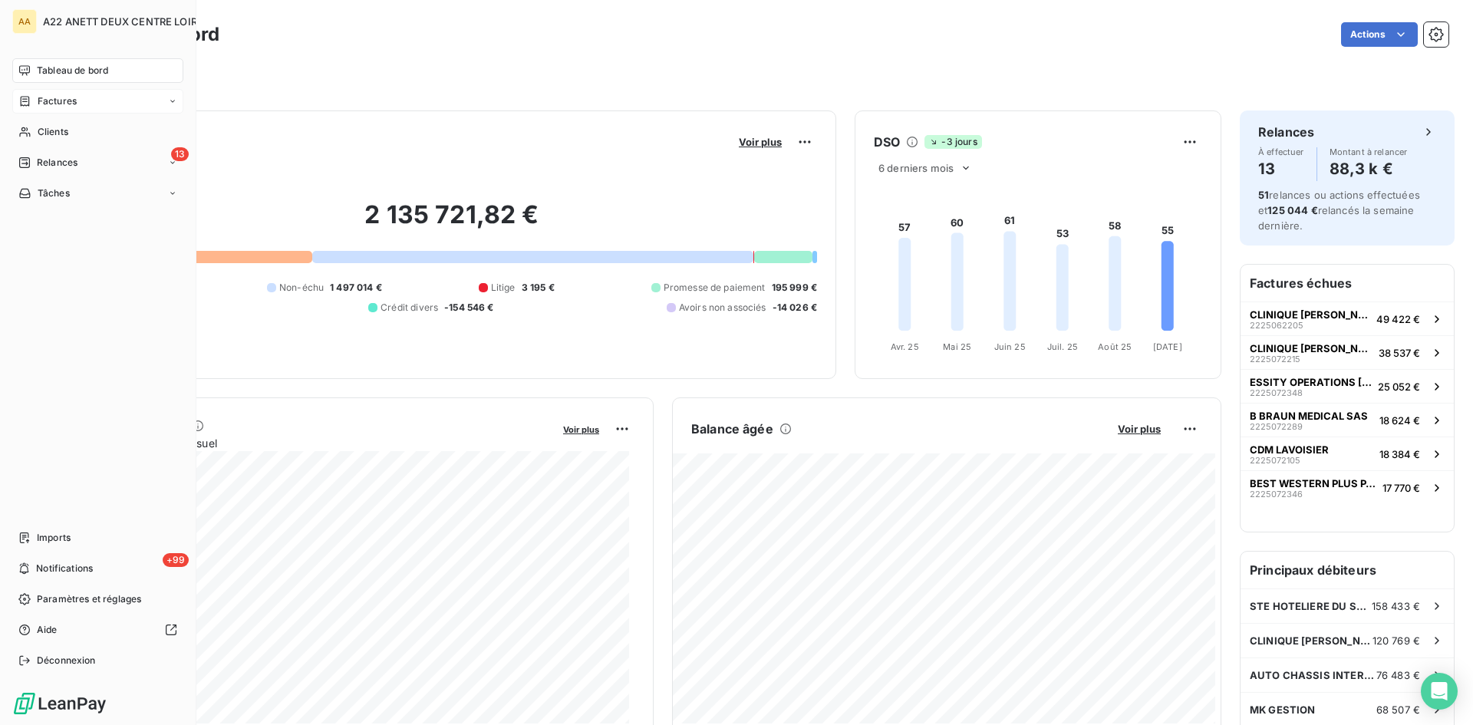
click at [53, 98] on span "Factures" at bounding box center [57, 101] width 39 height 14
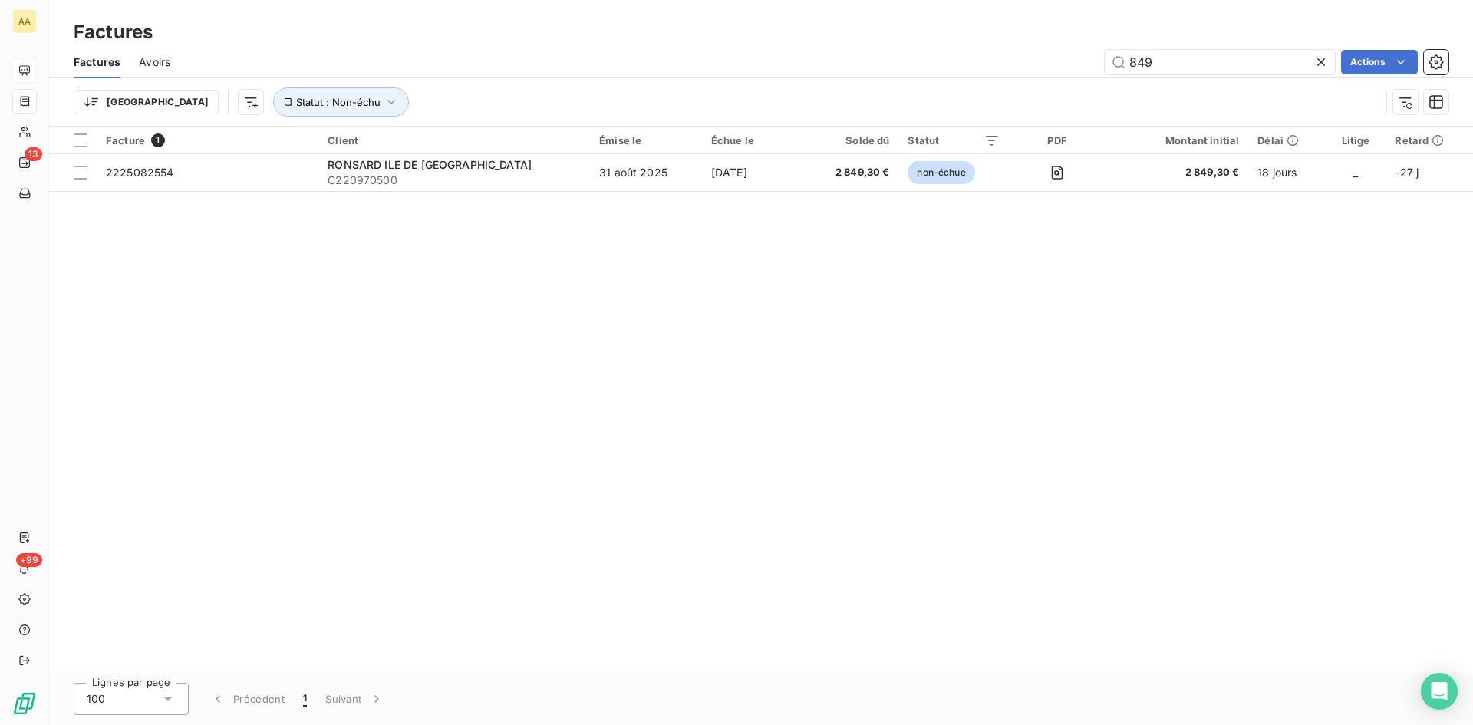
drag, startPoint x: 1086, startPoint y: 64, endPoint x: 1061, endPoint y: 64, distance: 25.3
click at [1061, 64] on div "849 Actions" at bounding box center [819, 62] width 1260 height 25
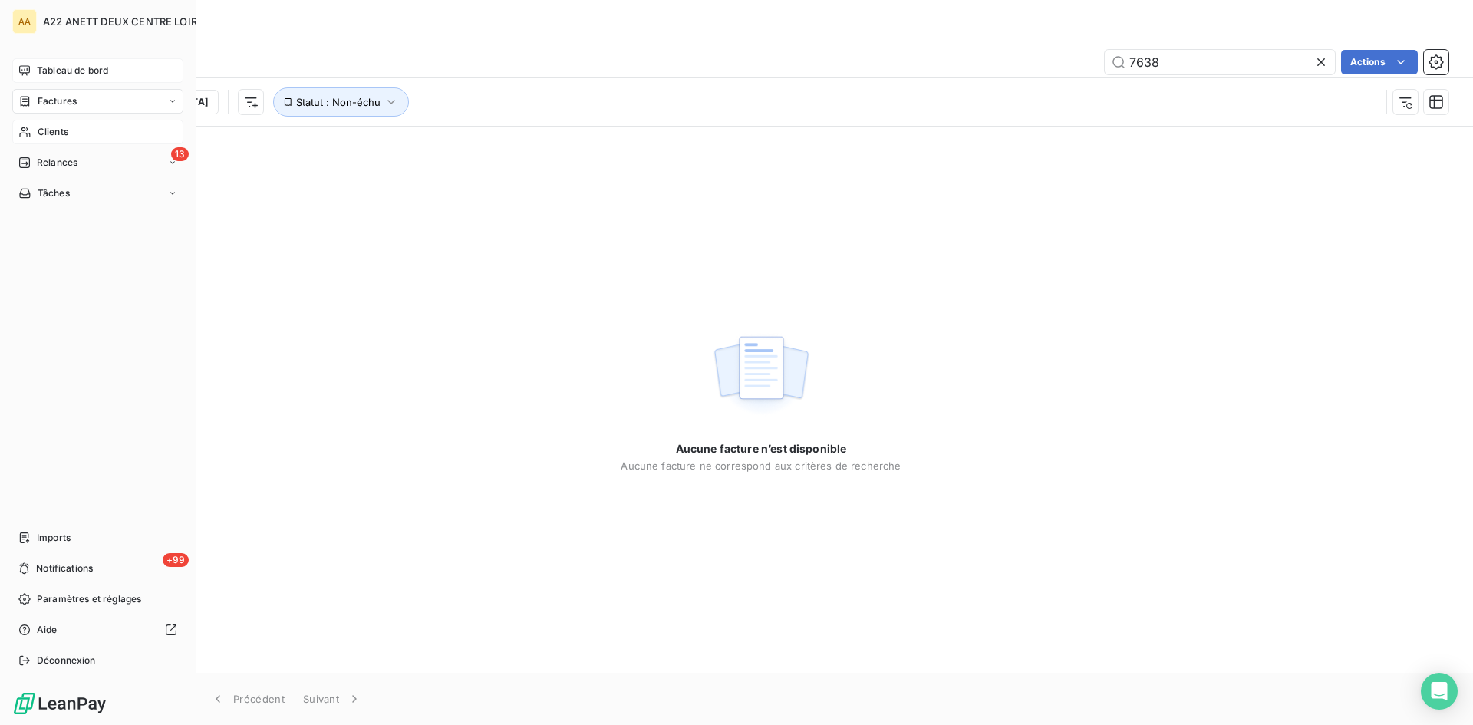
type input "7638"
click at [64, 124] on div "Clients" at bounding box center [97, 132] width 171 height 25
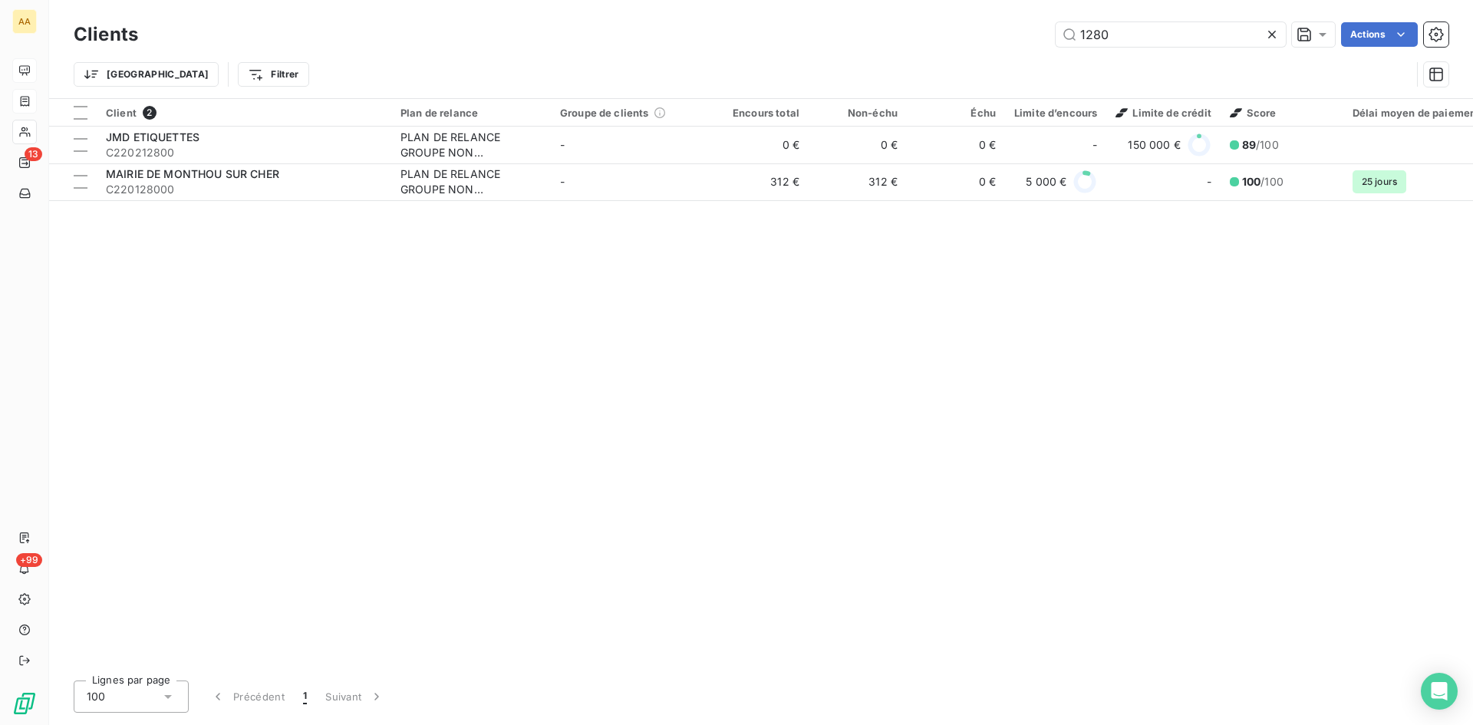
drag, startPoint x: 1125, startPoint y: 30, endPoint x: 1020, endPoint y: 41, distance: 106.5
click at [1020, 40] on div "1280 Actions" at bounding box center [802, 34] width 1292 height 25
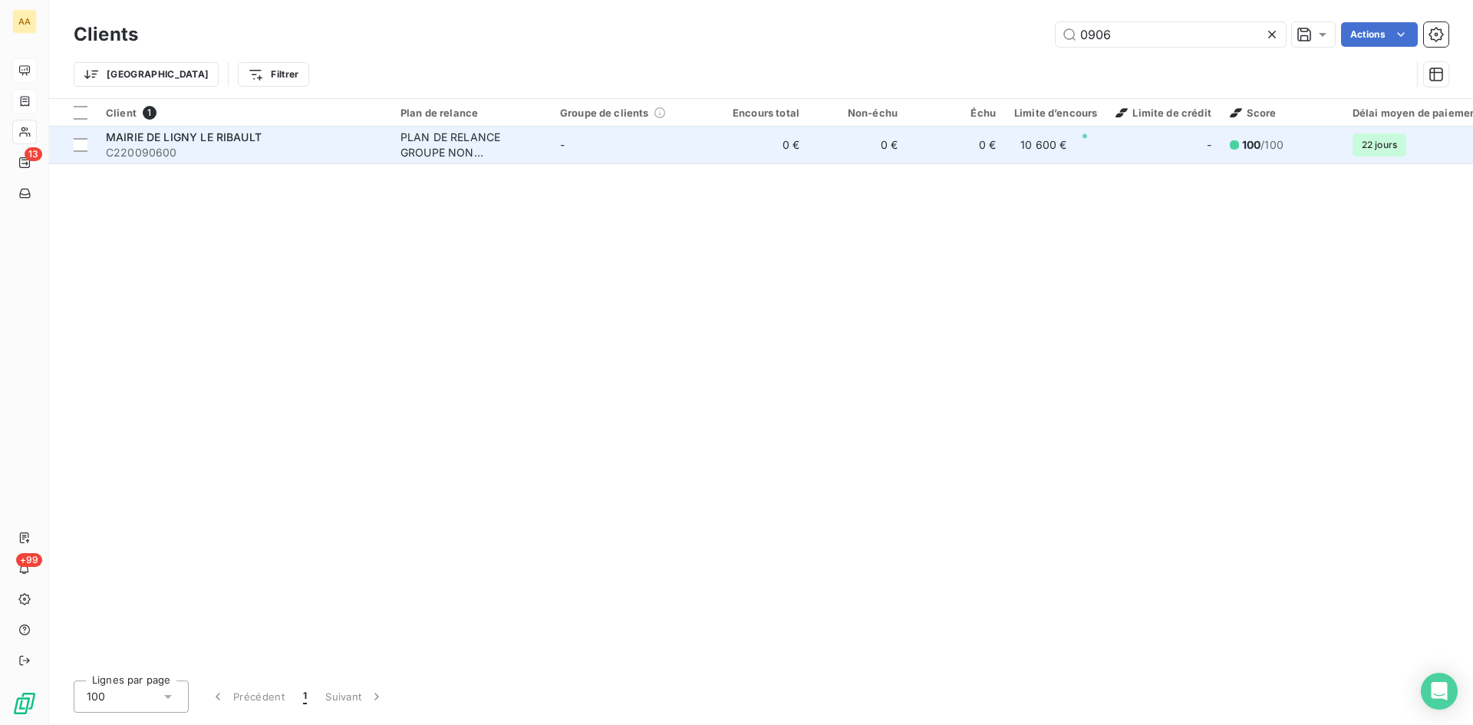
type input "0906"
click at [391, 147] on td "PLAN DE RELANCE GROUPE NON AUTOMATIQUE" at bounding box center [471, 145] width 160 height 37
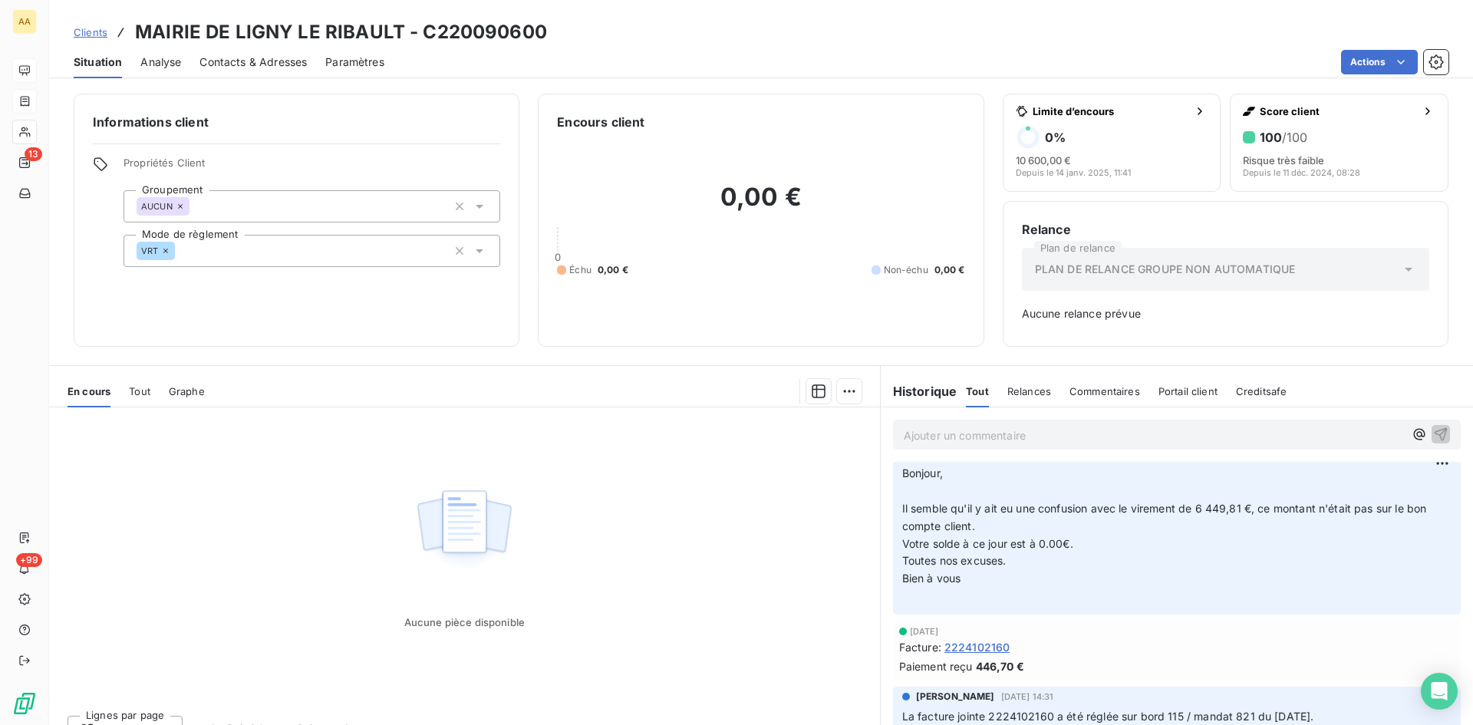
scroll to position [1074, 0]
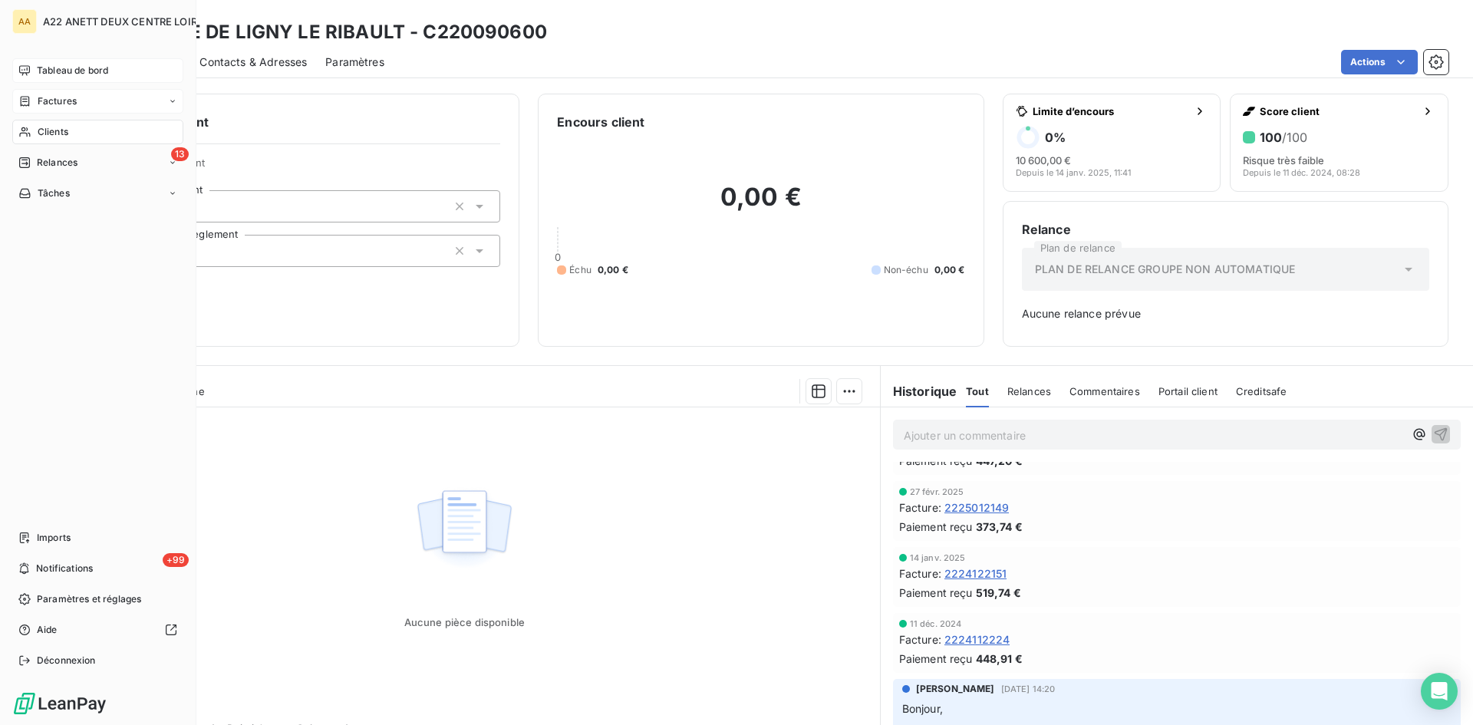
click at [44, 134] on span "Clients" at bounding box center [53, 132] width 31 height 14
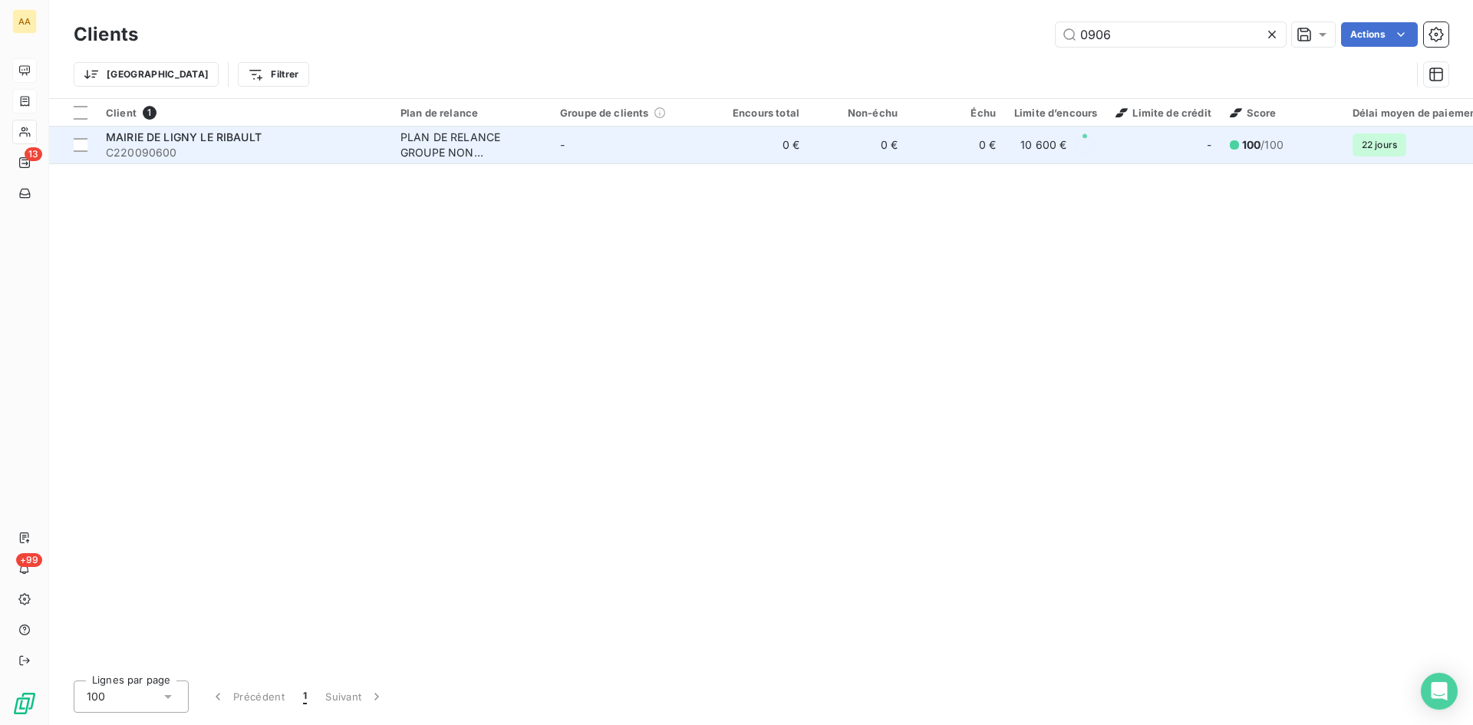
click at [171, 140] on span "MAIRIE DE LIGNY LE RIBAULT" at bounding box center [184, 136] width 156 height 13
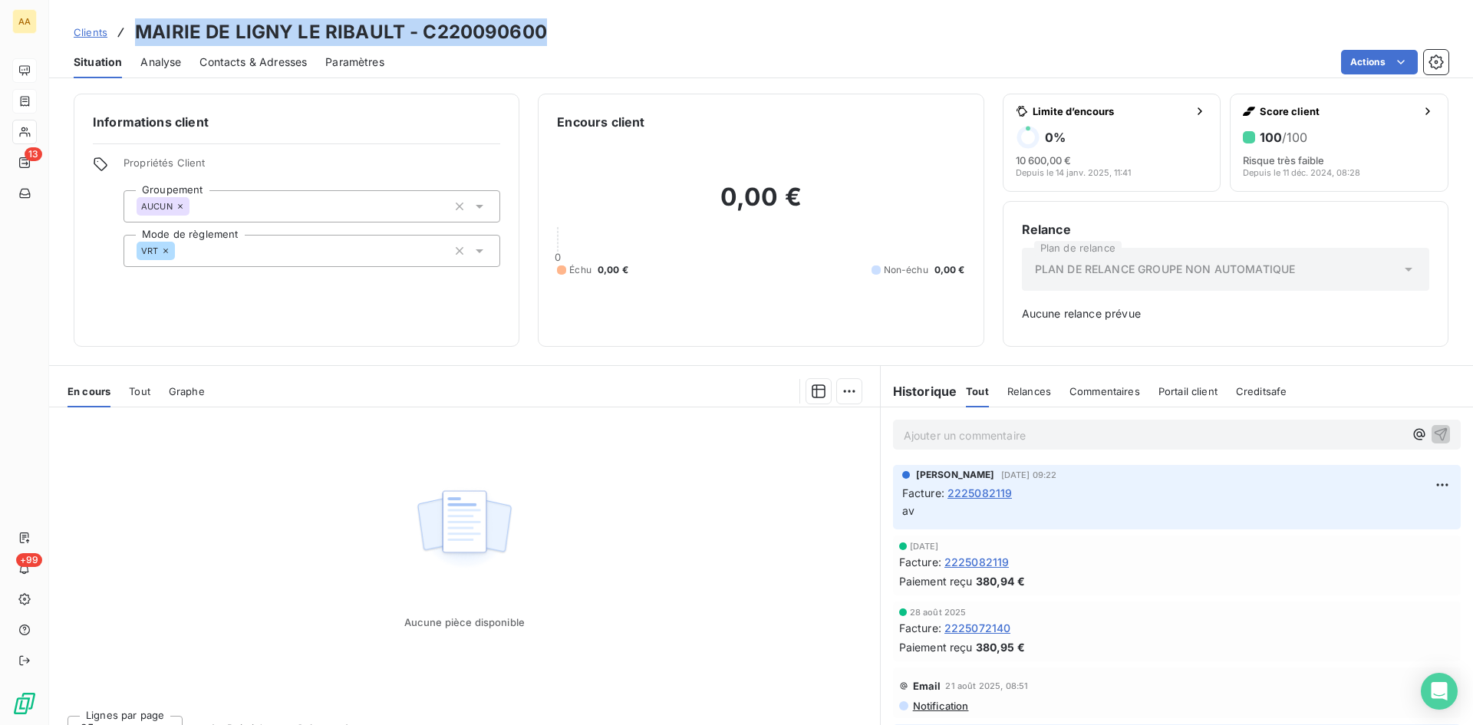
drag, startPoint x: 554, startPoint y: 29, endPoint x: 121, endPoint y: 30, distance: 432.7
click at [120, 30] on div "Clients MAIRIE DE LIGNY LE RIBAULT - C220090600" at bounding box center [761, 32] width 1424 height 28
copy h3 "MAIRIE DE LIGNY LE RIBAULT - C220090600"
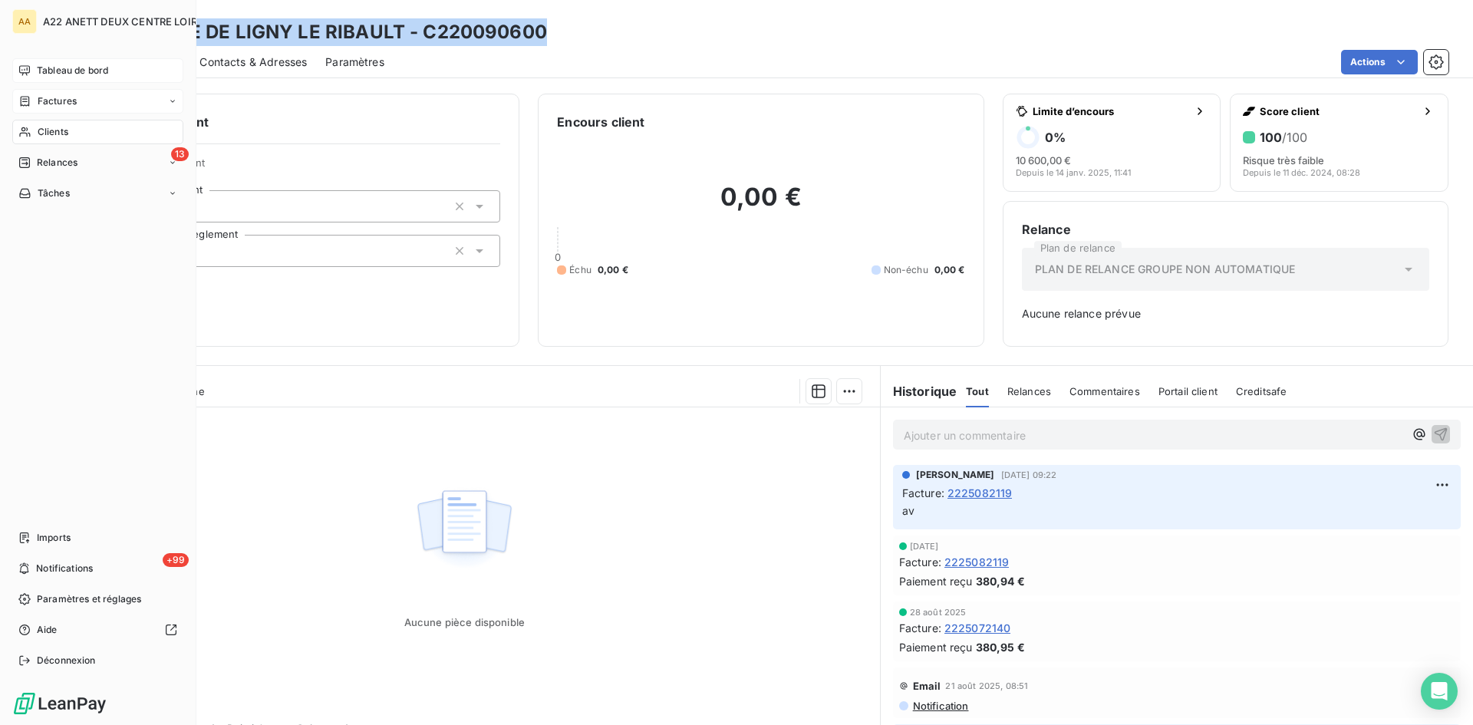
click at [49, 134] on span "Clients" at bounding box center [53, 132] width 31 height 14
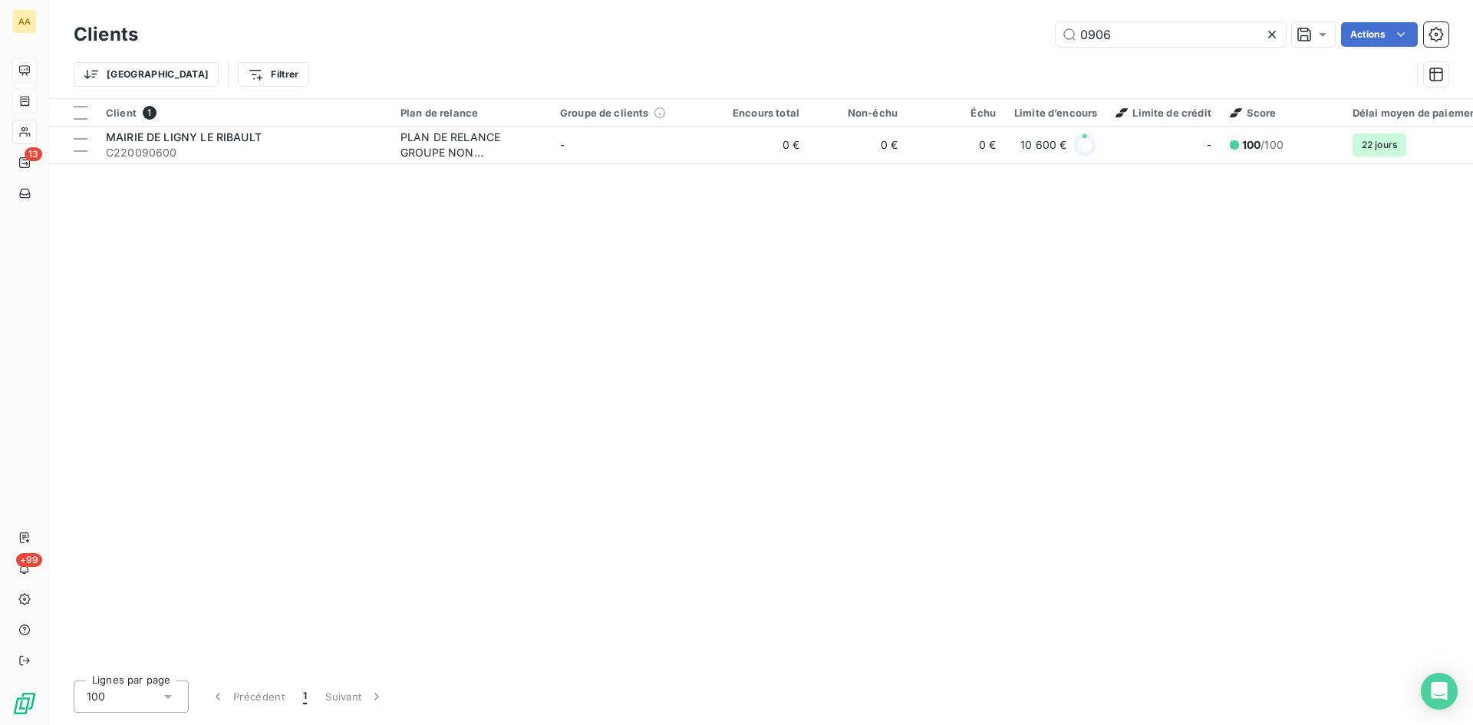
drag, startPoint x: 1128, startPoint y: 33, endPoint x: 996, endPoint y: 41, distance: 132.2
click at [1000, 39] on div "0906 Actions" at bounding box center [802, 34] width 1292 height 25
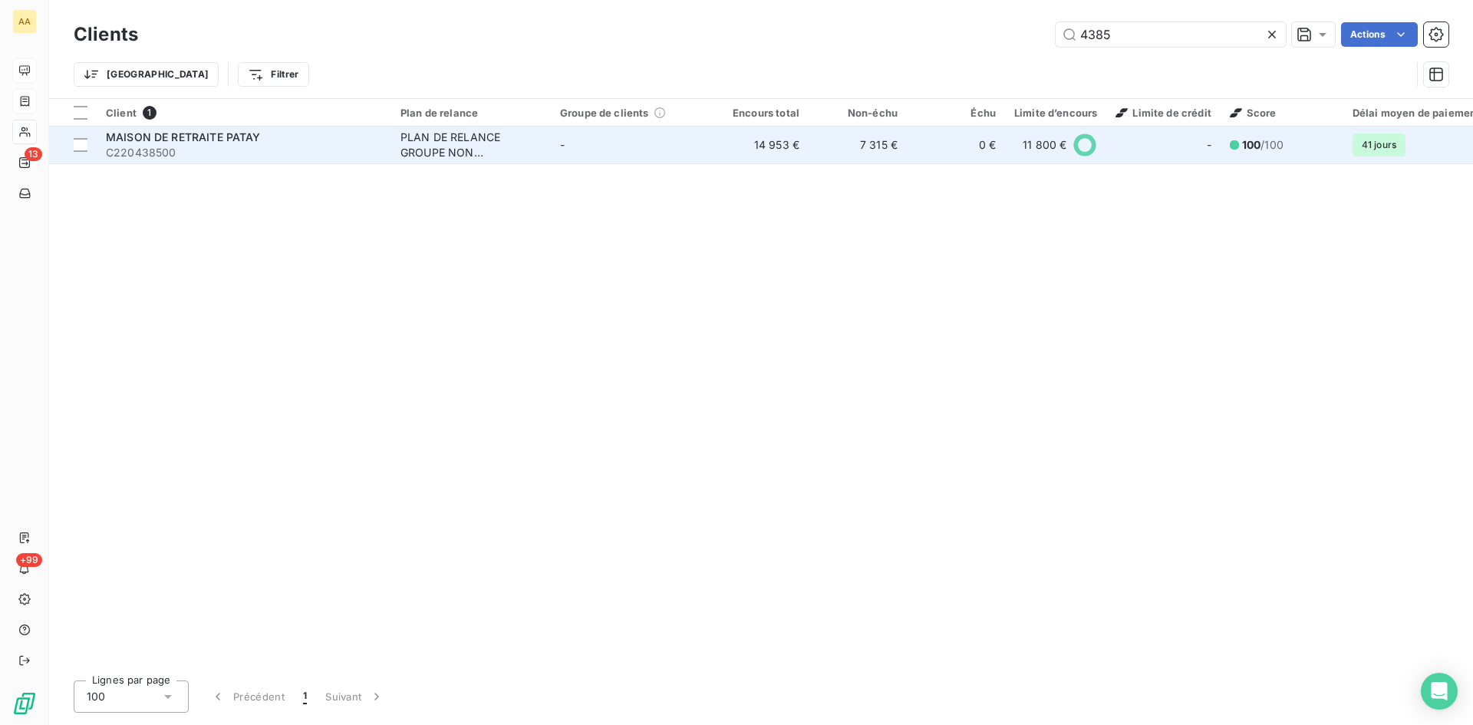
type input "4385"
click at [439, 139] on div "PLAN DE RELANCE GROUPE NON AUTOMATIQUE" at bounding box center [470, 145] width 141 height 31
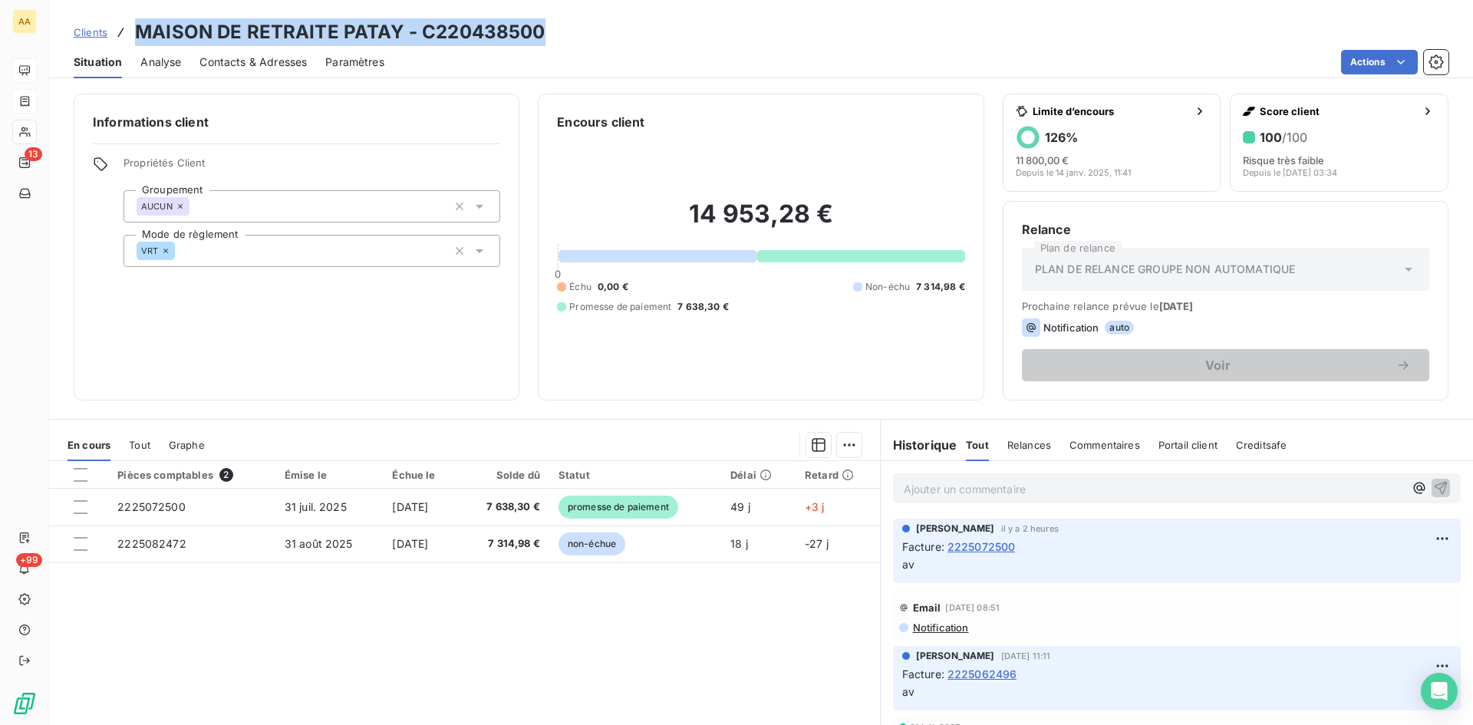
drag, startPoint x: 427, startPoint y: 31, endPoint x: 137, endPoint y: 31, distance: 290.0
click at [137, 31] on div "Clients MAISON DE RETRAITE PATAY - C220438500" at bounding box center [761, 32] width 1424 height 28
copy h3 "MAISON DE RETRAITE PATAY - C220438500"
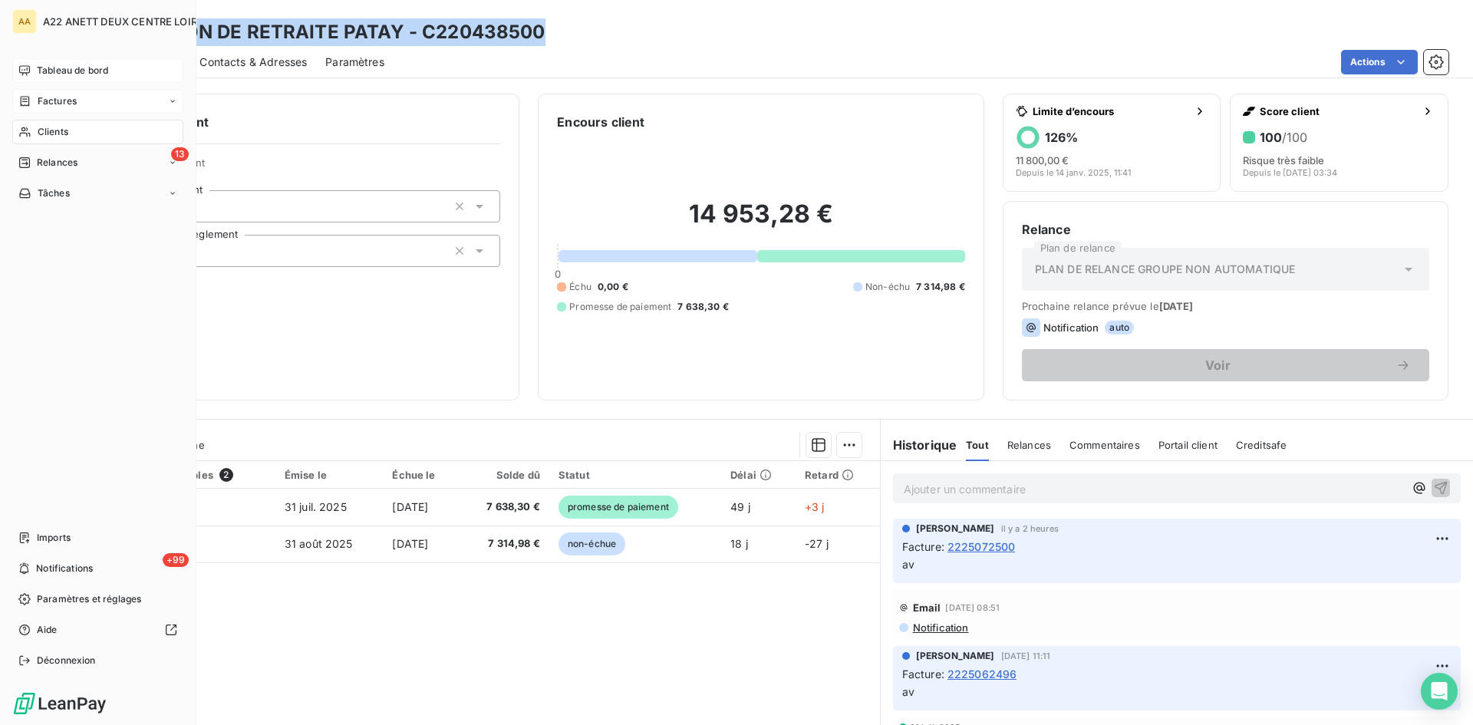
click at [46, 126] on span "Clients" at bounding box center [53, 132] width 31 height 14
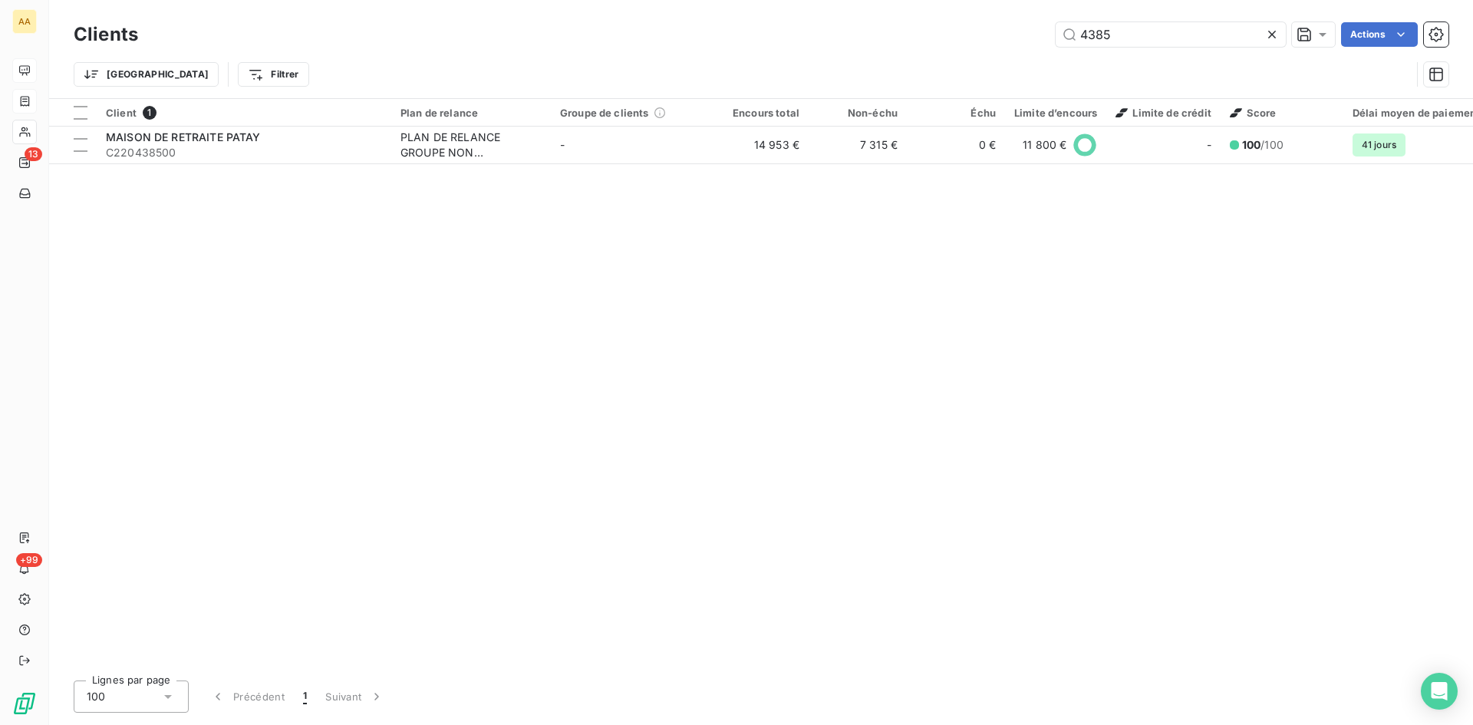
drag, startPoint x: 1070, startPoint y: 39, endPoint x: 994, endPoint y: 38, distance: 75.9
click at [1052, 39] on div "4385 Actions" at bounding box center [802, 34] width 1292 height 25
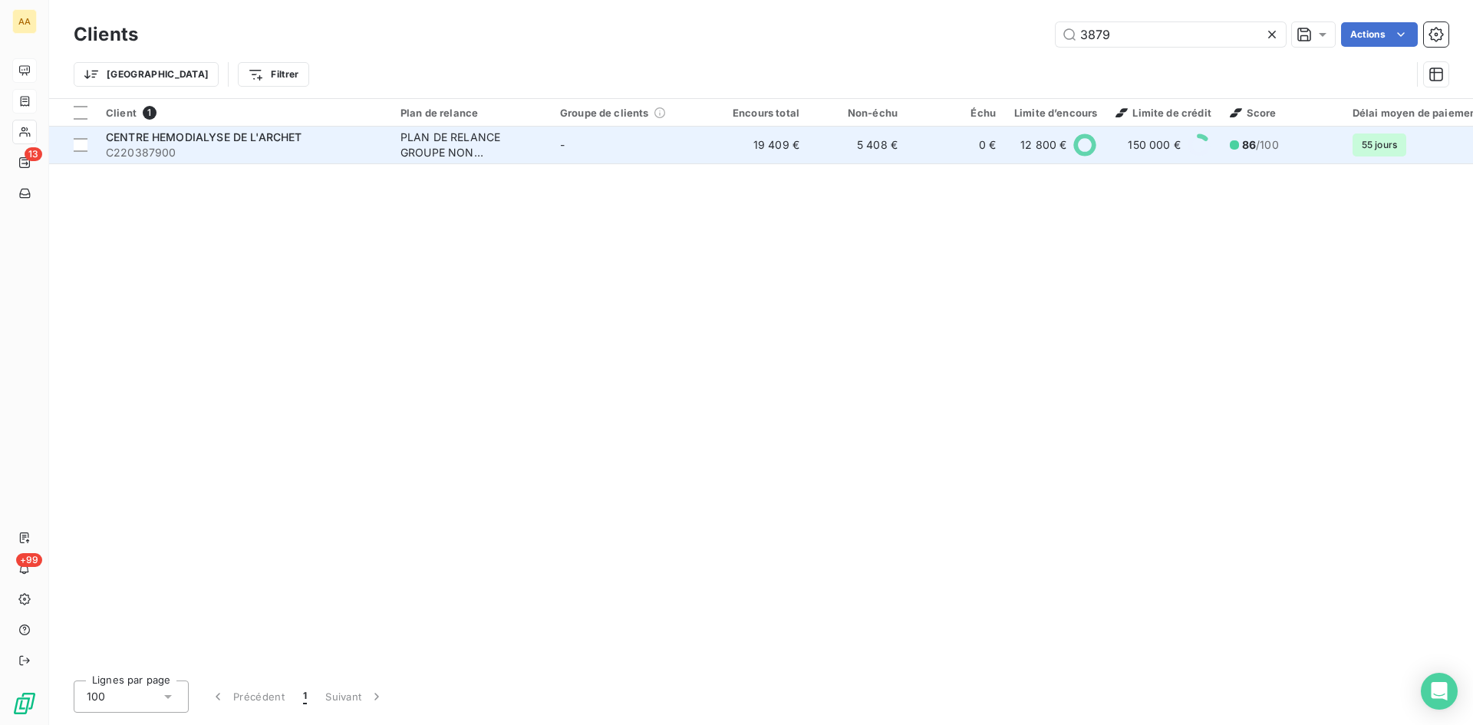
type input "3879"
click at [463, 143] on div "PLAN DE RELANCE GROUPE NON AUTOMATIQUE" at bounding box center [470, 145] width 141 height 31
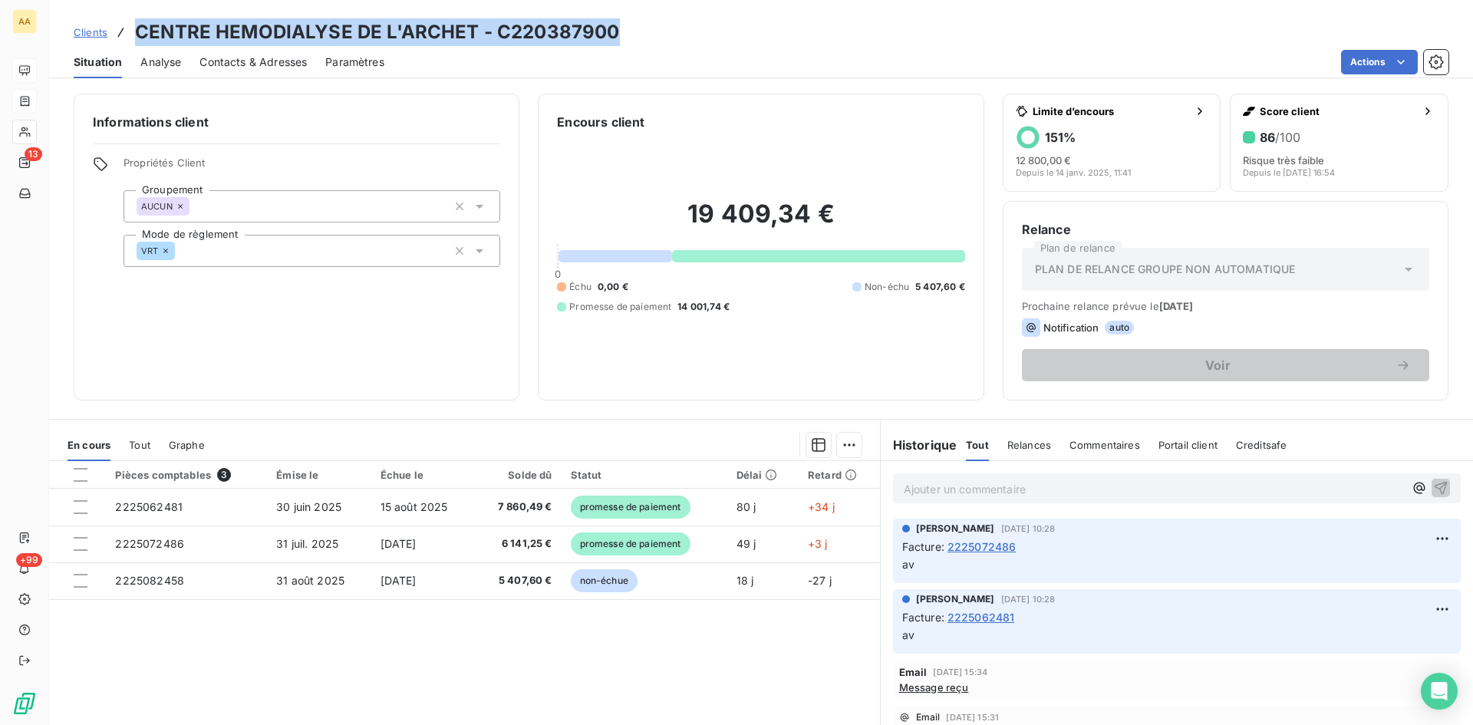
drag, startPoint x: 624, startPoint y: 35, endPoint x: 137, endPoint y: 35, distance: 487.1
click at [137, 35] on div "Clients CENTRE HEMODIALYSE DE L'ARCHET - C220387900" at bounding box center [761, 32] width 1424 height 28
copy h3 "CENTRE HEMODIALYSE DE L'ARCHET - C220387900"
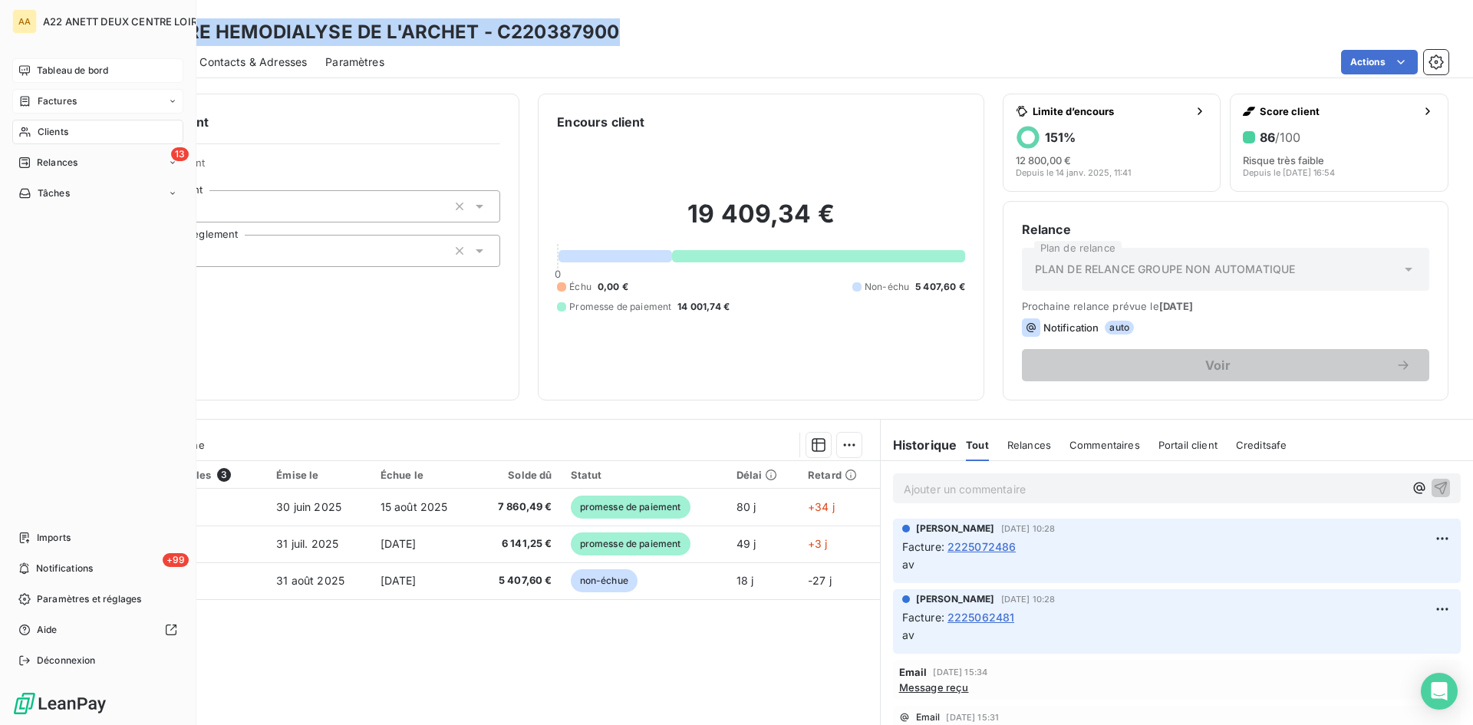
click at [42, 68] on span "Tableau de bord" at bounding box center [72, 71] width 71 height 14
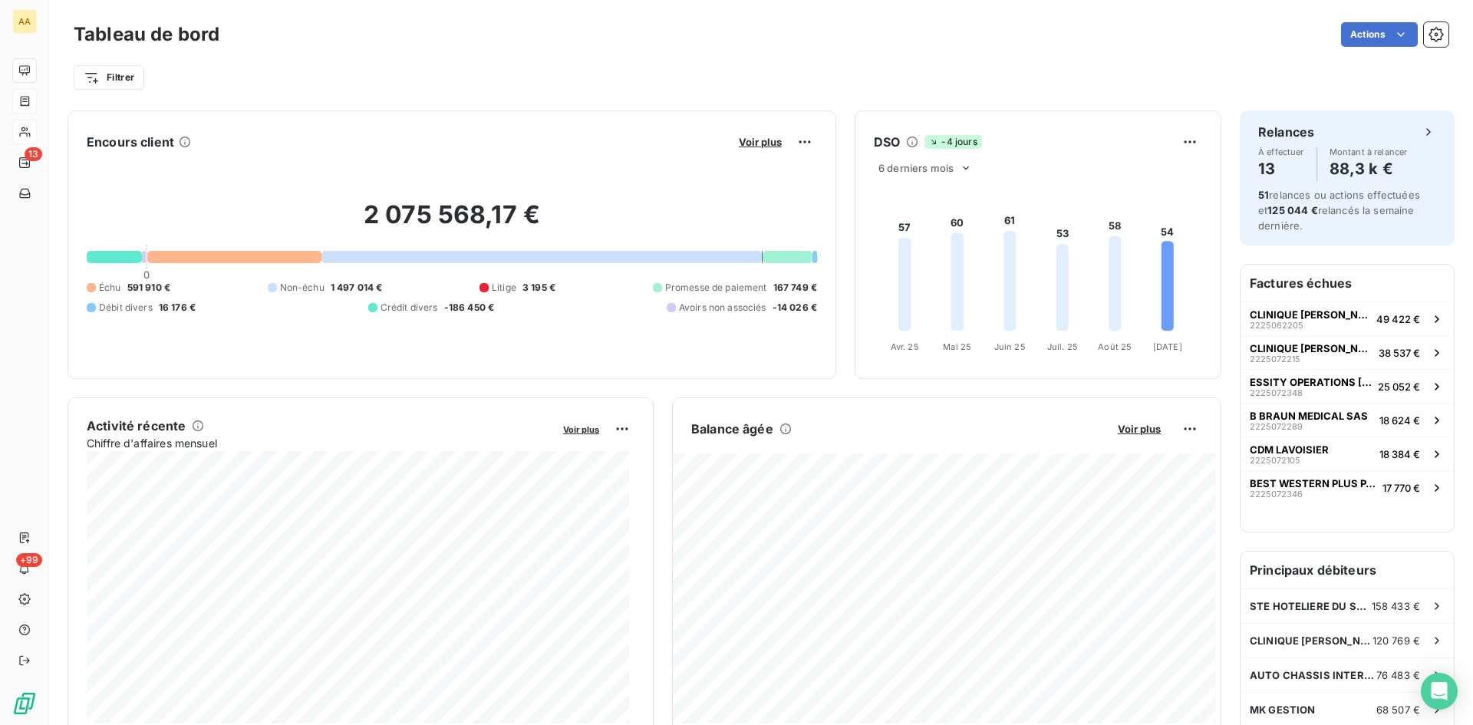
click at [506, 420] on div "Activité récente" at bounding box center [320, 426] width 466 height 18
